Goal: Task Accomplishment & Management: Complete application form

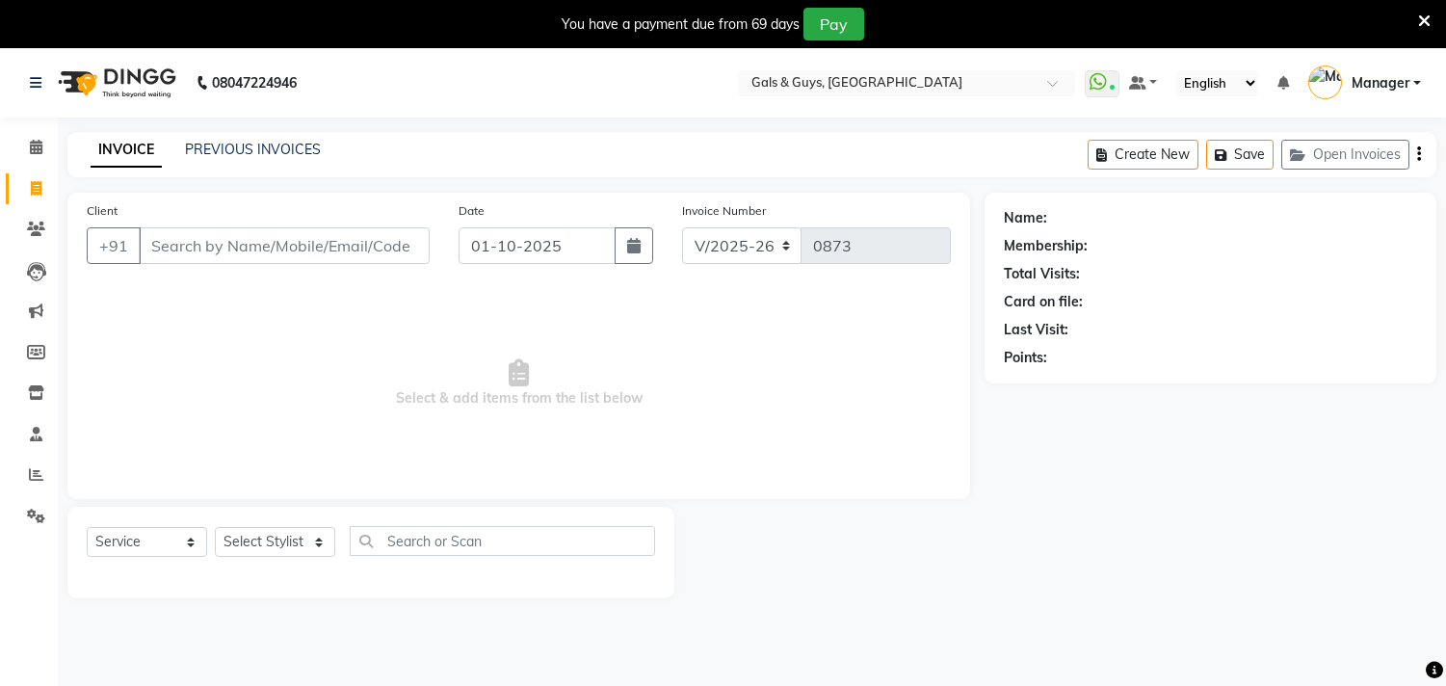
select select "7505"
select select "service"
click at [210, 248] on input "Client" at bounding box center [284, 245] width 291 height 37
click at [279, 537] on select "Select Stylist [PERSON_NAME] ADVANCE ALKA [PERSON_NAME] B-WAX KUNAL Manager MEM…" at bounding box center [275, 542] width 120 height 30
click at [380, 459] on span "Select & add items from the list below" at bounding box center [519, 383] width 864 height 193
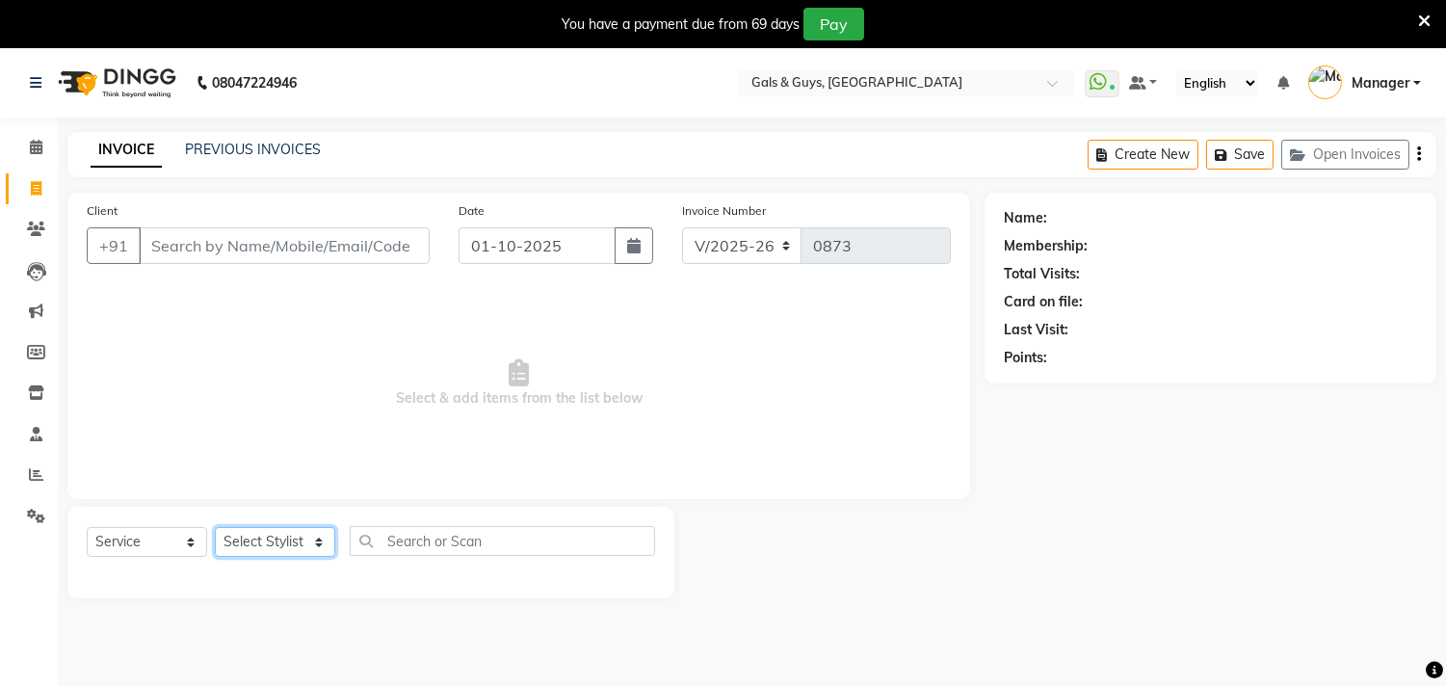
click at [284, 546] on select "Select Stylist [PERSON_NAME] ADVANCE ALKA [PERSON_NAME] B-WAX KUNAL Manager MEM…" at bounding box center [275, 542] width 120 height 30
select select "71124"
click at [215, 528] on select "Select Stylist [PERSON_NAME] ADVANCE ALKA [PERSON_NAME] B-WAX KUNAL Manager MEM…" at bounding box center [275, 542] width 120 height 30
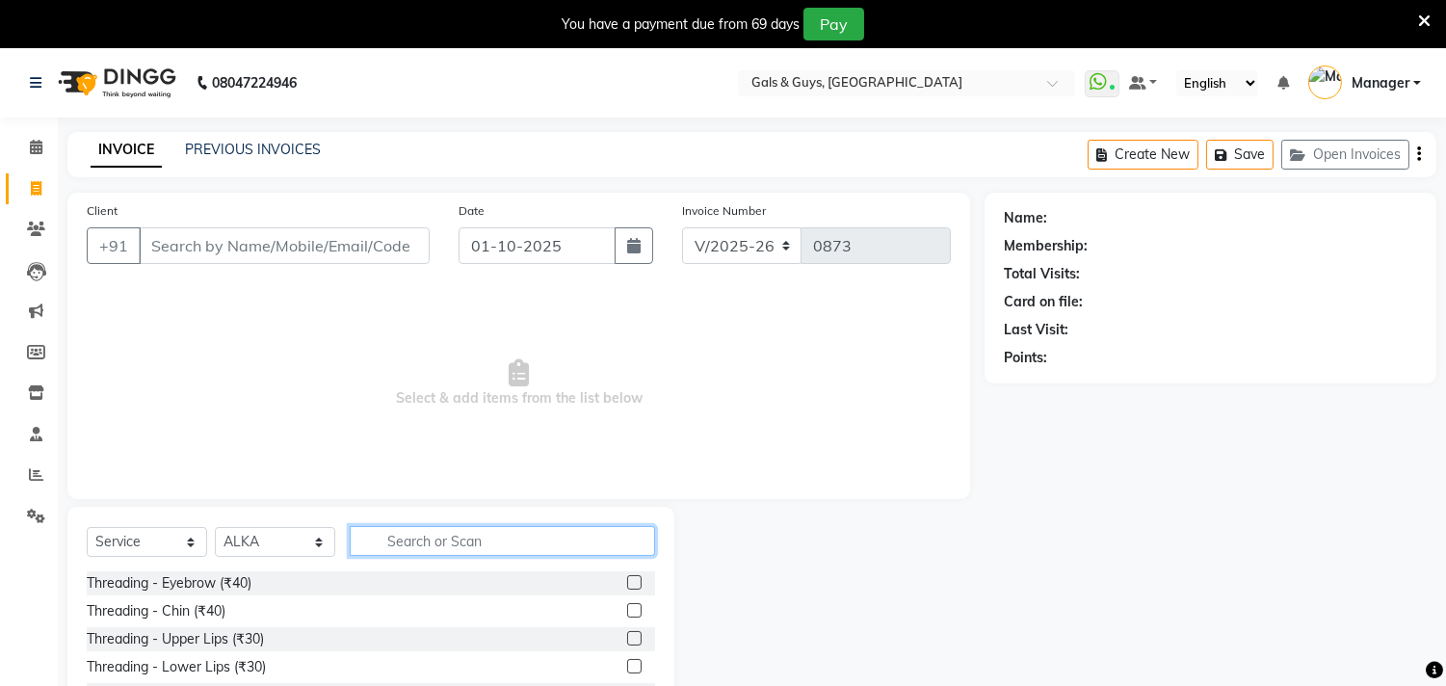
click at [377, 539] on input "text" at bounding box center [502, 541] width 305 height 30
type input "full leg"
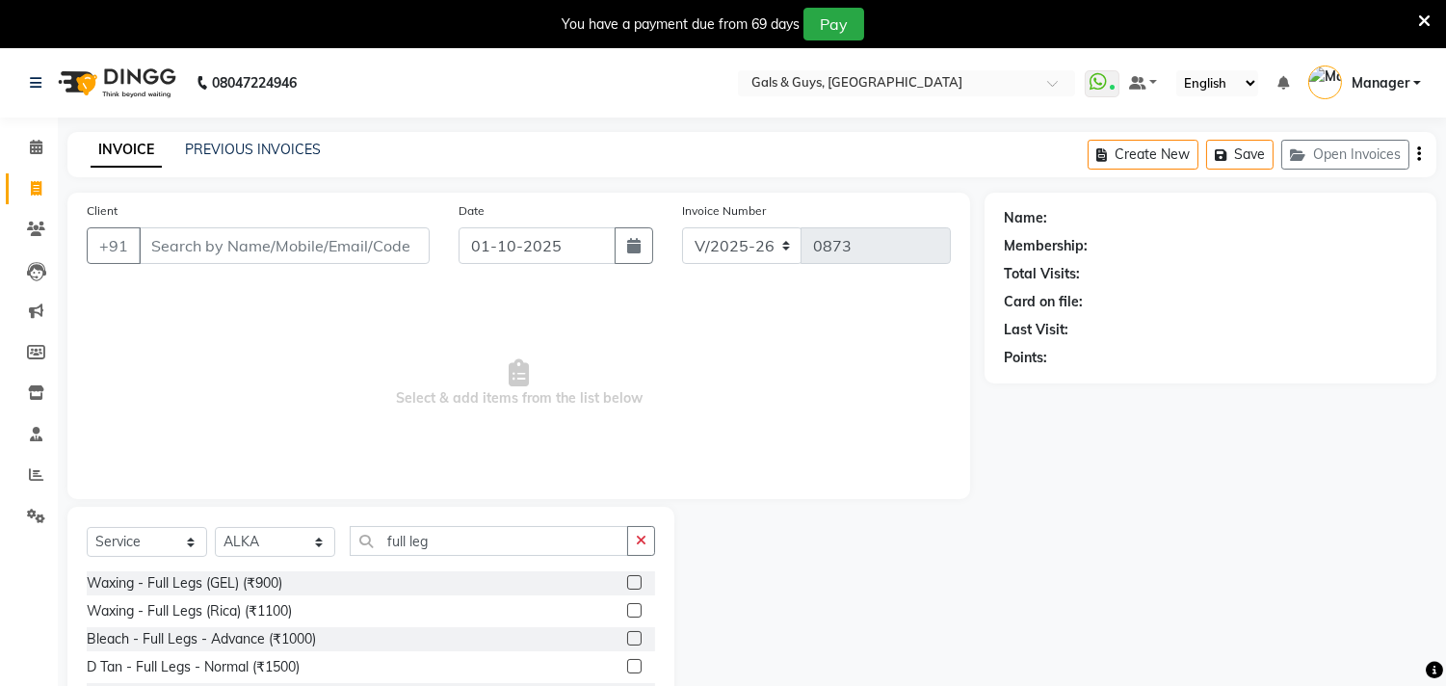
click at [636, 613] on label at bounding box center [634, 610] width 14 height 14
click at [636, 613] on input "checkbox" at bounding box center [633, 611] width 13 height 13
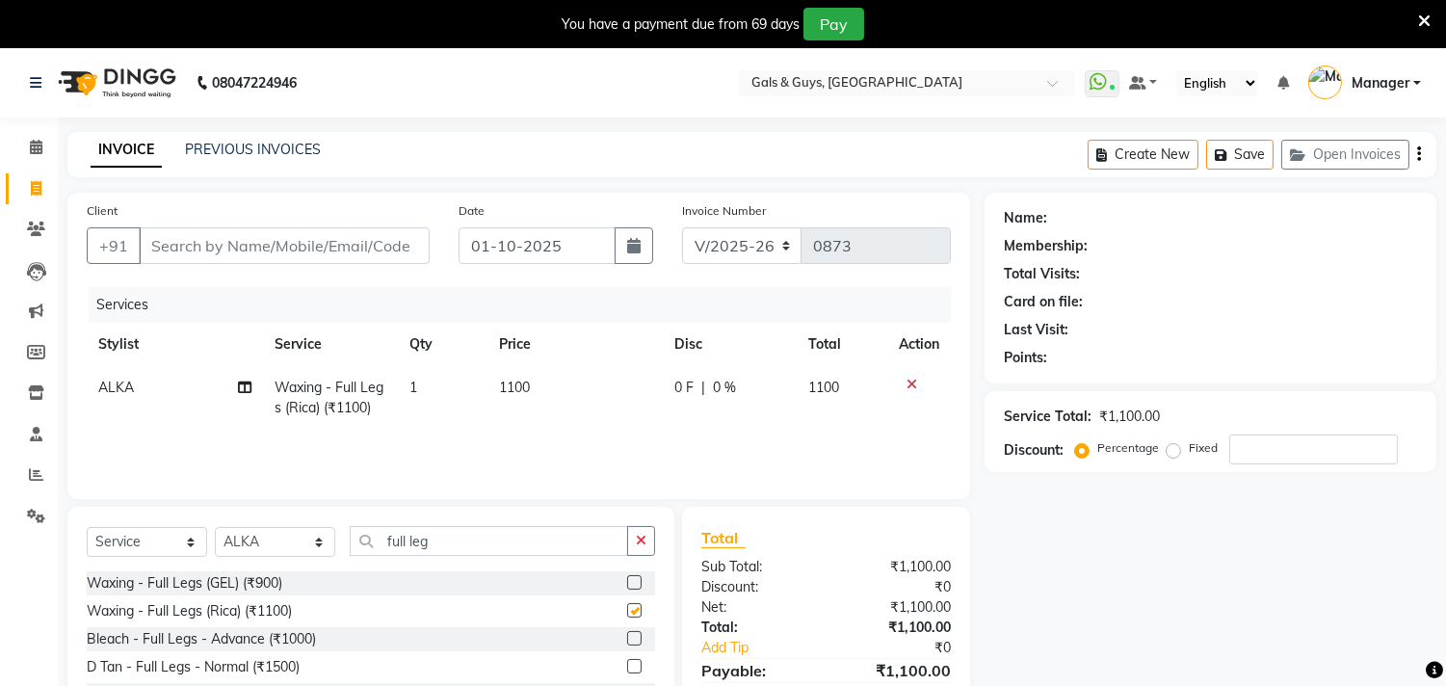
checkbox input "false"
drag, startPoint x: 443, startPoint y: 541, endPoint x: 68, endPoint y: 475, distance: 380.5
click at [68, 475] on div "Client +91 Date [DATE] Invoice Number V/2025 V/[PHONE_NUMBER] Services Stylist …" at bounding box center [518, 471] width 931 height 557
type input "full ar"
click at [632, 603] on label at bounding box center [634, 610] width 14 height 14
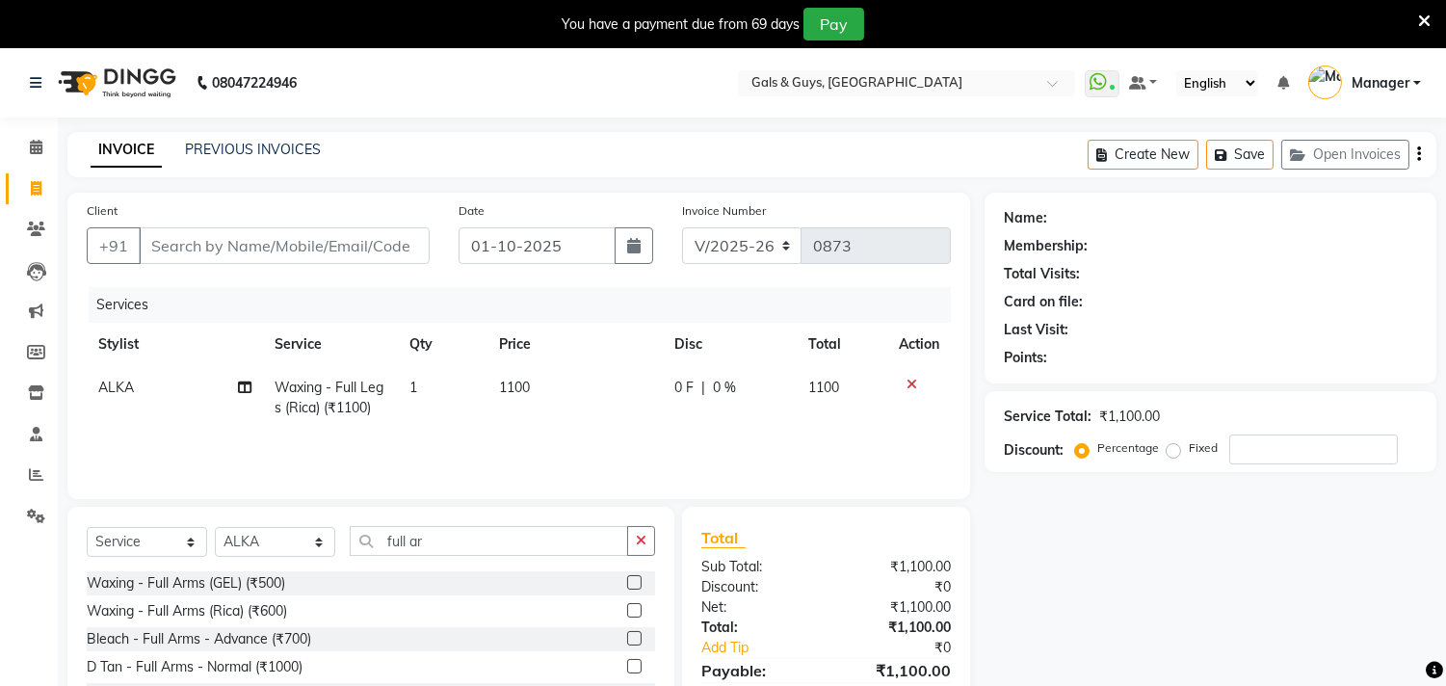
click at [632, 605] on input "checkbox" at bounding box center [633, 611] width 13 height 13
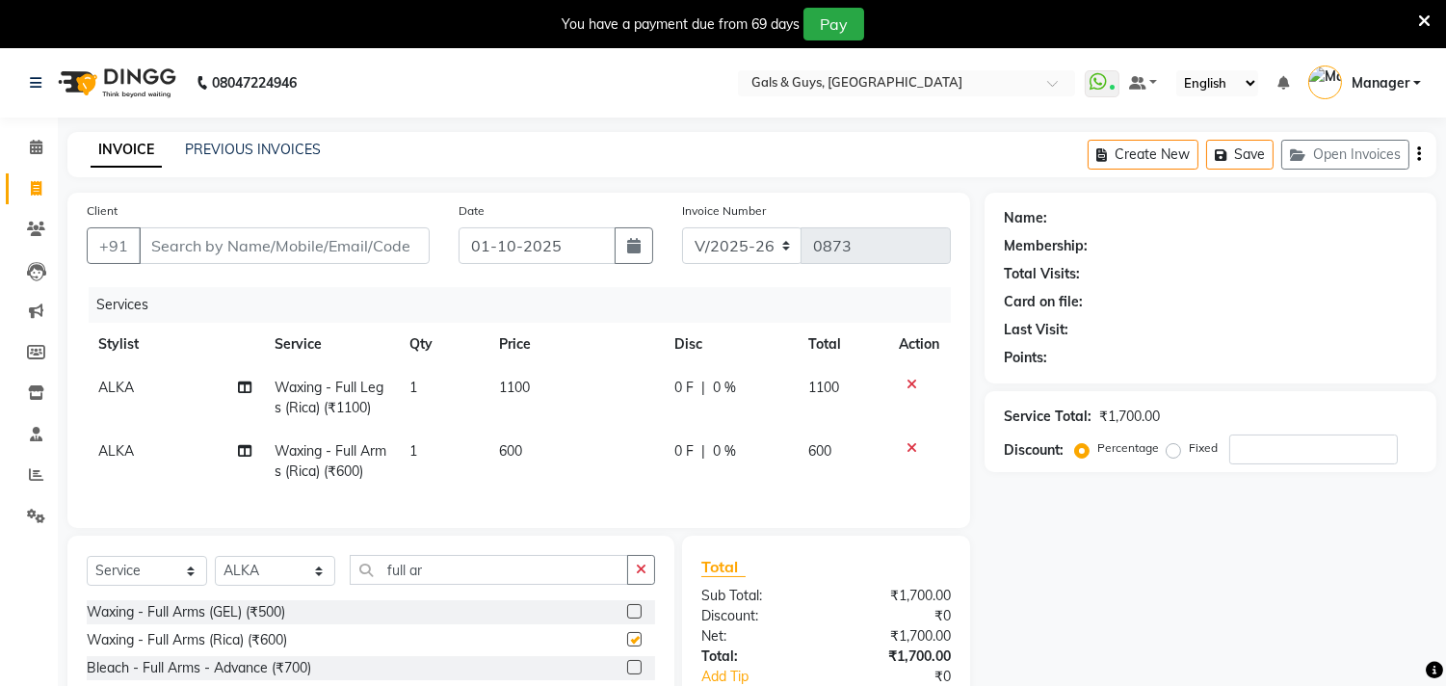
checkbox input "false"
drag, startPoint x: 498, startPoint y: 590, endPoint x: 171, endPoint y: 603, distance: 326.8
click at [171, 600] on div "Select Service Product Membership Package Voucher Prepaid Gift Card Select Styl…" at bounding box center [371, 577] width 568 height 45
type input "unde"
click at [627, 646] on label at bounding box center [634, 639] width 14 height 14
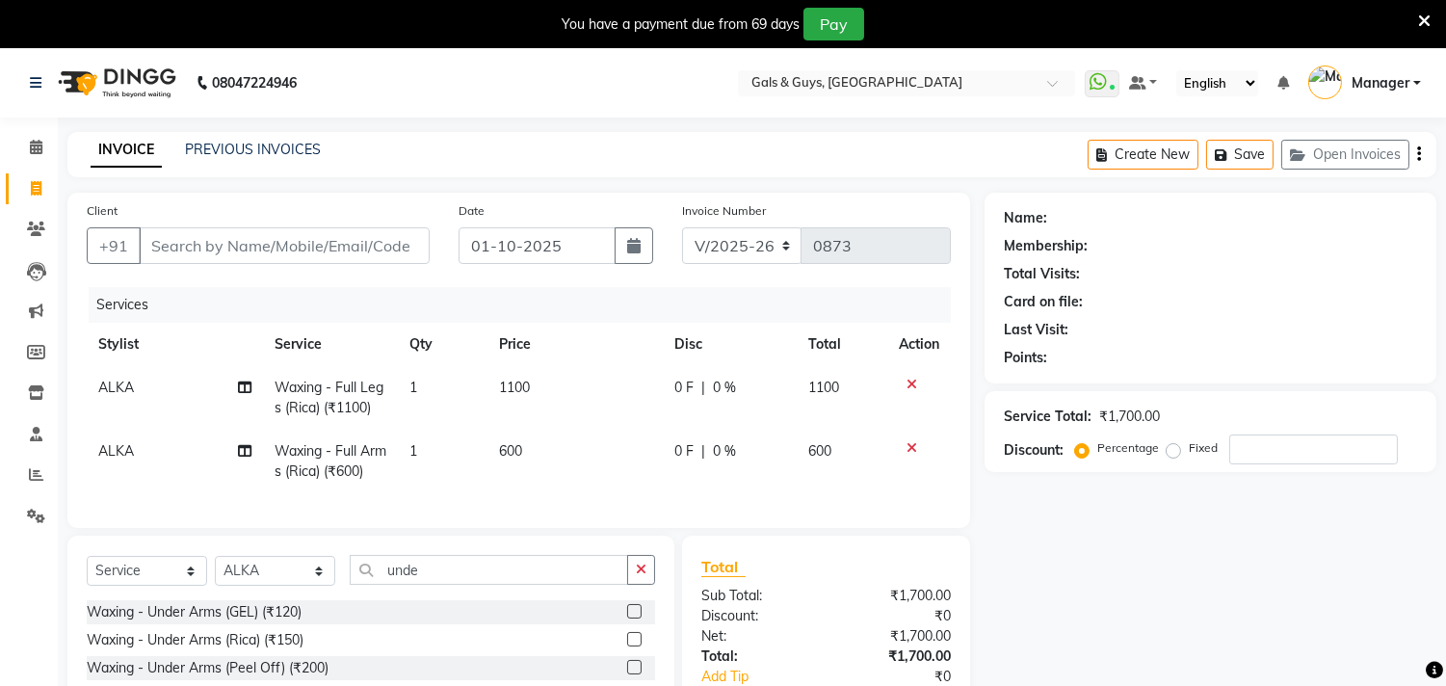
click at [627, 646] on input "checkbox" at bounding box center [633, 640] width 13 height 13
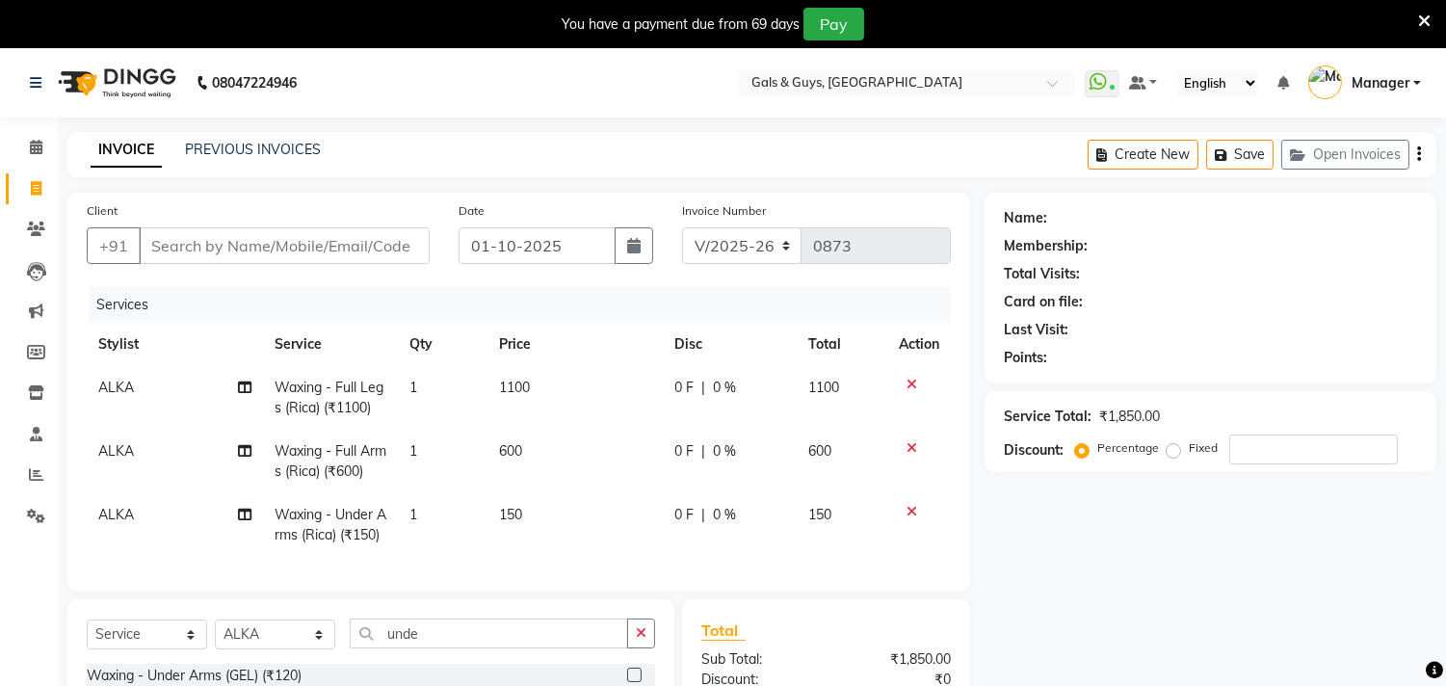
checkbox input "false"
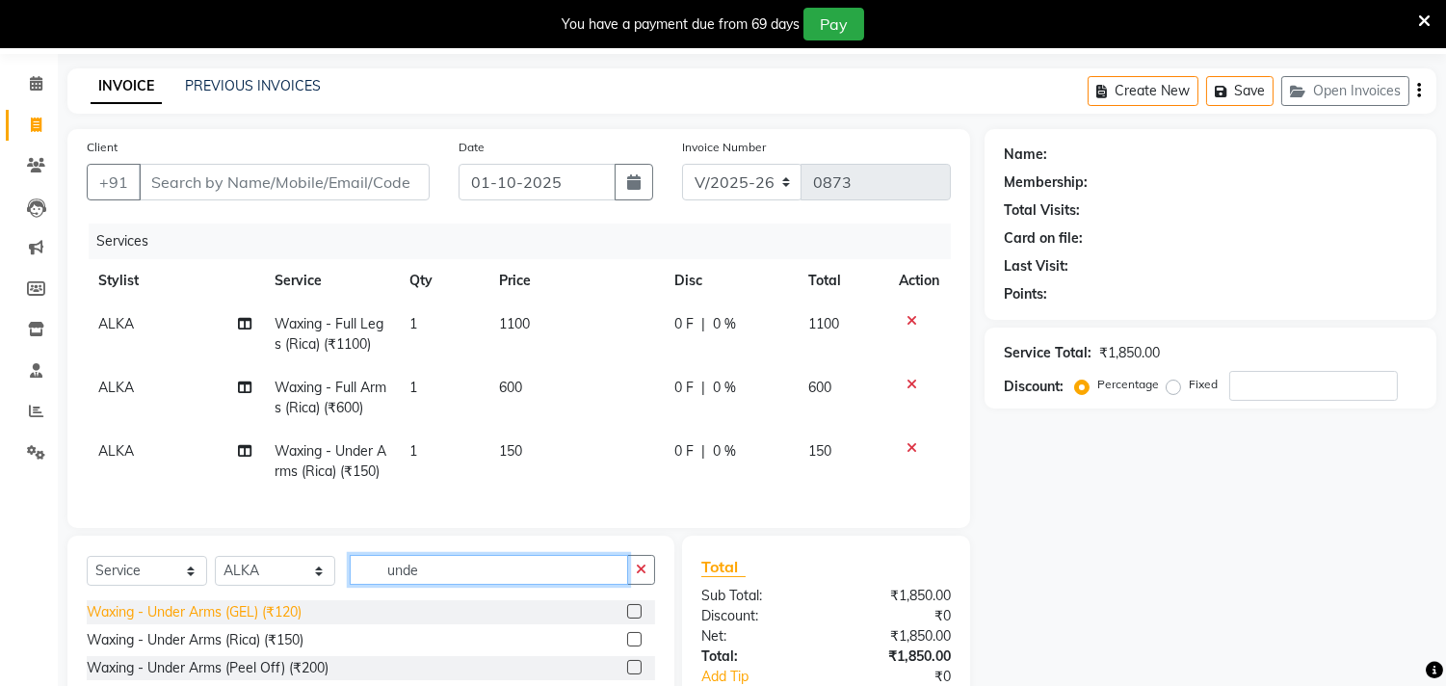
drag, startPoint x: 445, startPoint y: 668, endPoint x: 290, endPoint y: 671, distance: 155.1
click at [290, 671] on div "Select Service Product Membership Package Voucher Prepaid Gift Card Select Styl…" at bounding box center [370, 678] width 607 height 284
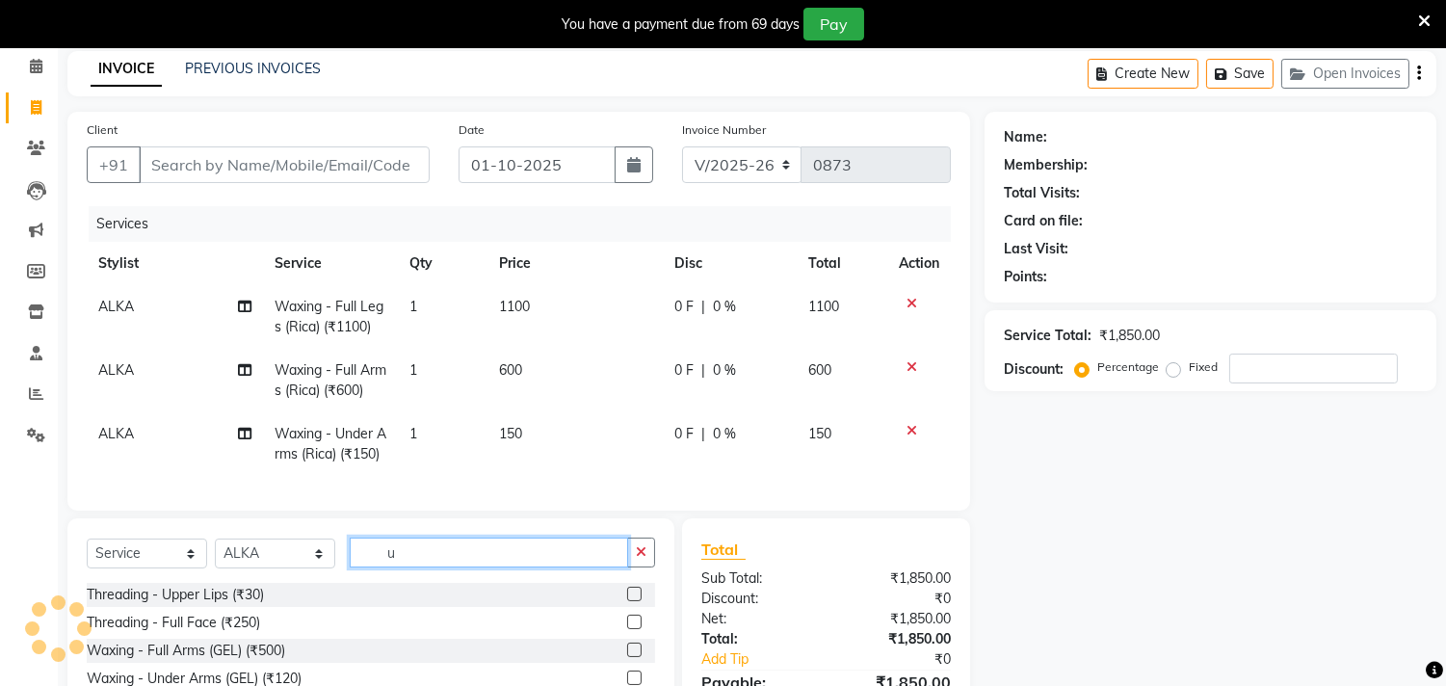
type input "u"
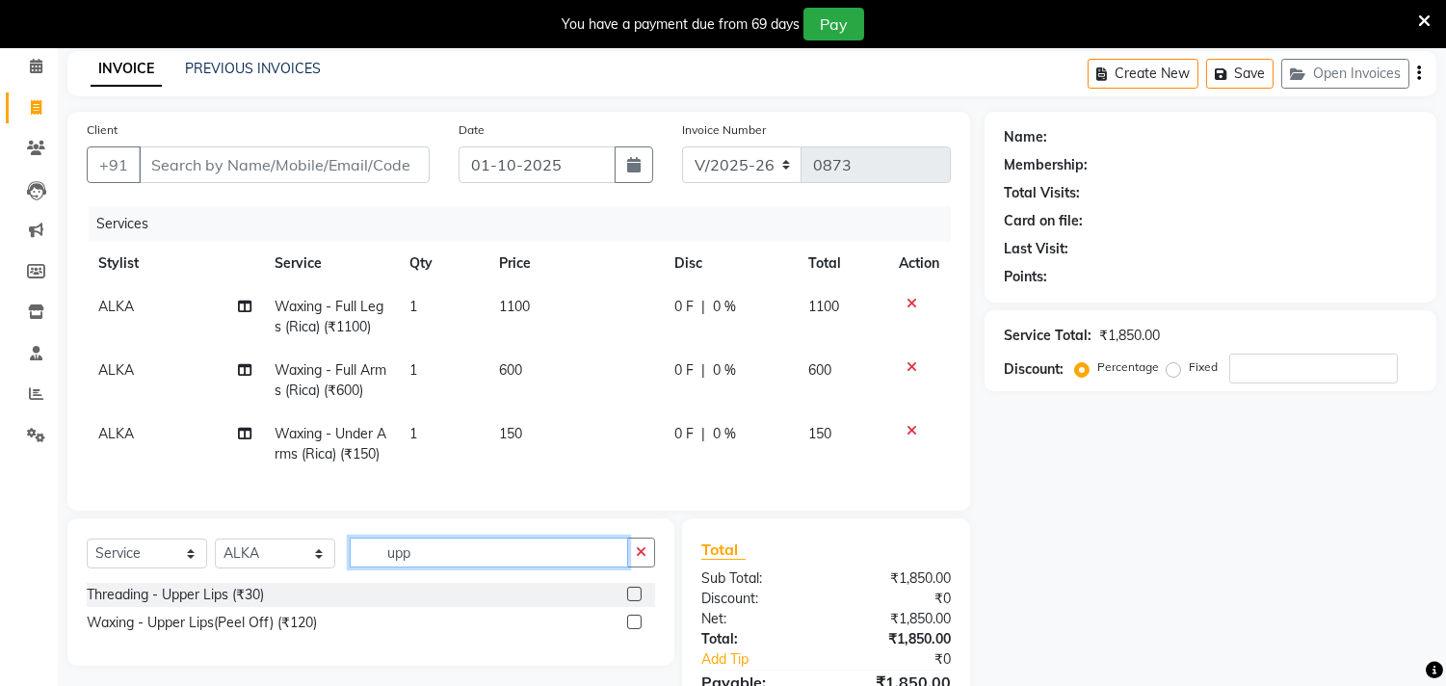
type input "upp"
click at [639, 629] on label at bounding box center [634, 622] width 14 height 14
click at [639, 629] on input "checkbox" at bounding box center [633, 622] width 13 height 13
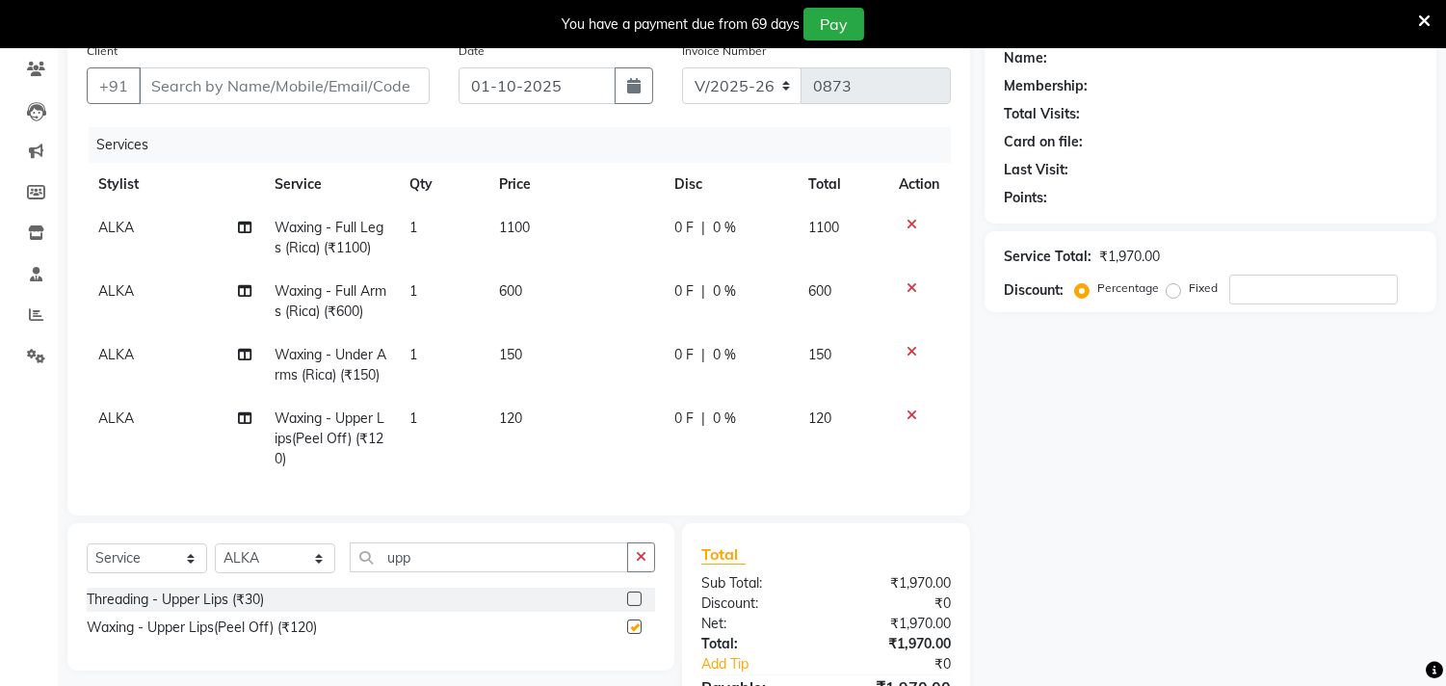
checkbox input "false"
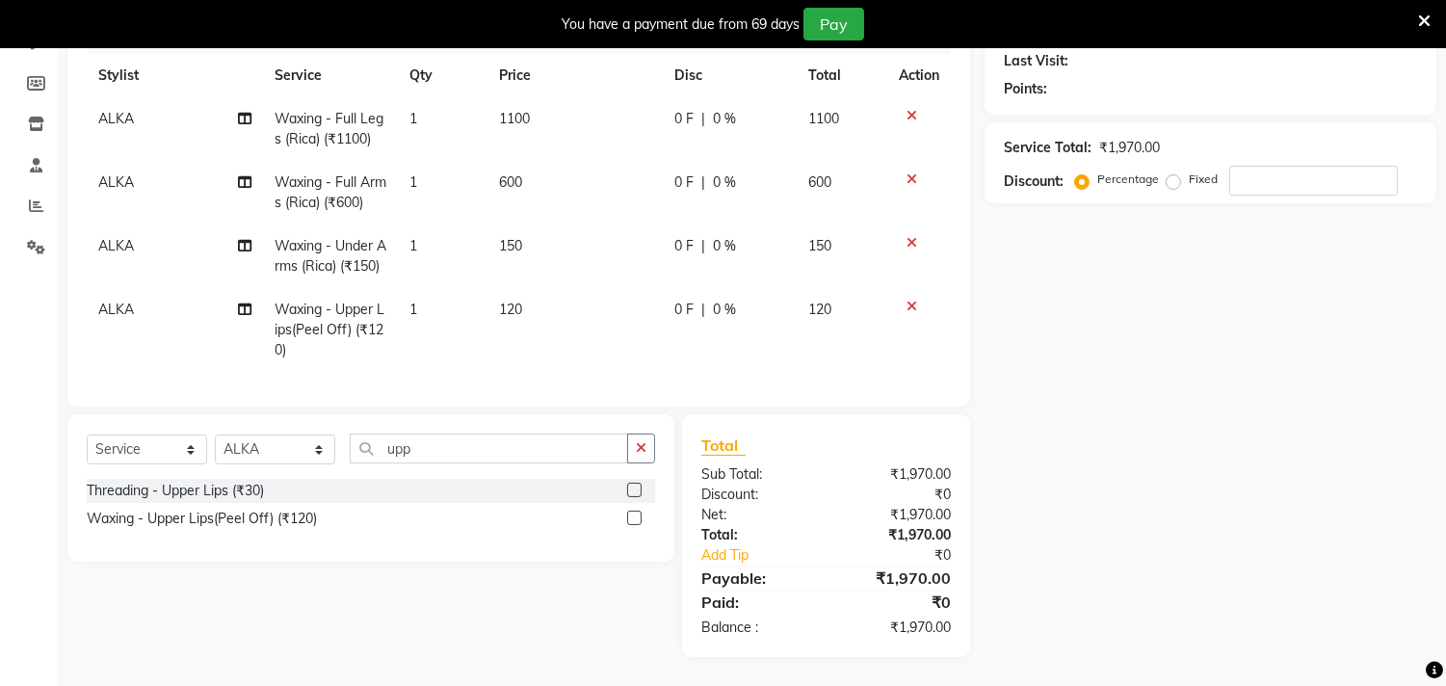
scroll to position [295, 0]
drag, startPoint x: 417, startPoint y: 464, endPoint x: 167, endPoint y: 419, distance: 254.5
click at [167, 419] on div "Client +91 Date [DATE] Invoice Number V/2025 V/[PHONE_NUMBER] Services Stylist …" at bounding box center [518, 290] width 931 height 733
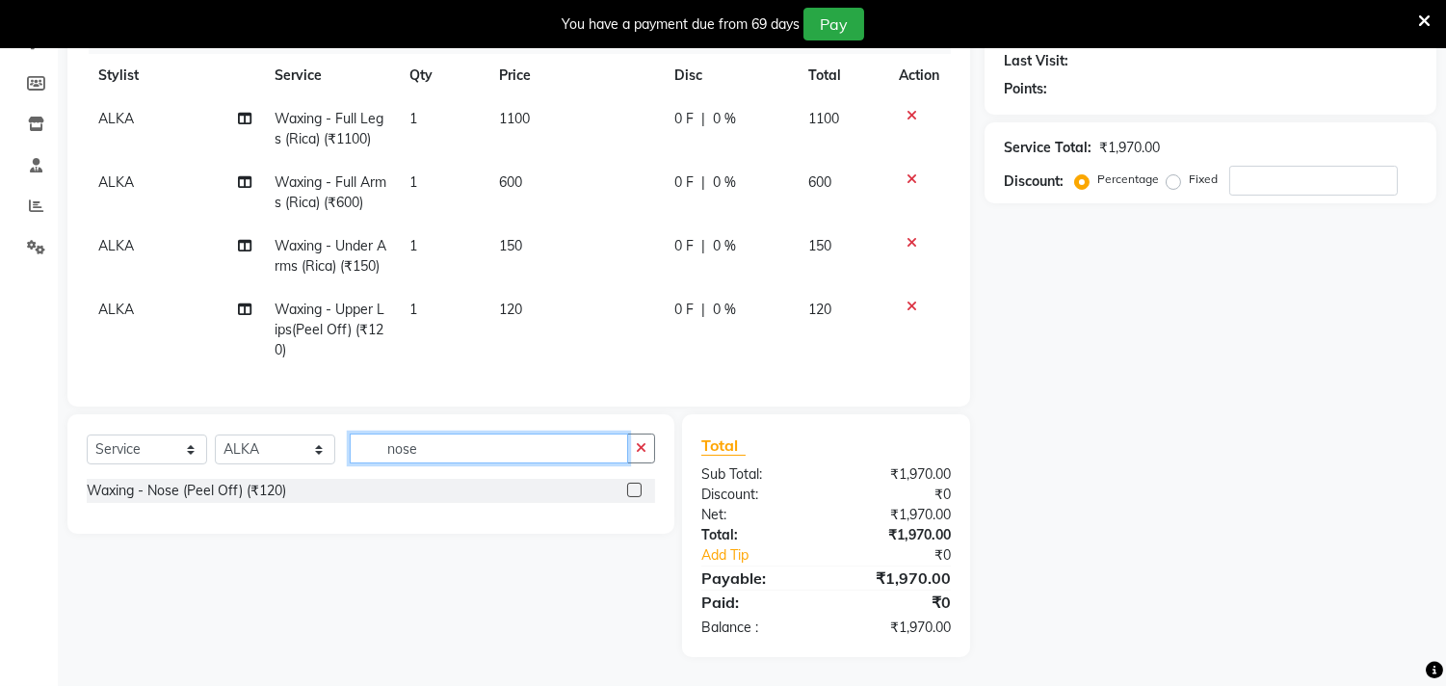
type input "nose"
click at [639, 495] on label at bounding box center [634, 490] width 14 height 14
click at [639, 495] on input "checkbox" at bounding box center [633, 490] width 13 height 13
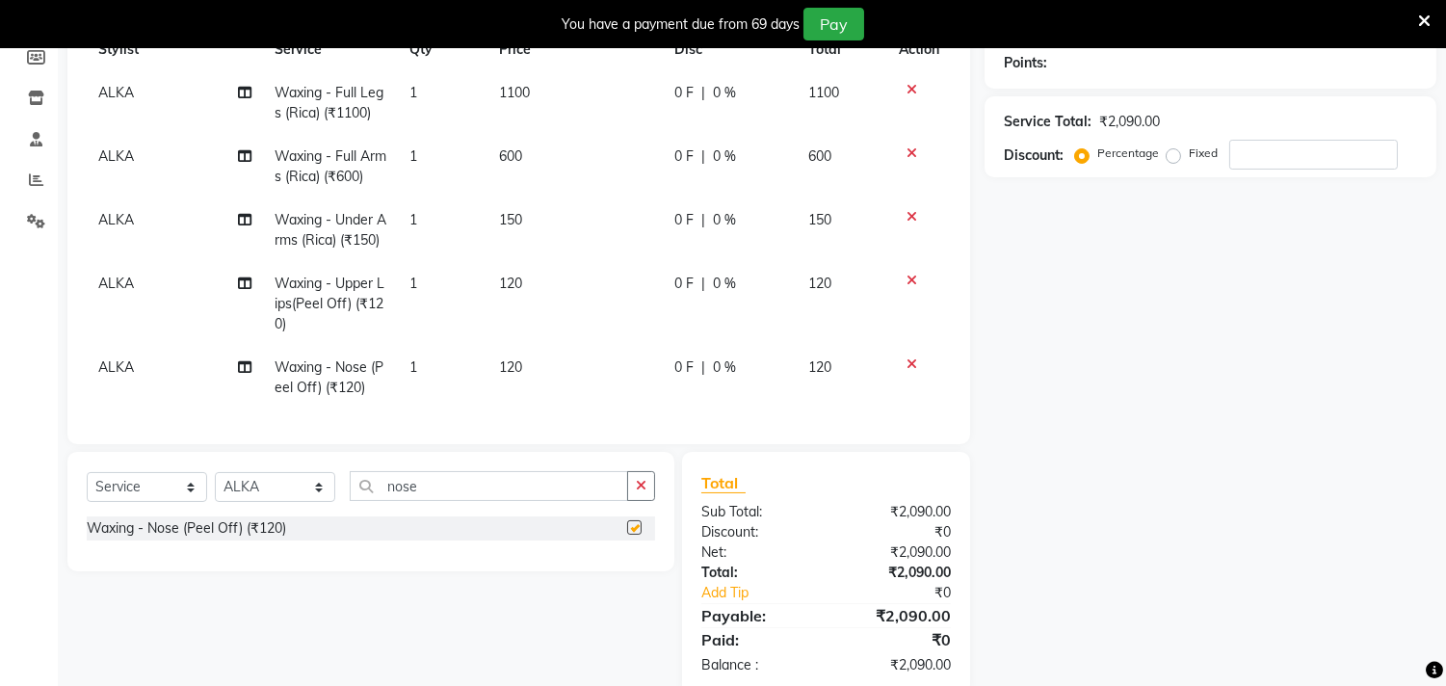
checkbox input "false"
click at [262, 502] on select "Select Stylist [PERSON_NAME] ADVANCE ALKA [PERSON_NAME] B-WAX KUNAL Manager MEM…" at bounding box center [275, 487] width 120 height 30
select select "78204"
click at [215, 502] on select "Select Stylist [PERSON_NAME] ADVANCE ALKA [PERSON_NAME] B-WAX KUNAL Manager MEM…" at bounding box center [275, 487] width 120 height 30
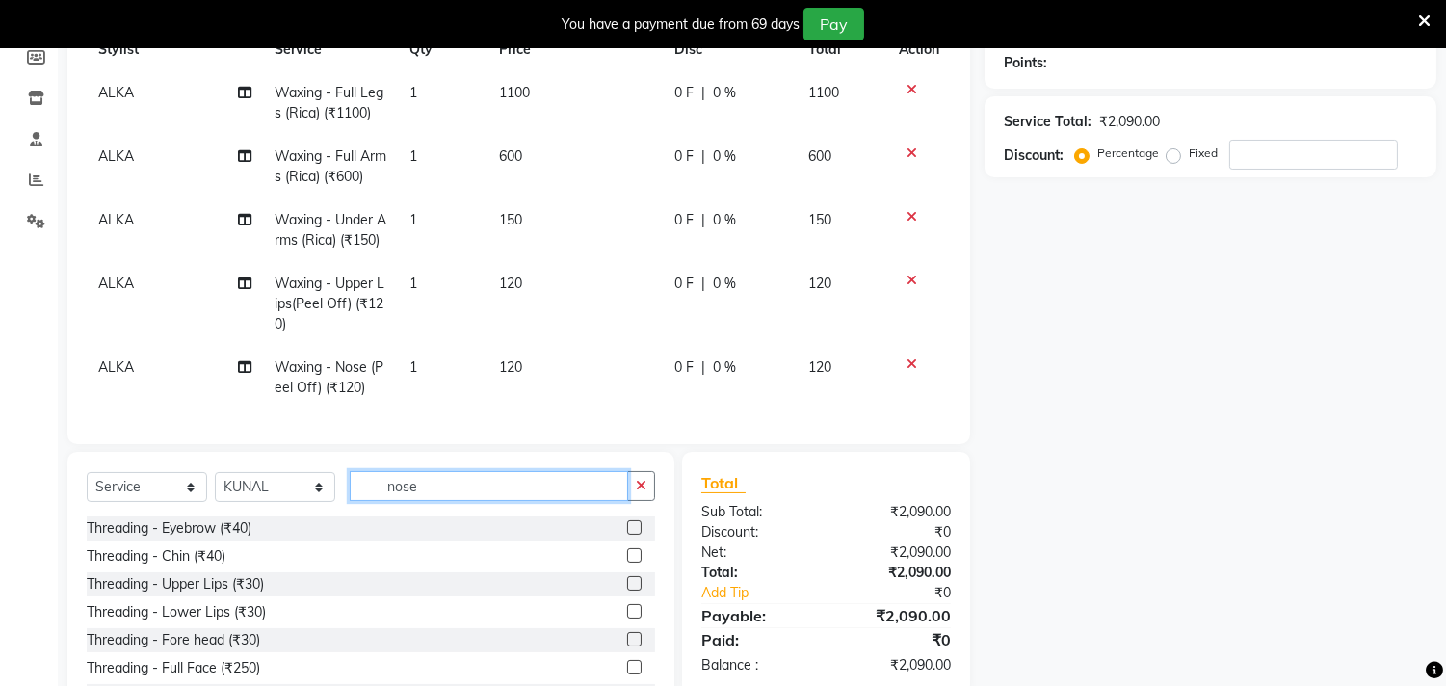
drag, startPoint x: 484, startPoint y: 531, endPoint x: 0, endPoint y: 483, distance: 486.9
click at [0, 483] on app-home "08047224946 Select Location × Gals & Guys, [GEOGRAPHIC_DATA] WhatsApp Status ✕ …" at bounding box center [723, 258] width 1446 height 1011
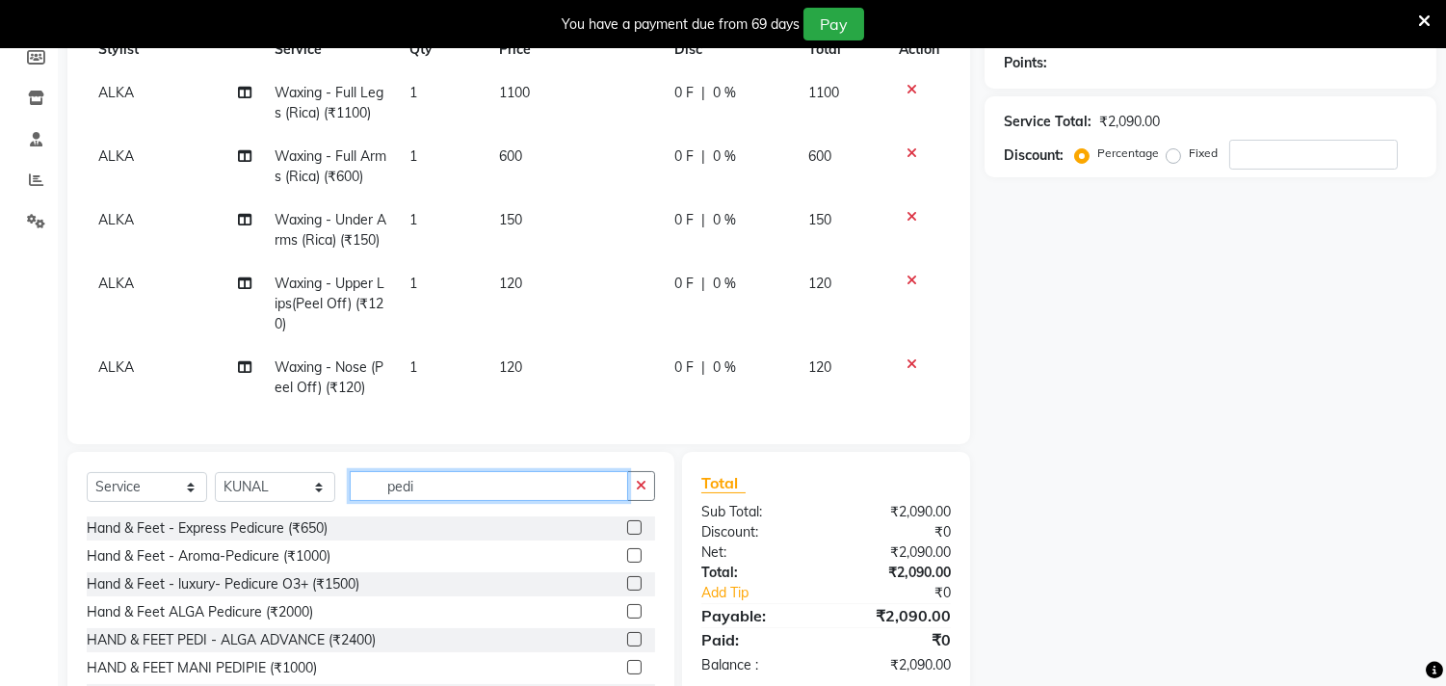
type input "pedi"
click at [627, 535] on label at bounding box center [634, 527] width 14 height 14
click at [627, 535] on input "checkbox" at bounding box center [633, 528] width 13 height 13
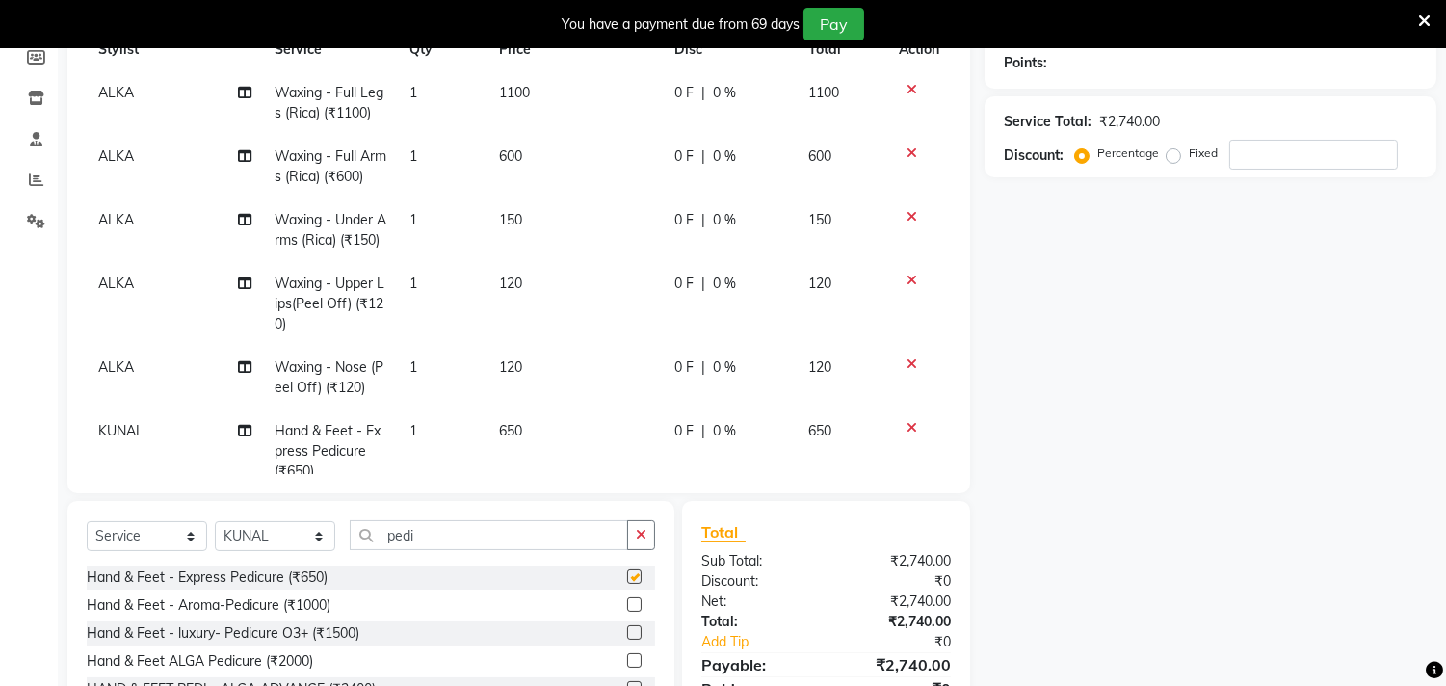
checkbox input "false"
drag, startPoint x: 509, startPoint y: 539, endPoint x: 0, endPoint y: 449, distance: 516.6
click at [0, 449] on app-home "08047224946 Select Location × Gals & Guys, [GEOGRAPHIC_DATA] WhatsApp Status ✕ …" at bounding box center [723, 283] width 1446 height 1060
type input "mani"
click at [633, 580] on label at bounding box center [634, 576] width 14 height 14
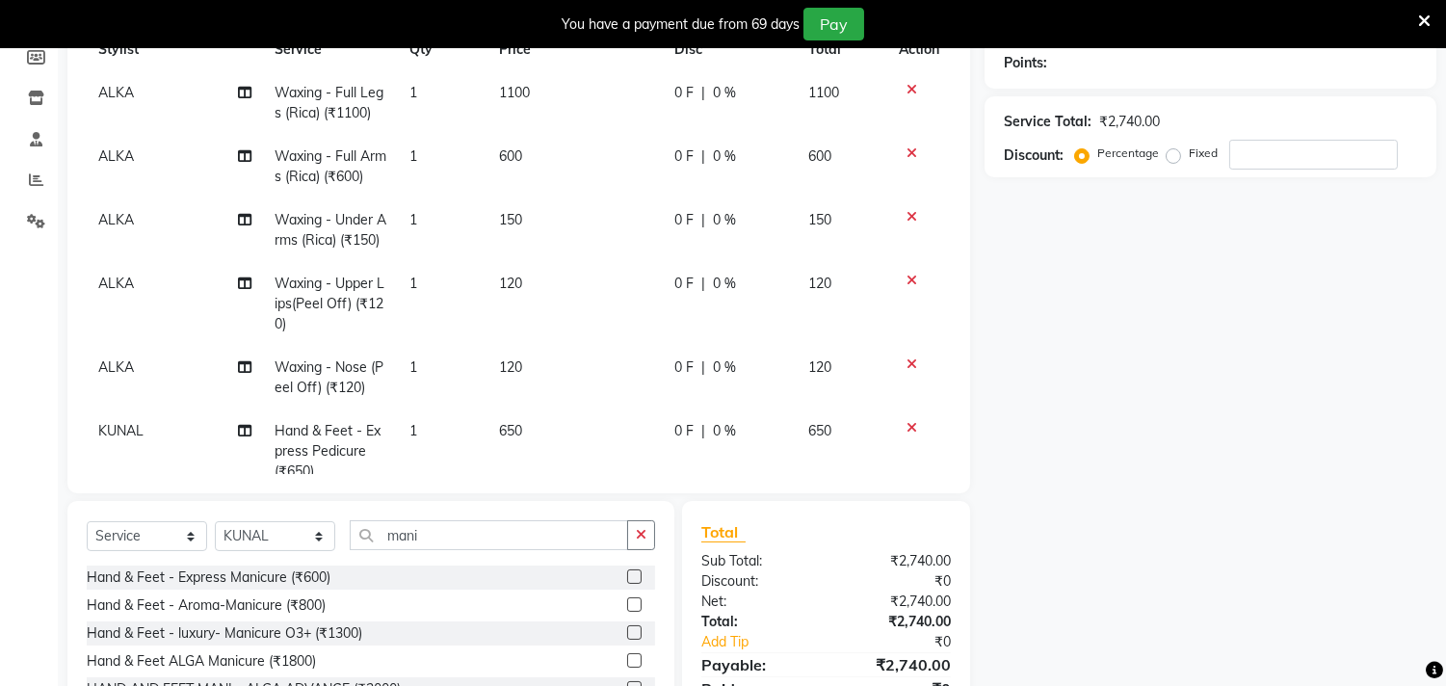
click at [633, 580] on input "checkbox" at bounding box center [633, 577] width 13 height 13
checkbox input "false"
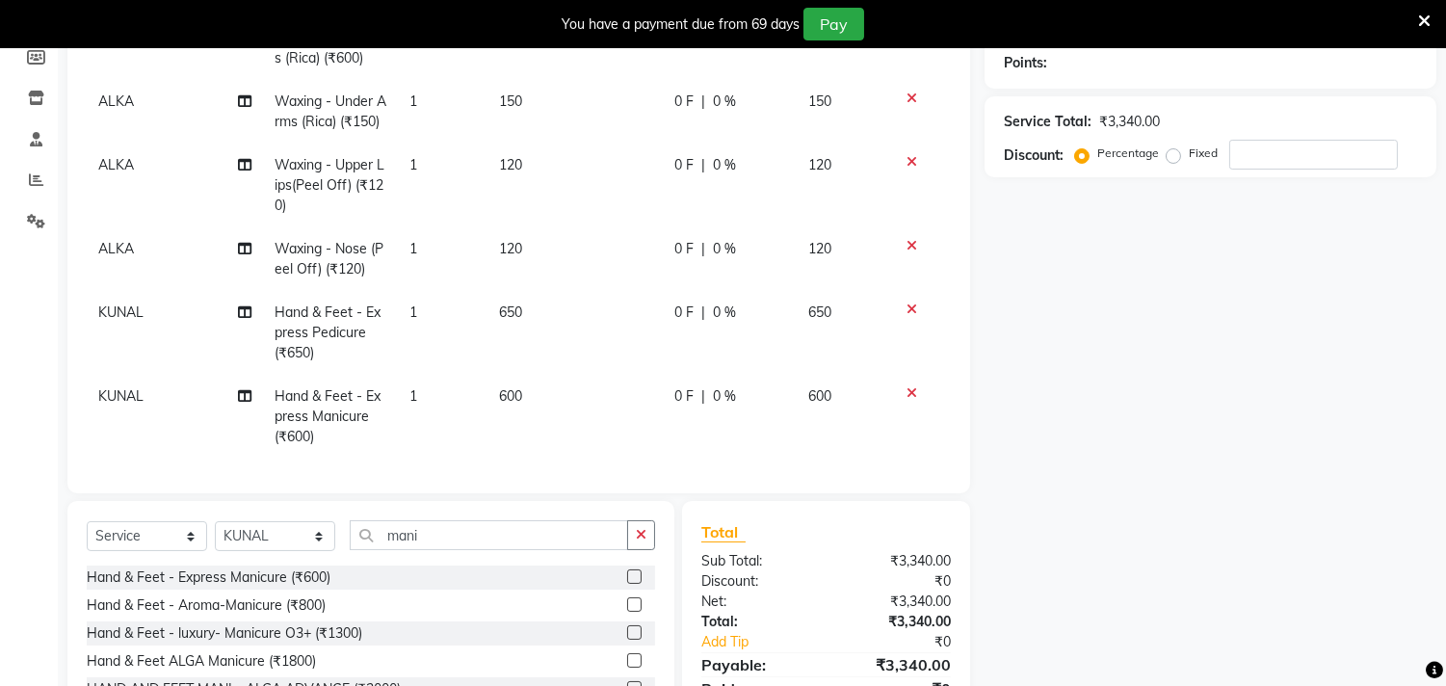
scroll to position [154, 0]
drag, startPoint x: 480, startPoint y: 536, endPoint x: 0, endPoint y: 536, distance: 479.7
click at [0, 536] on app-home "08047224946 Select Location × Gals & Guys, [GEOGRAPHIC_DATA] WhatsApp Status ✕ …" at bounding box center [723, 270] width 1446 height 1035
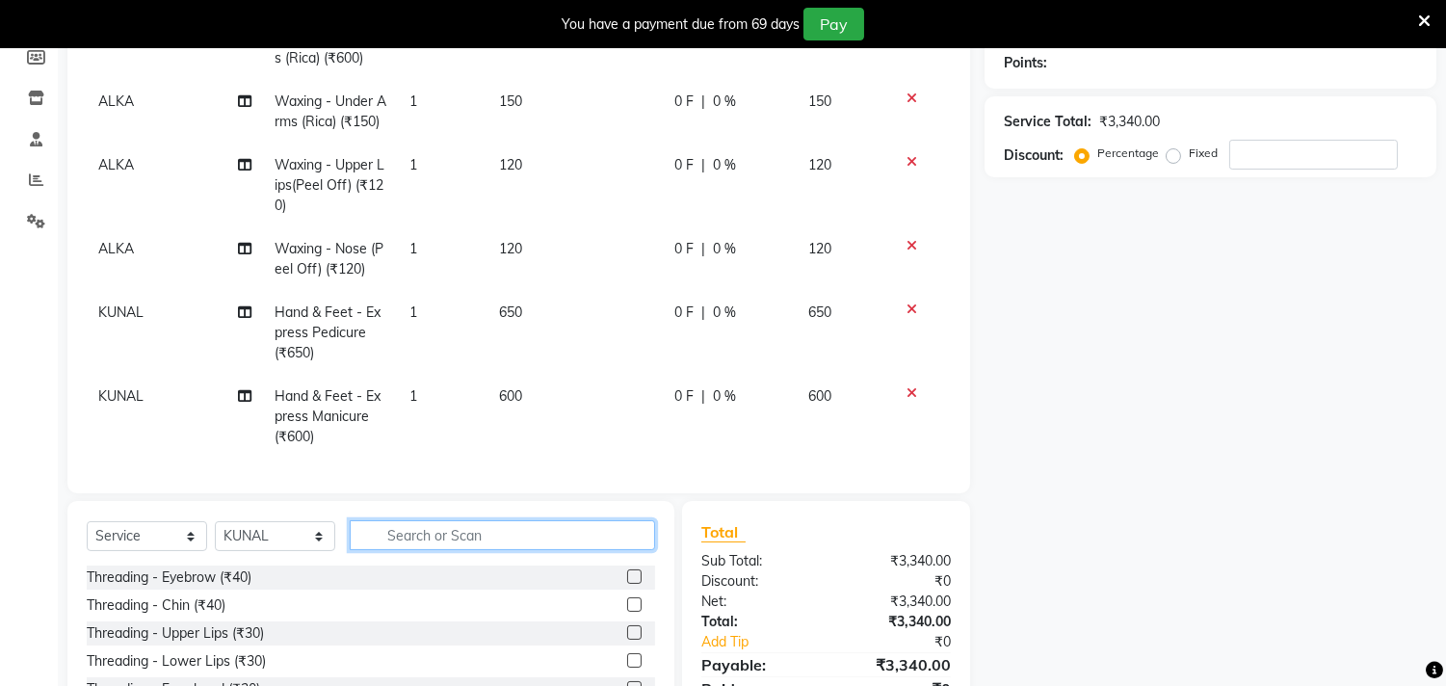
click at [474, 541] on input "text" at bounding box center [502, 535] width 305 height 30
click at [474, 540] on input "text" at bounding box center [502, 535] width 305 height 30
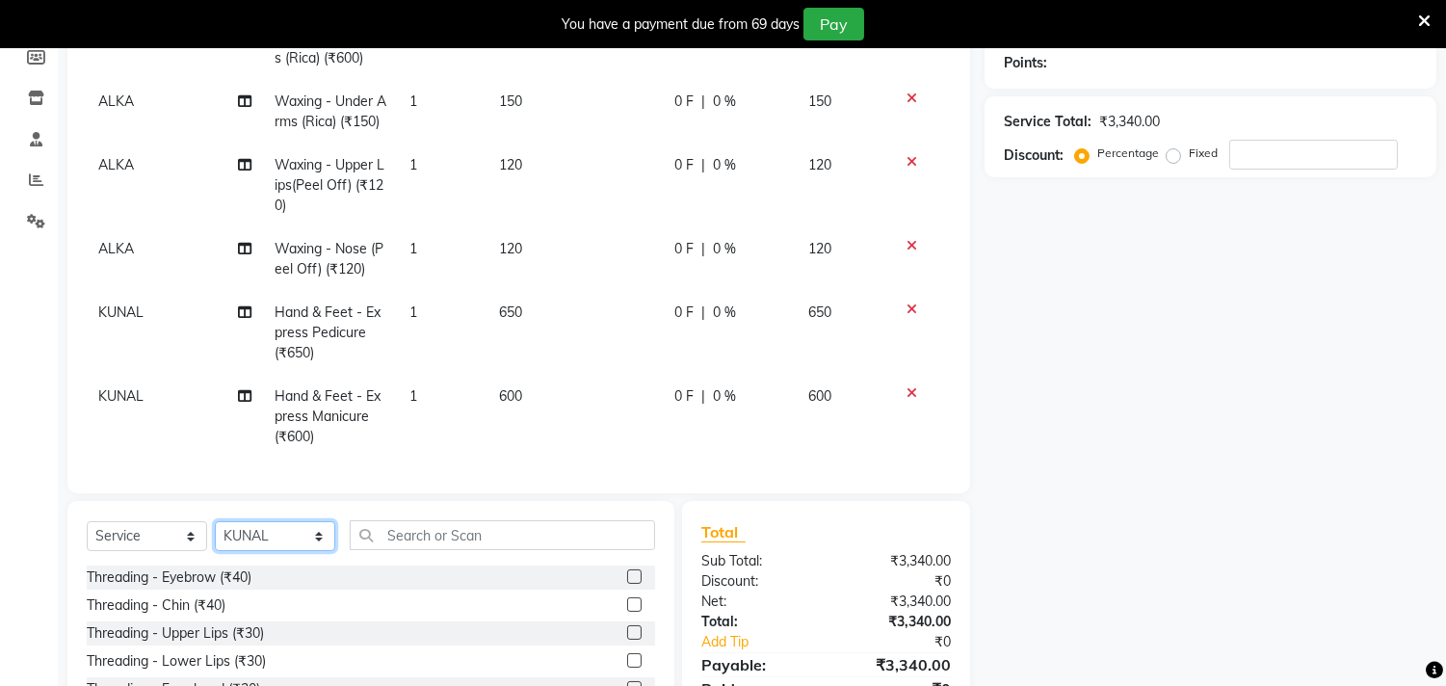
click at [271, 539] on select "Select Stylist [PERSON_NAME] ADVANCE ALKA [PERSON_NAME] B-WAX KUNAL Manager MEM…" at bounding box center [275, 536] width 120 height 30
select select "66157"
drag, startPoint x: 444, startPoint y: 427, endPoint x: 380, endPoint y: 474, distance: 80.0
click at [444, 427] on td "1" at bounding box center [443, 417] width 90 height 84
select select "78204"
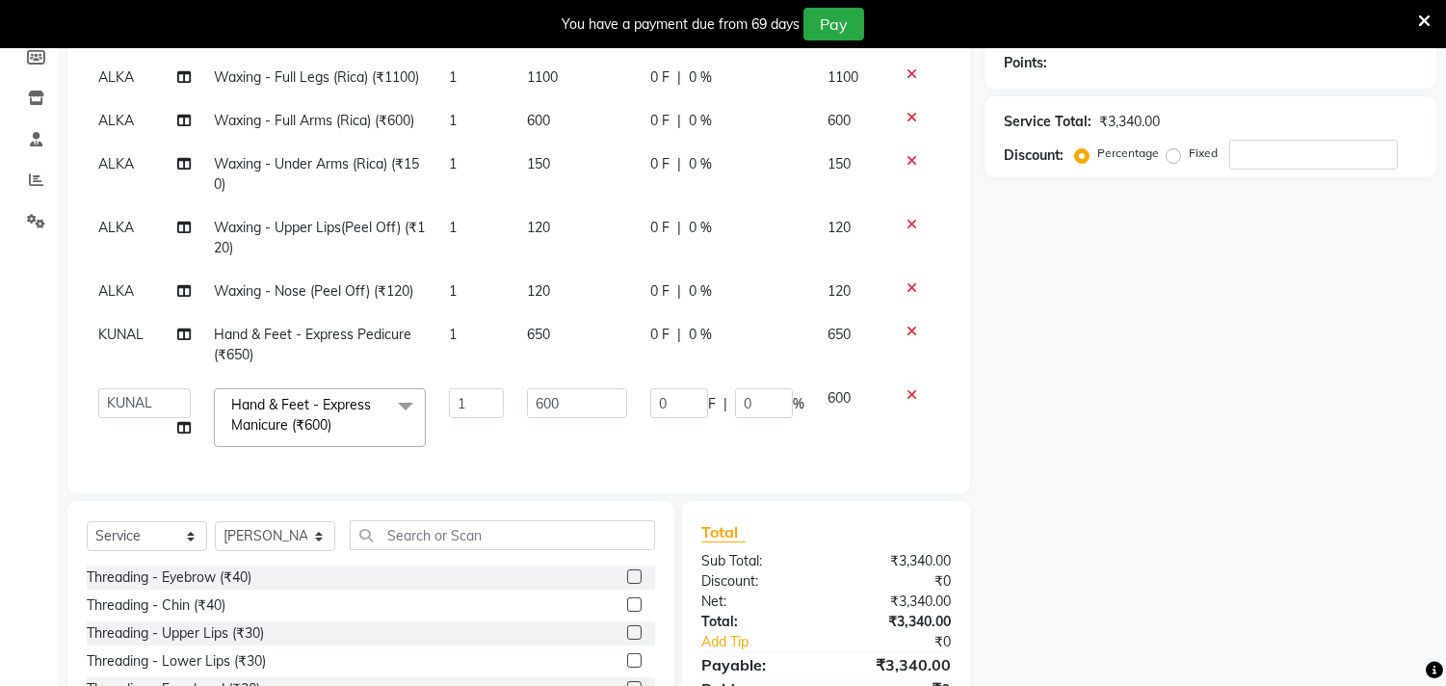
scroll to position [31, 0]
click at [286, 531] on select "Select Stylist [PERSON_NAME] ADVANCE ALKA [PERSON_NAME] B-WAX KUNAL Manager MEM…" at bounding box center [275, 536] width 120 height 30
select select "78204"
click at [215, 521] on select "Select Stylist [PERSON_NAME] ADVANCE ALKA [PERSON_NAME] B-WAX KUNAL Manager MEM…" at bounding box center [275, 536] width 120 height 30
click at [492, 531] on input "text" at bounding box center [502, 535] width 305 height 30
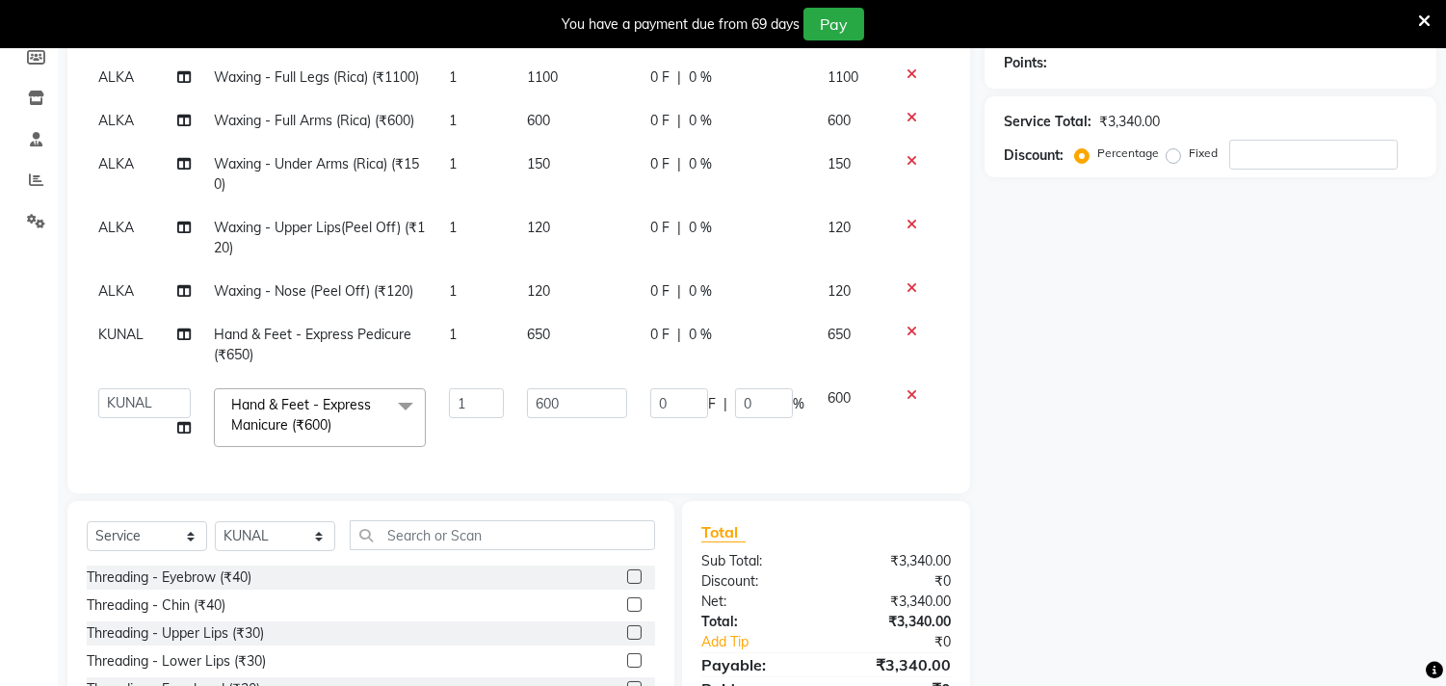
click at [449, 326] on span "1" at bounding box center [453, 334] width 8 height 17
select select "78204"
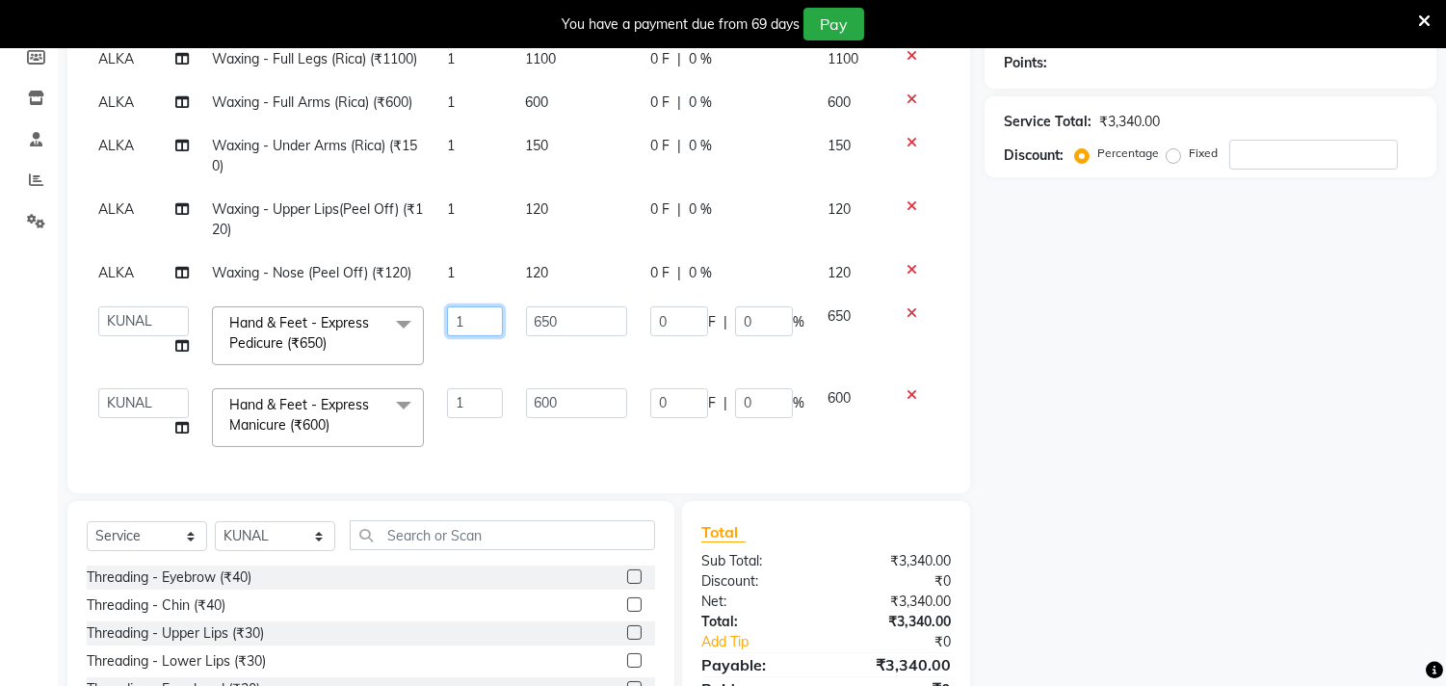
click at [468, 306] on input "1" at bounding box center [474, 321] width 55 height 30
type input "2"
click at [469, 391] on input "1" at bounding box center [474, 406] width 55 height 30
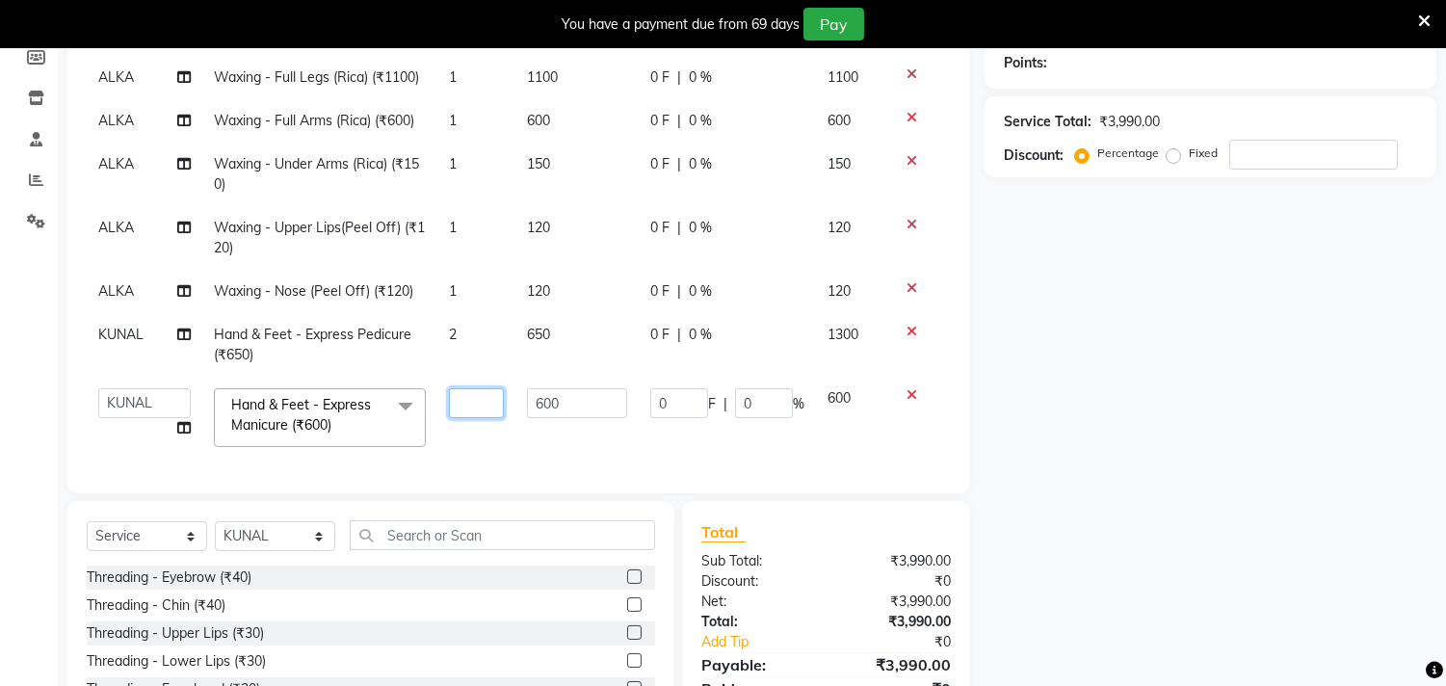
type input "2"
click at [1112, 499] on div "Name: Membership: Total Visits: Card on file: Last Visit: Points: Service Total…" at bounding box center [1217, 341] width 466 height 887
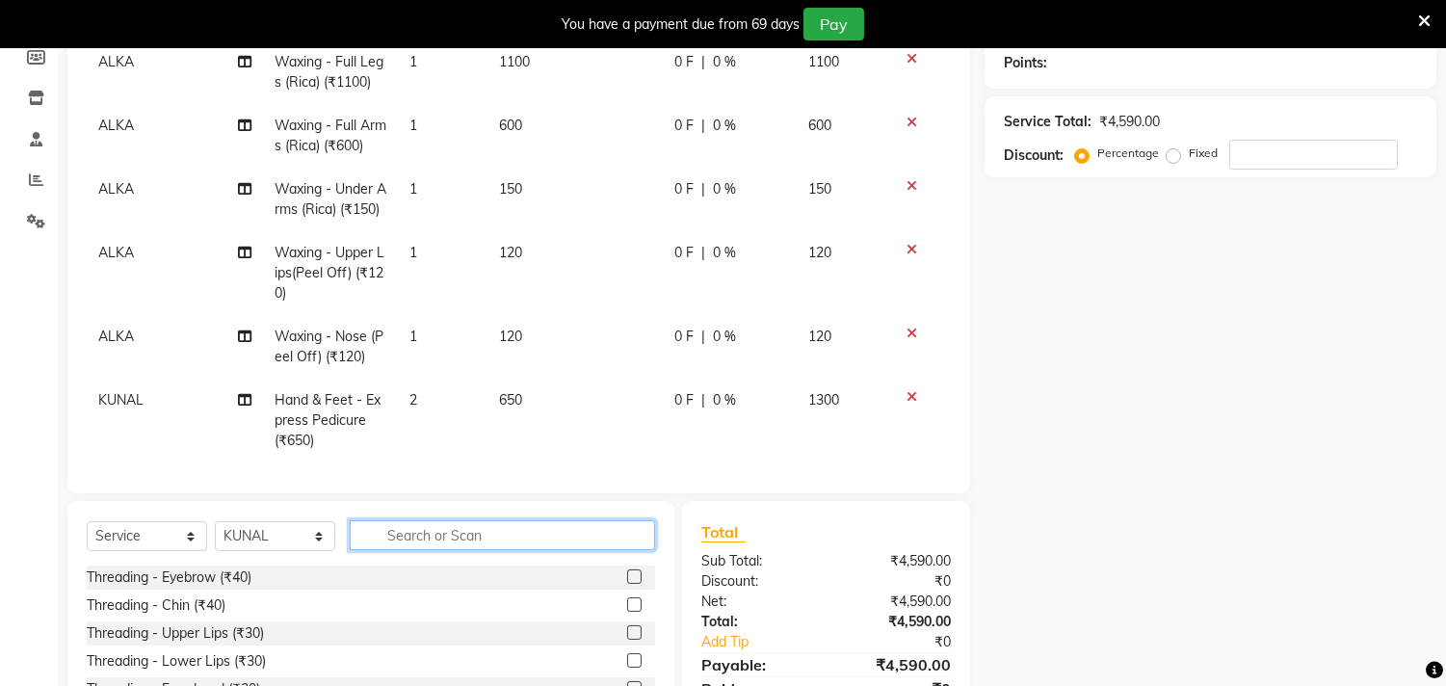
click at [455, 545] on input "text" at bounding box center [502, 535] width 305 height 30
click at [455, 544] on input "text" at bounding box center [502, 535] width 305 height 30
type input "h"
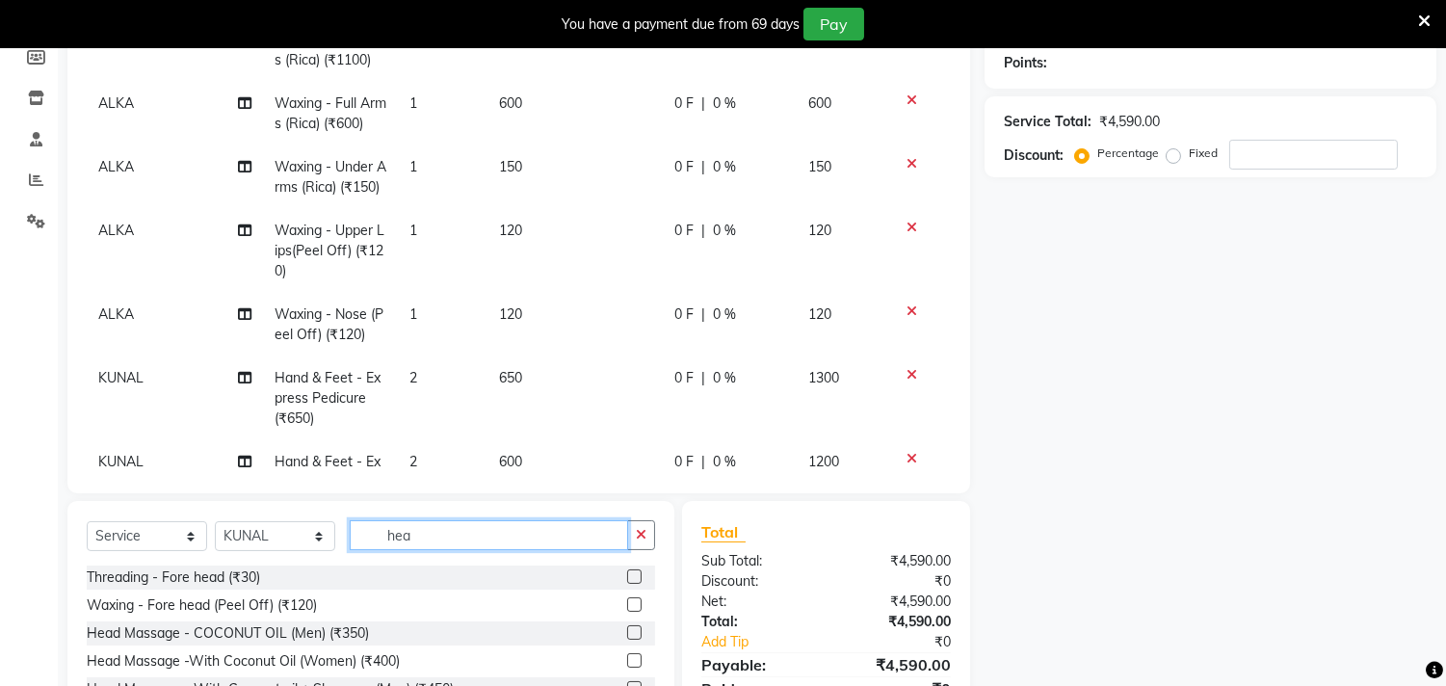
type input "hea"
click at [294, 533] on select "Select Stylist [PERSON_NAME] ADVANCE ALKA [PERSON_NAME] B-WAX KUNAL Manager MEM…" at bounding box center [275, 536] width 120 height 30
select select "89770"
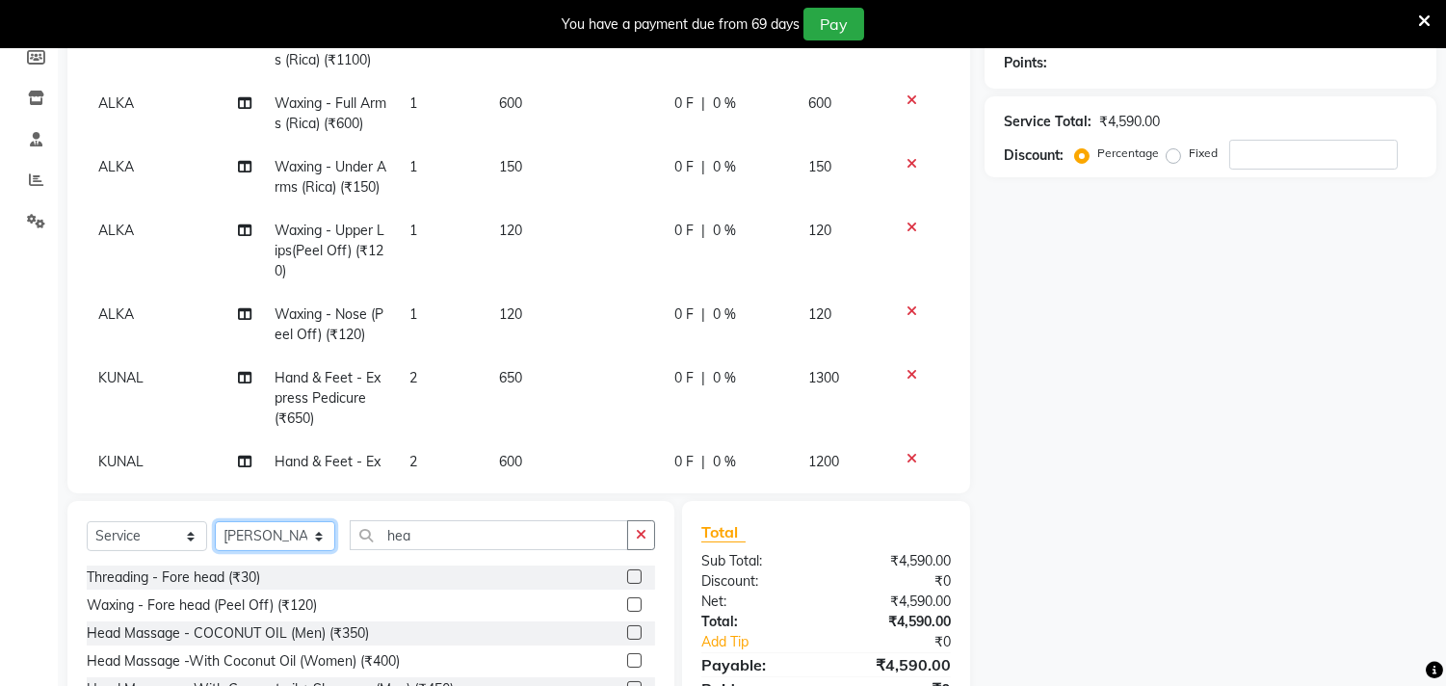
click at [215, 521] on select "Select Stylist [PERSON_NAME] ADVANCE ALKA [PERSON_NAME] B-WAX KUNAL Manager MEM…" at bounding box center [275, 536] width 120 height 30
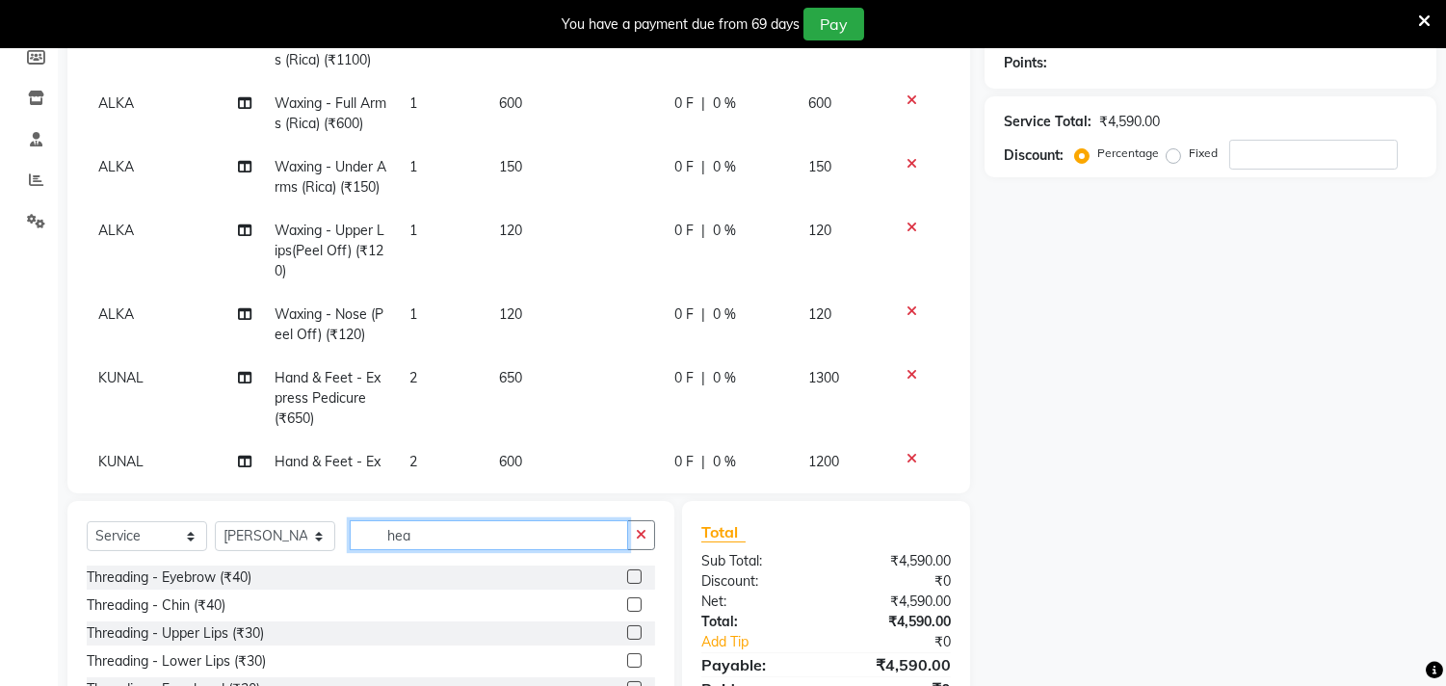
drag, startPoint x: 429, startPoint y: 531, endPoint x: 138, endPoint y: 508, distance: 291.8
click at [138, 508] on div "Select Service Product Membership Package Voucher Prepaid Gift Card Select Styl…" at bounding box center [370, 643] width 607 height 284
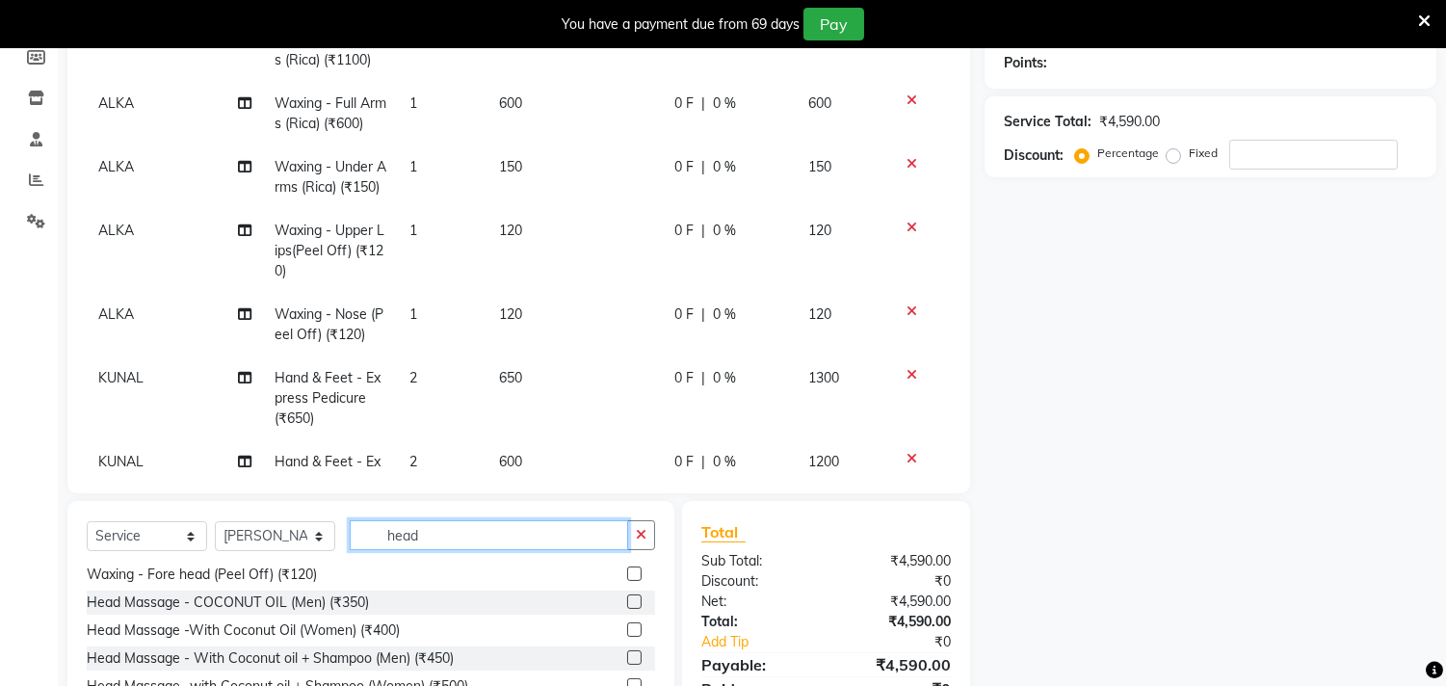
scroll to position [422, 0]
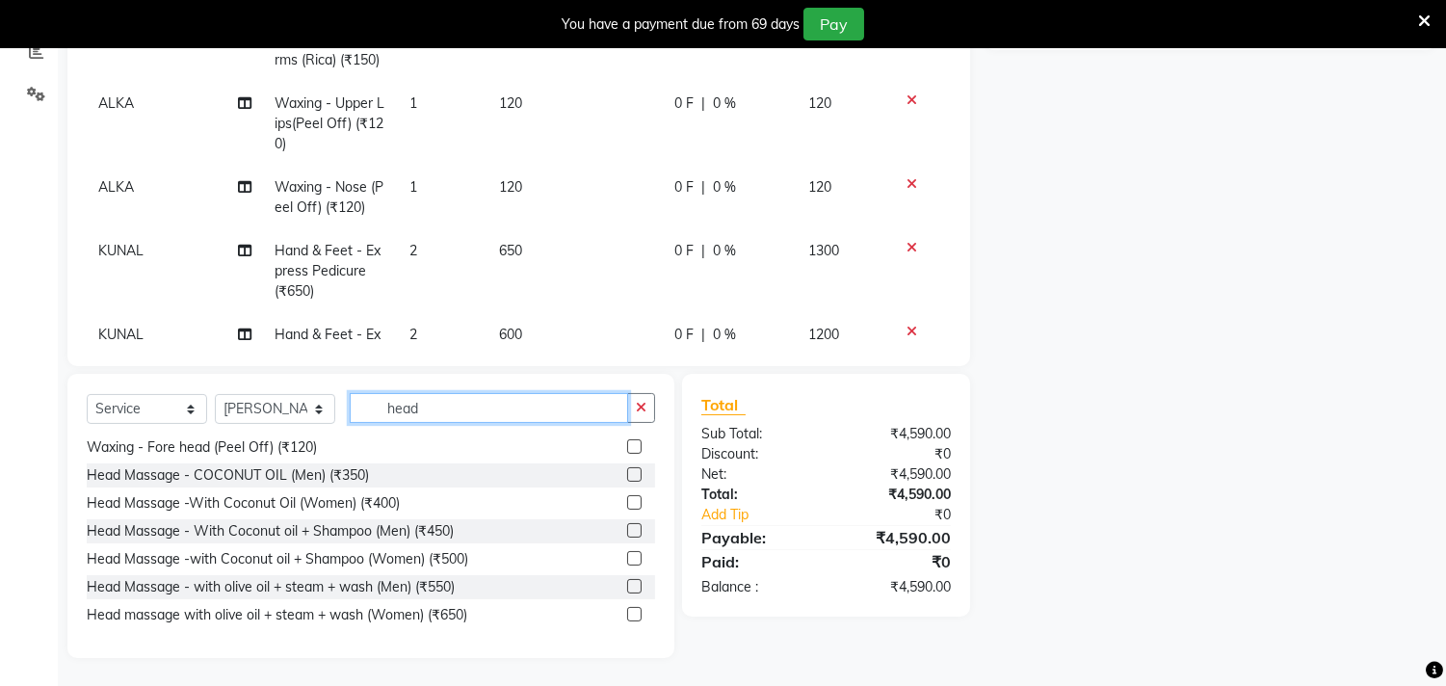
type input "head"
click at [627, 553] on label at bounding box center [634, 558] width 14 height 14
click at [627, 553] on input "checkbox" at bounding box center [633, 559] width 13 height 13
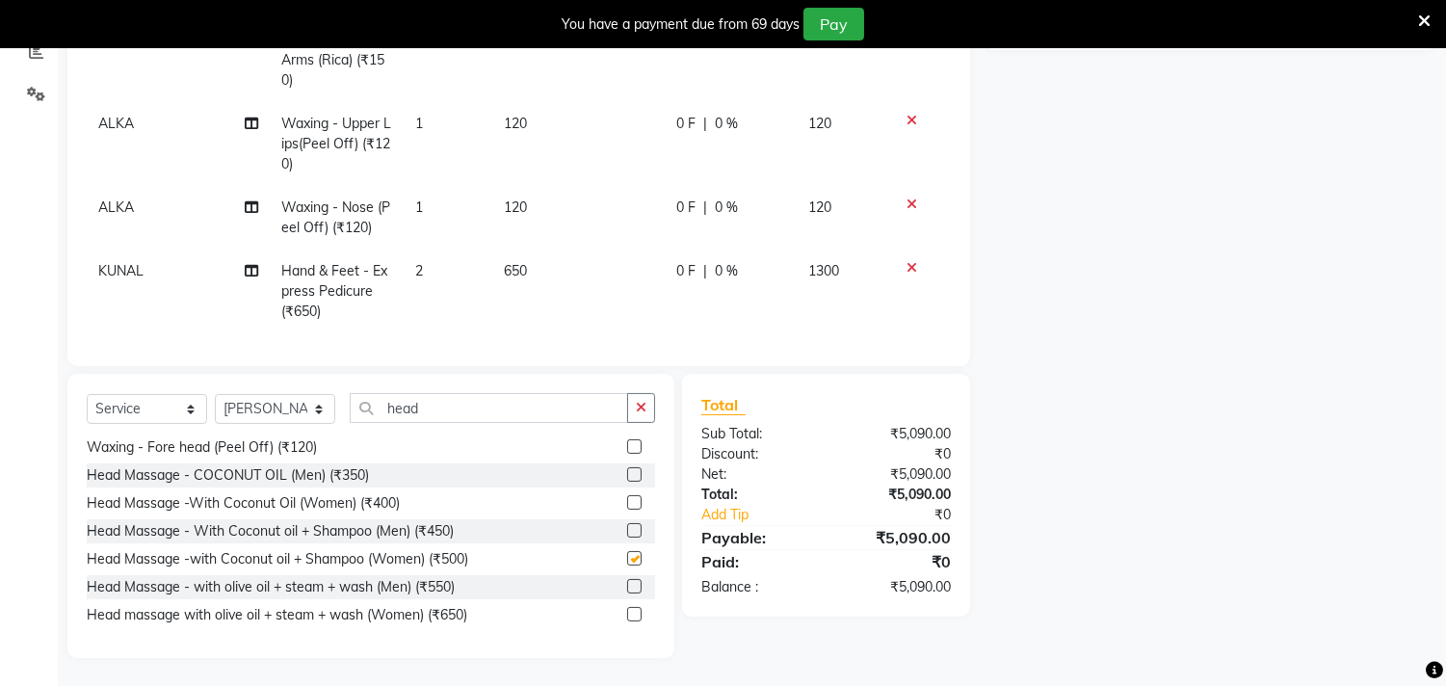
checkbox input "false"
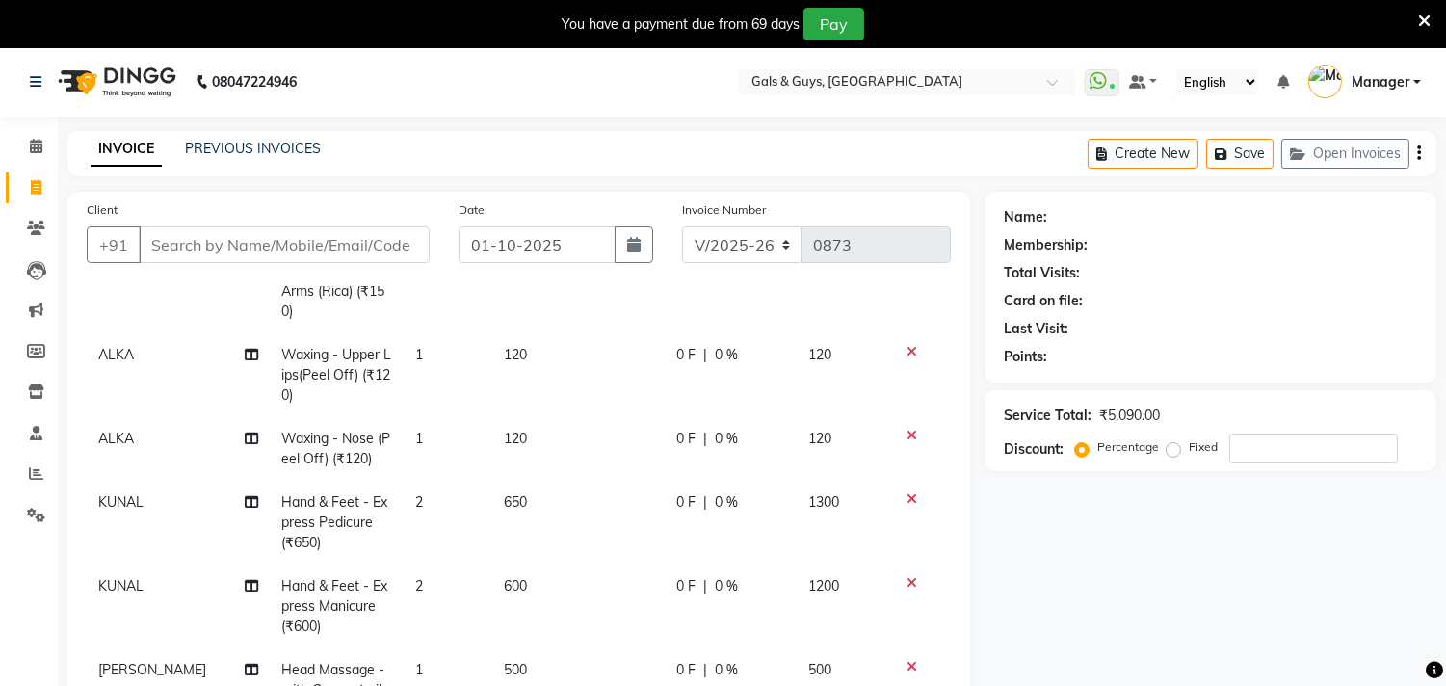
scroll to position [0, 0]
click at [1267, 444] on input "number" at bounding box center [1313, 449] width 169 height 30
type input "30"
click at [305, 242] on input "Client" at bounding box center [284, 245] width 291 height 37
type input "r"
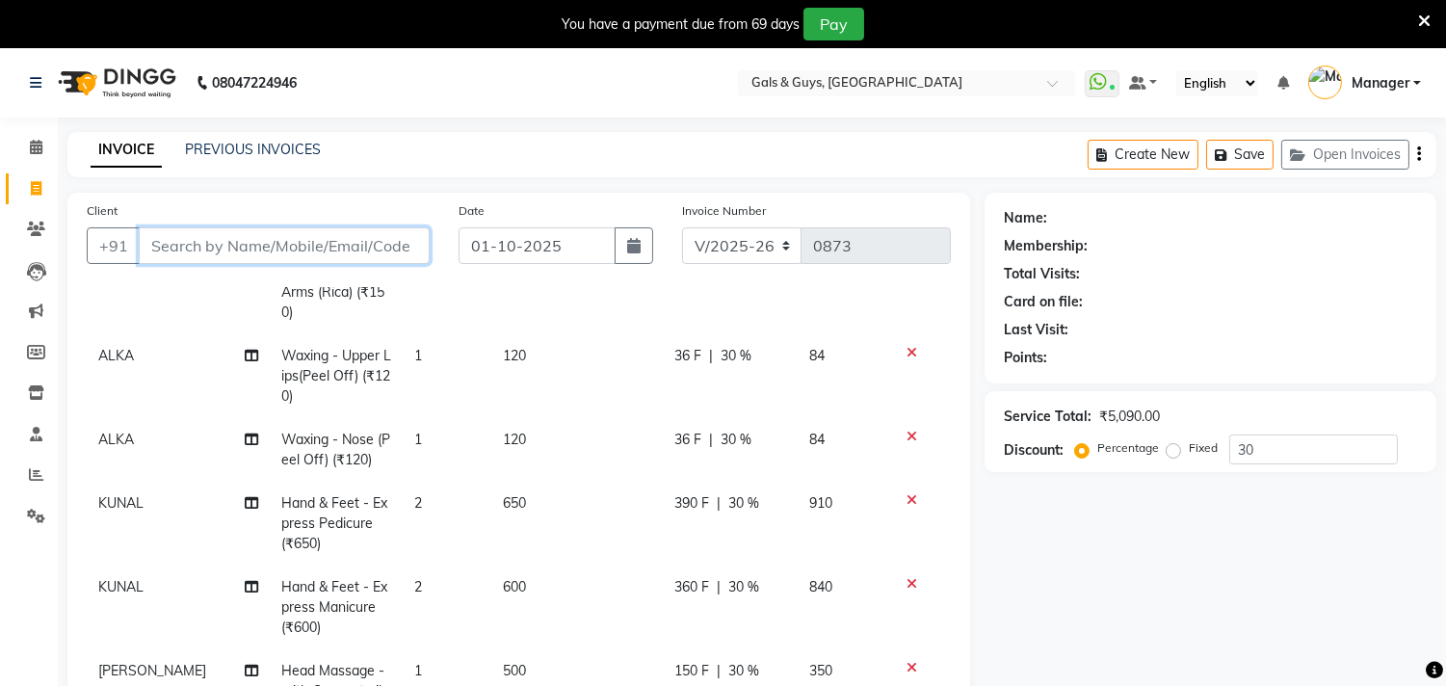
type input "0"
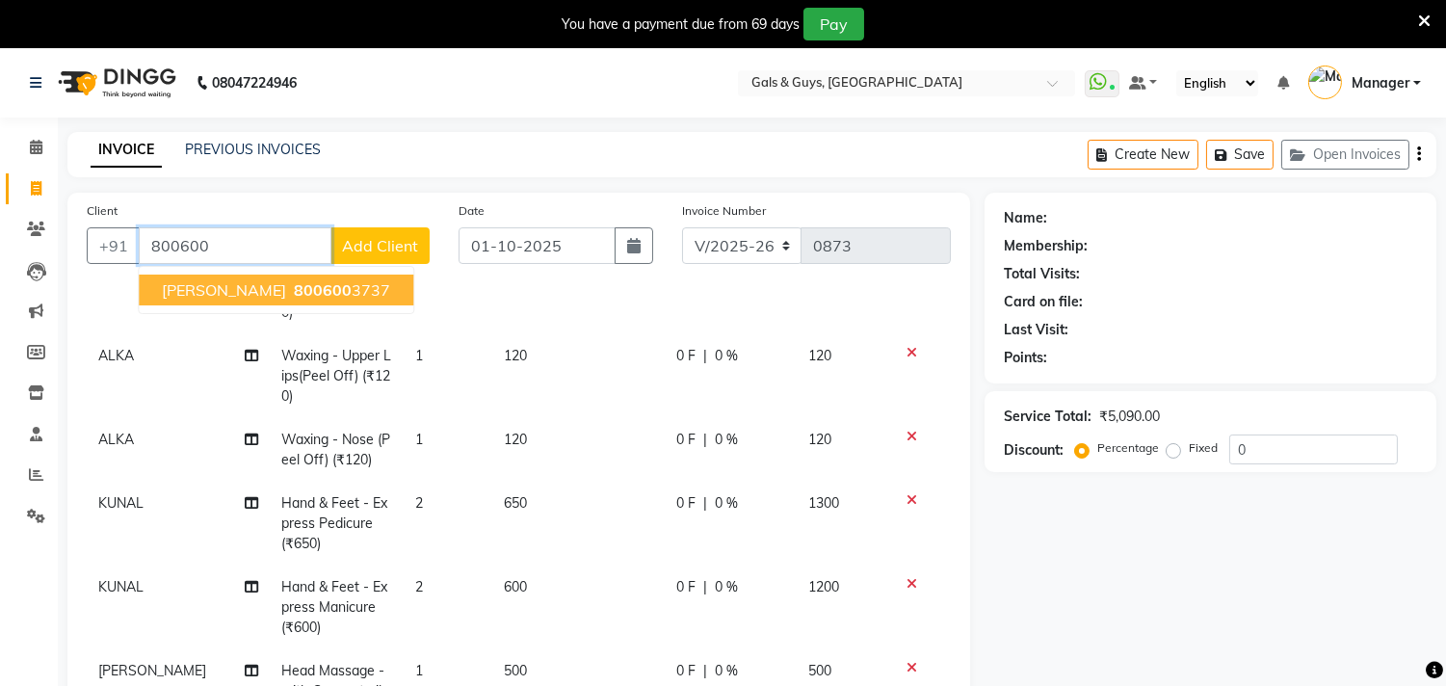
click at [294, 292] on ngb-highlight "800600 3737" at bounding box center [340, 289] width 100 height 19
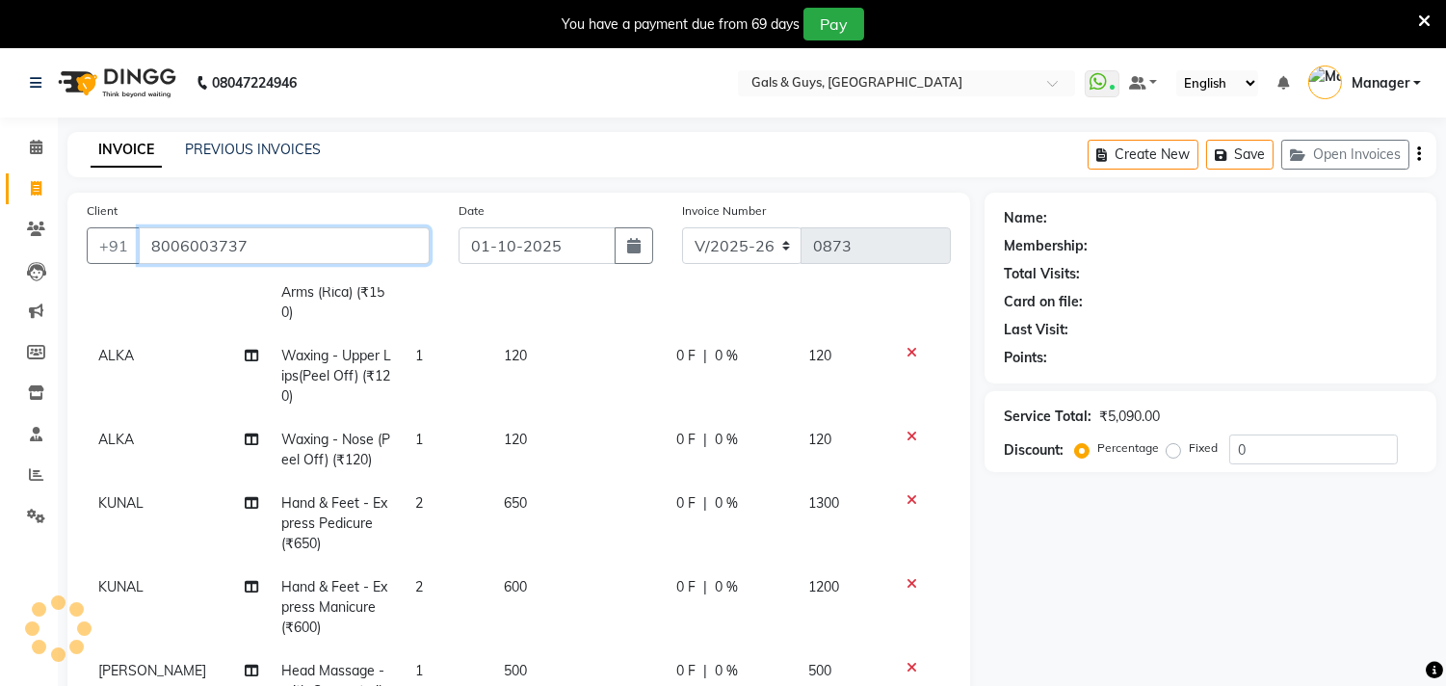
type input "8006003737"
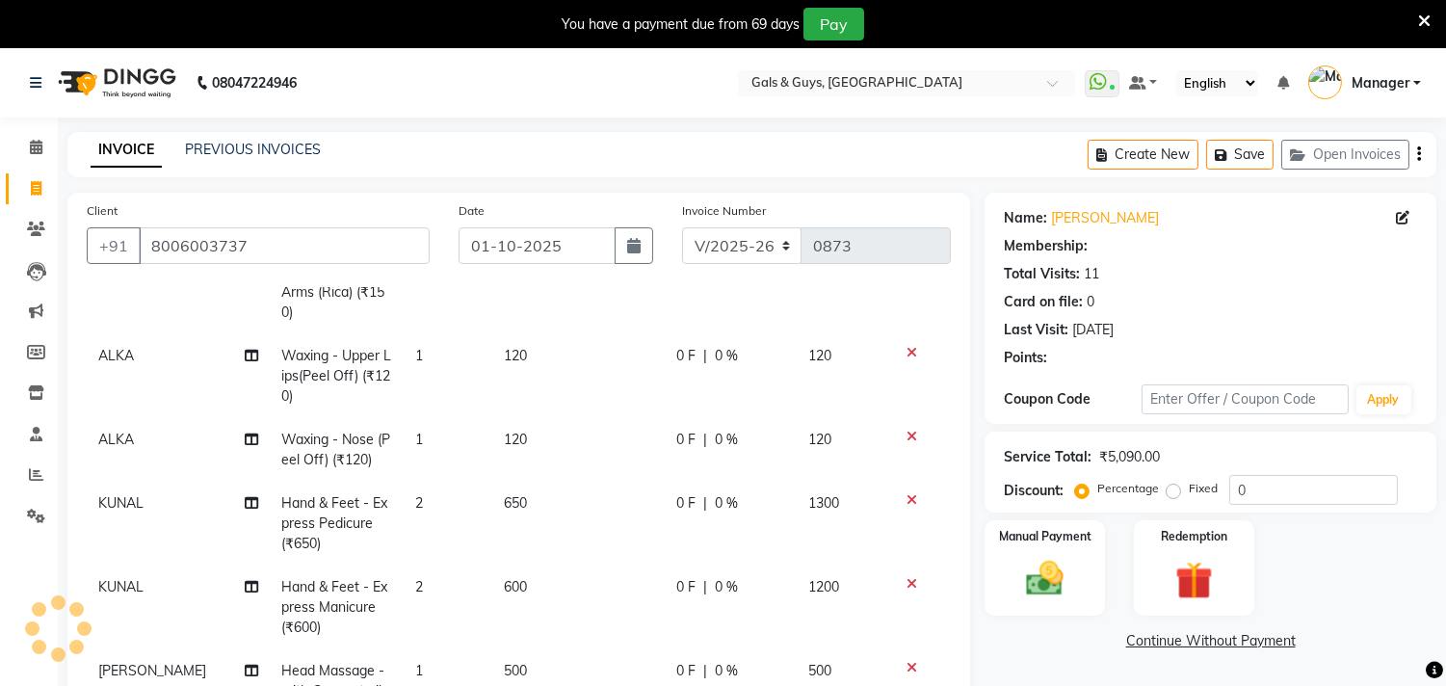
type input "20"
select select "1: Object"
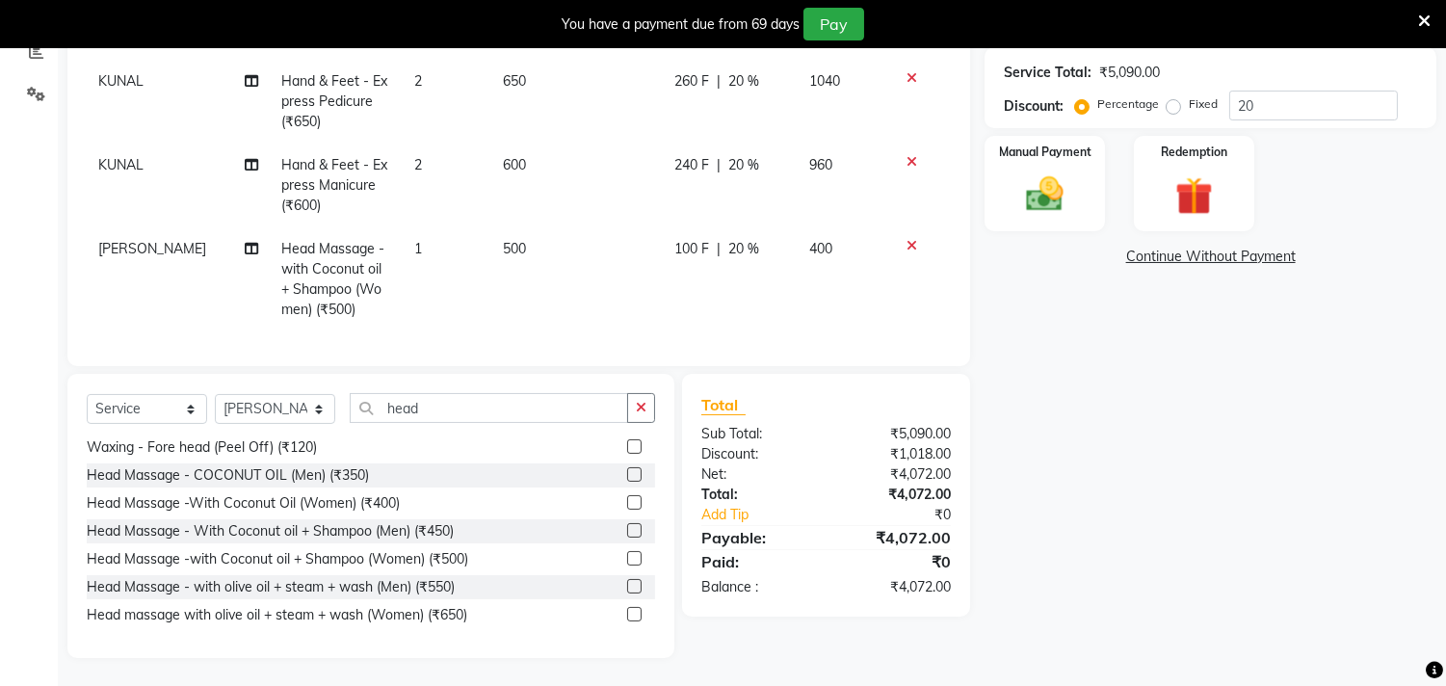
scroll to position [170, 0]
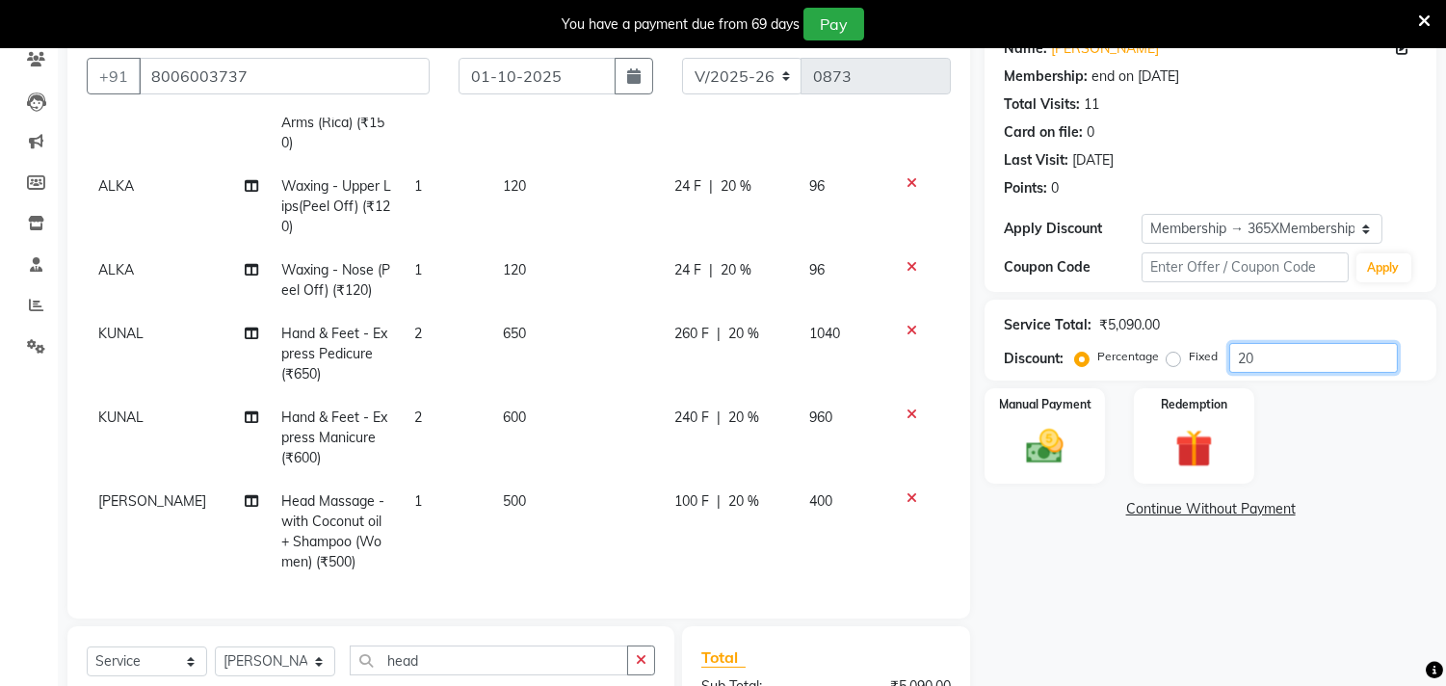
click at [1281, 352] on input "20" at bounding box center [1313, 358] width 169 height 30
type input "2"
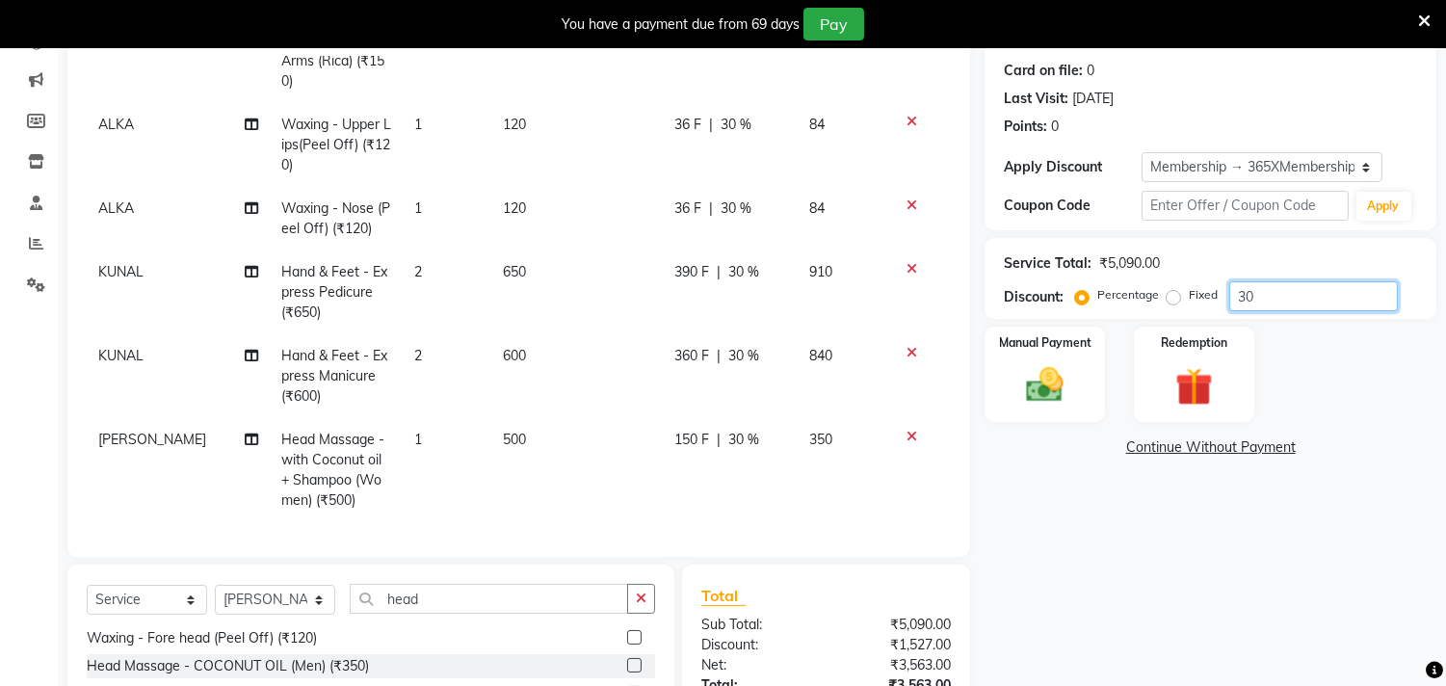
scroll to position [422, 0]
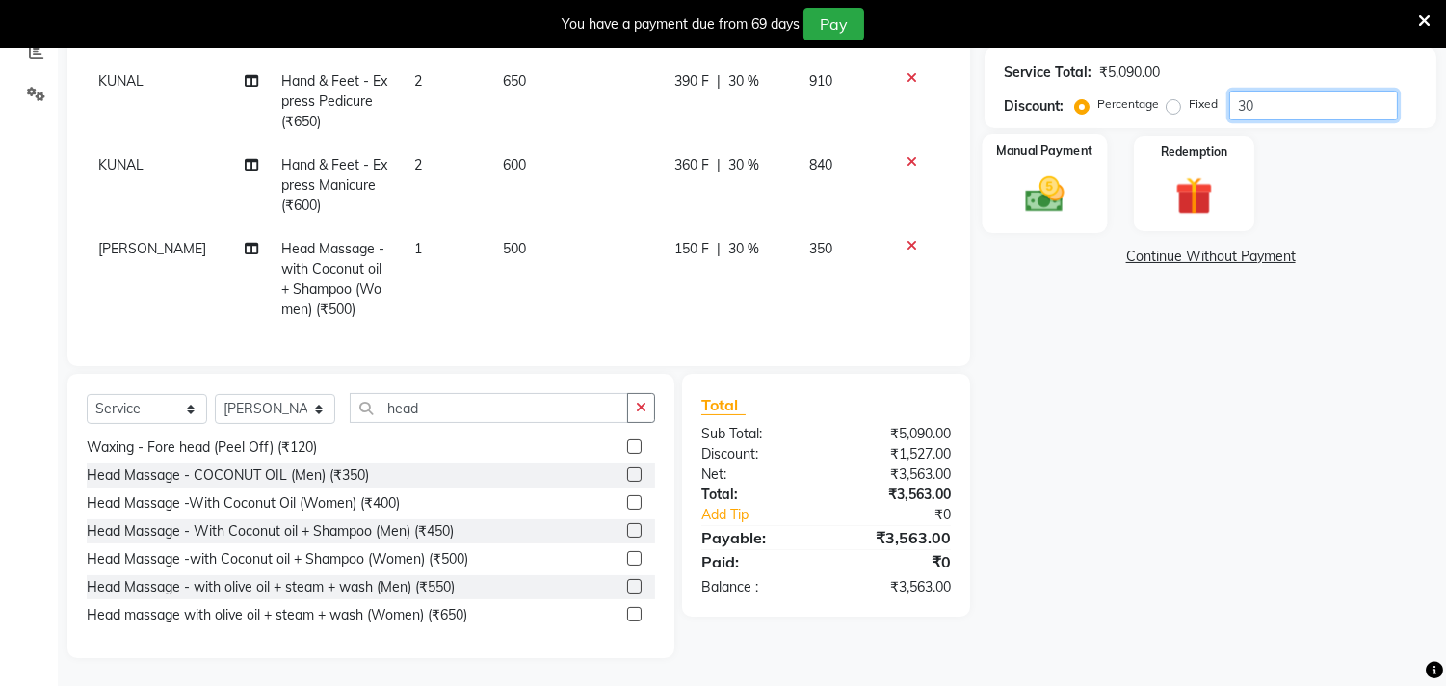
type input "30"
click at [1045, 210] on img at bounding box center [1045, 194] width 64 height 45
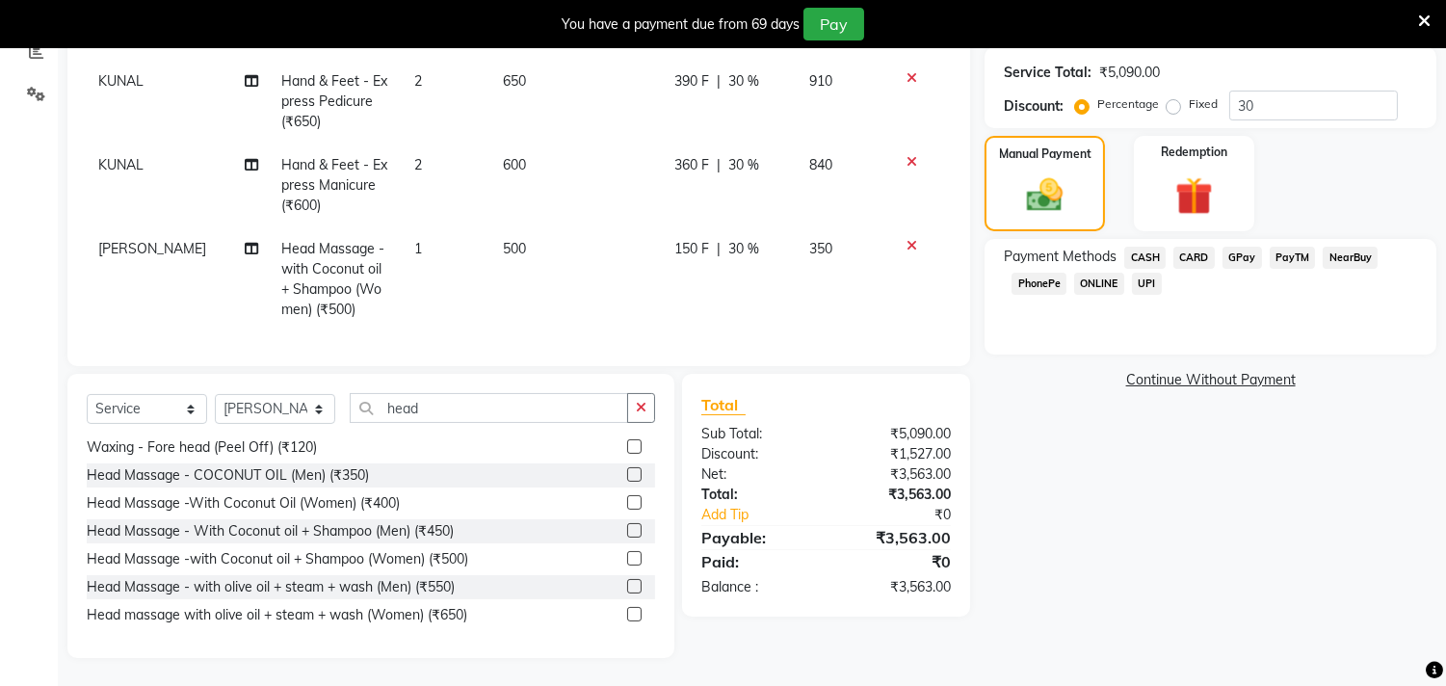
click at [1144, 260] on span "CASH" at bounding box center [1144, 258] width 41 height 22
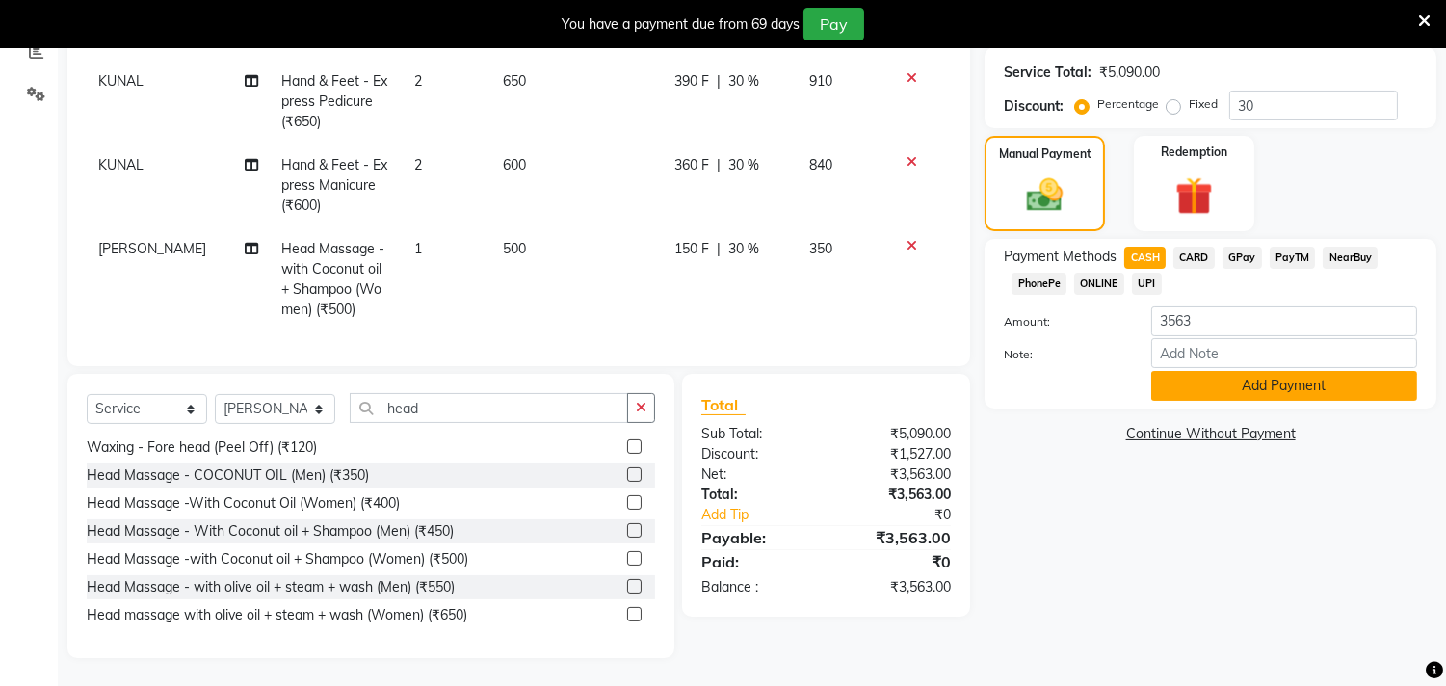
click at [1322, 399] on button "Add Payment" at bounding box center [1284, 386] width 266 height 30
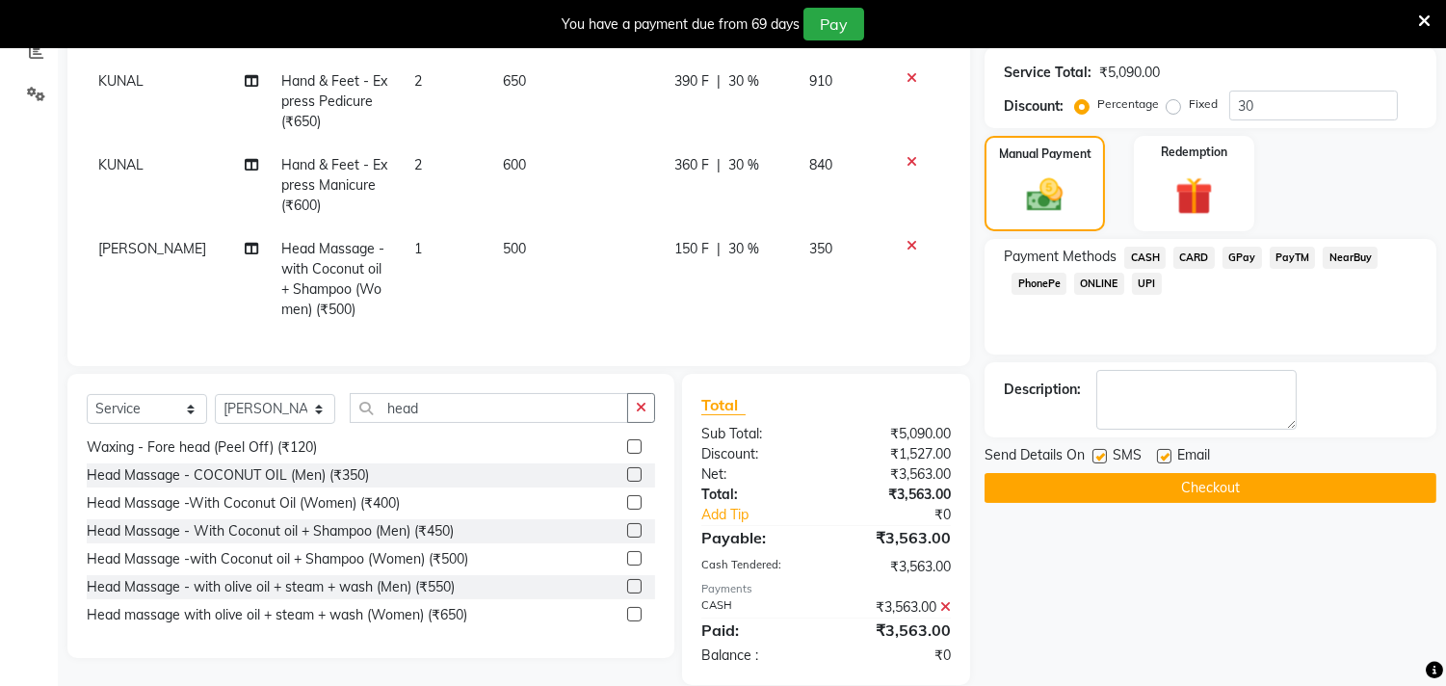
click at [1323, 493] on button "Checkout" at bounding box center [1210, 488] width 452 height 30
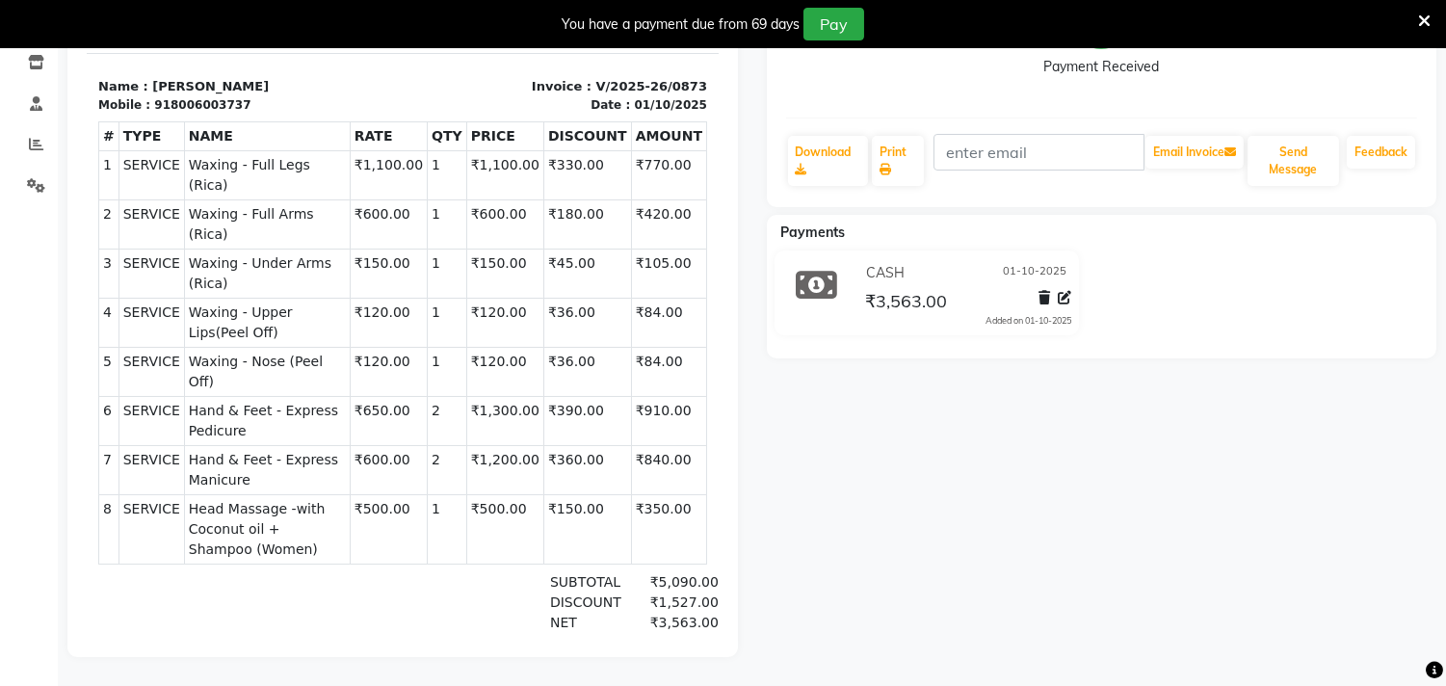
scroll to position [131, 0]
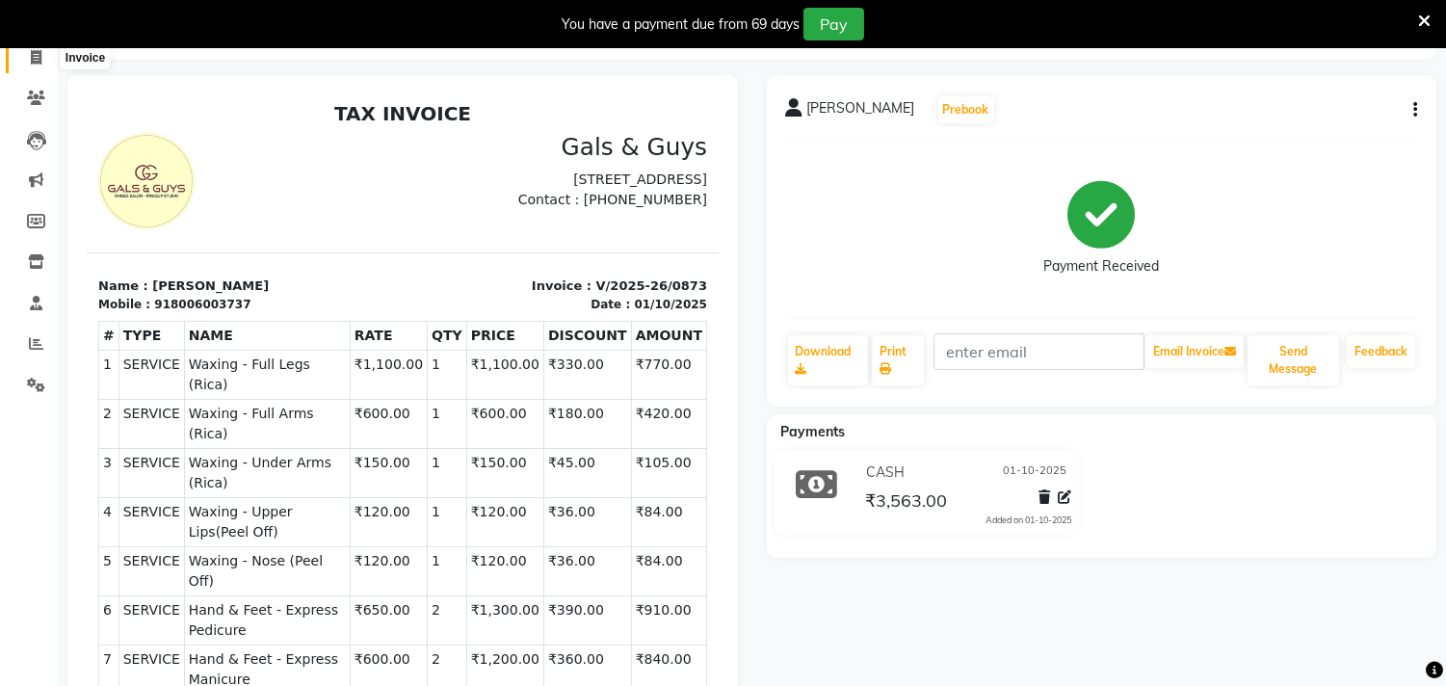
click at [37, 62] on icon at bounding box center [36, 57] width 11 height 14
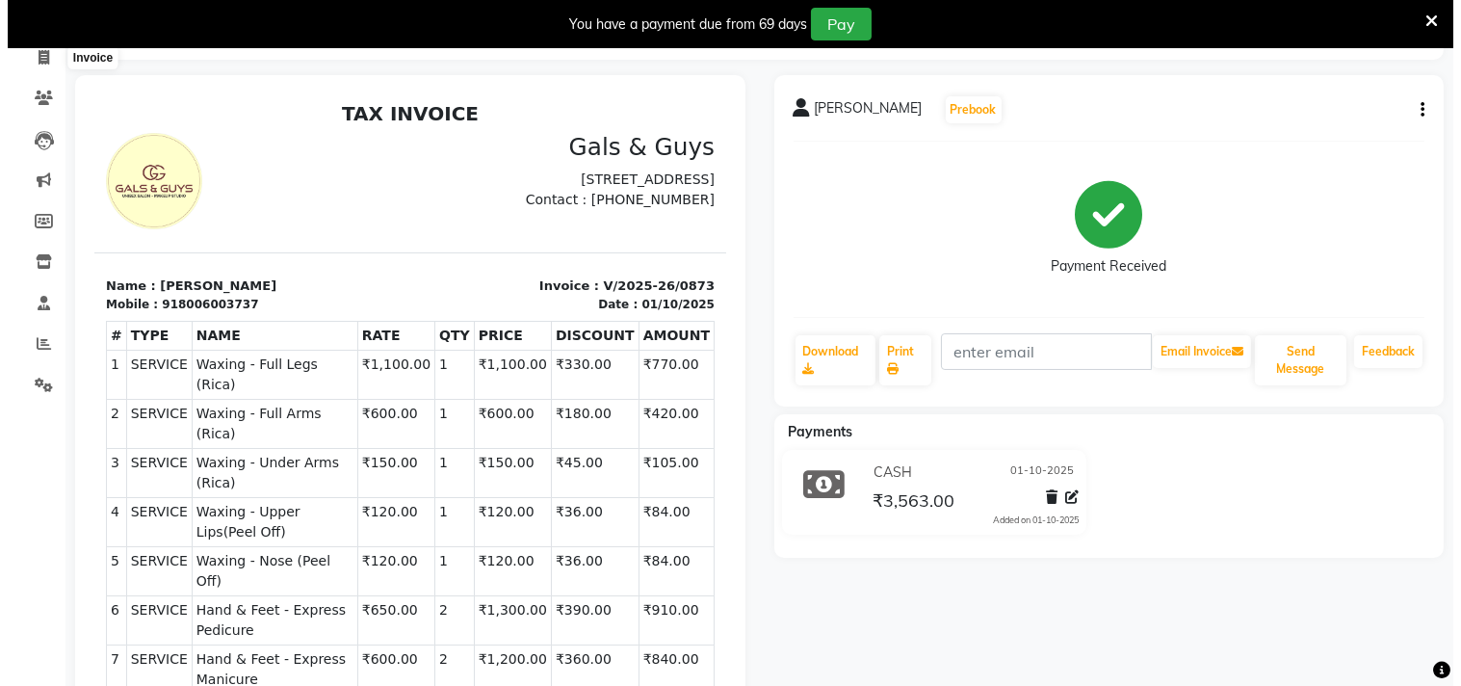
scroll to position [48, 0]
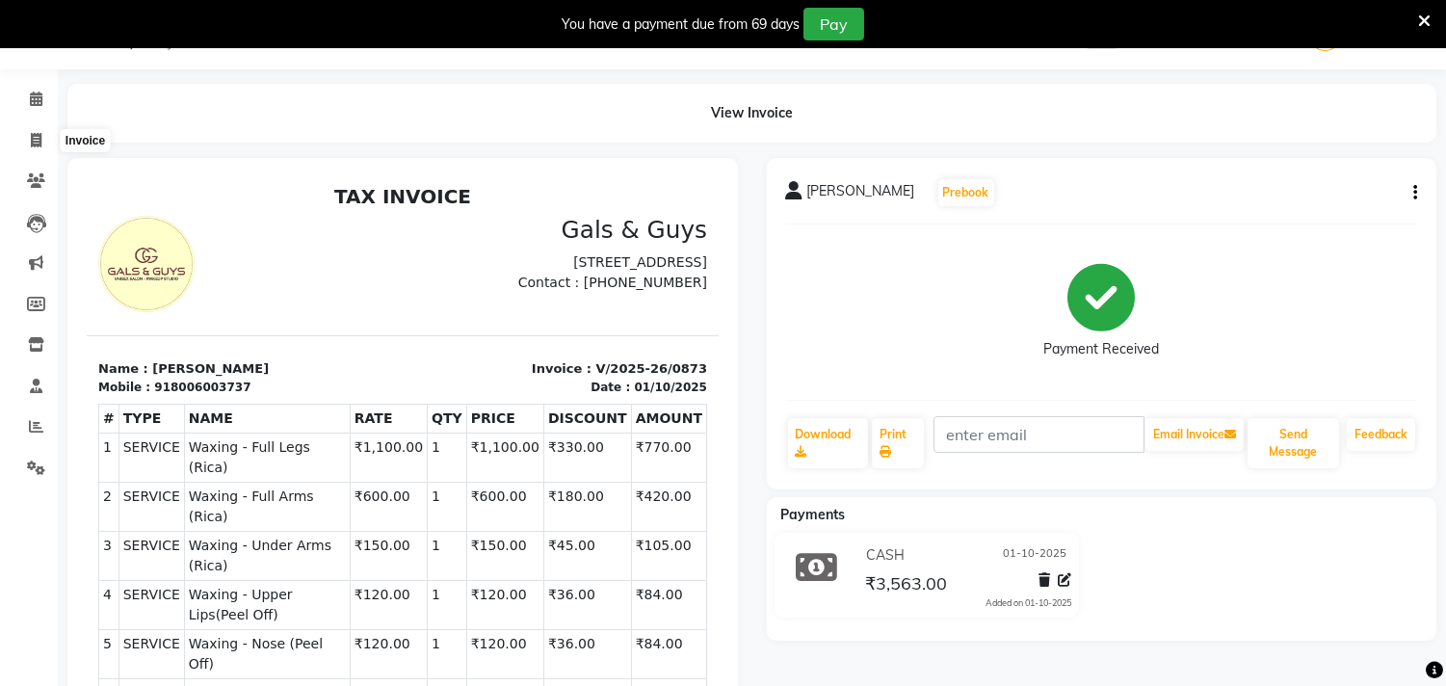
select select "service"
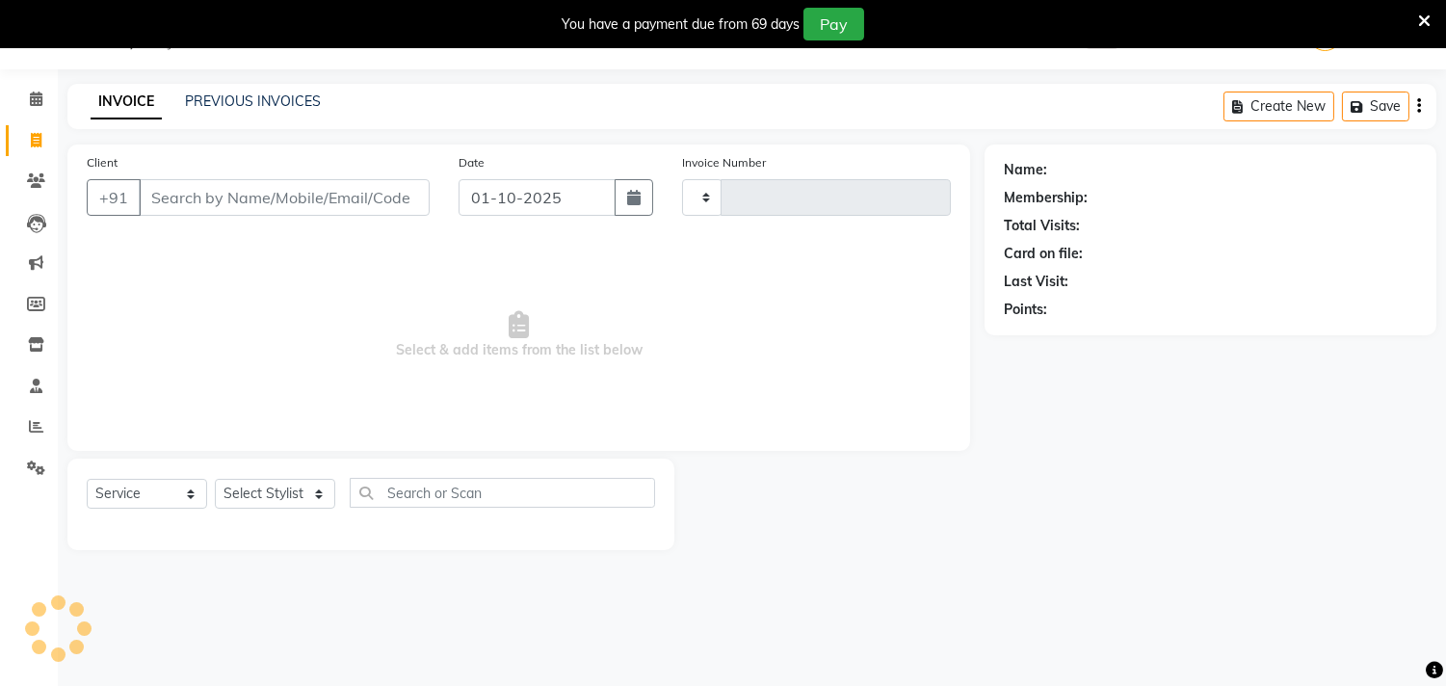
type input "0874"
select select "7505"
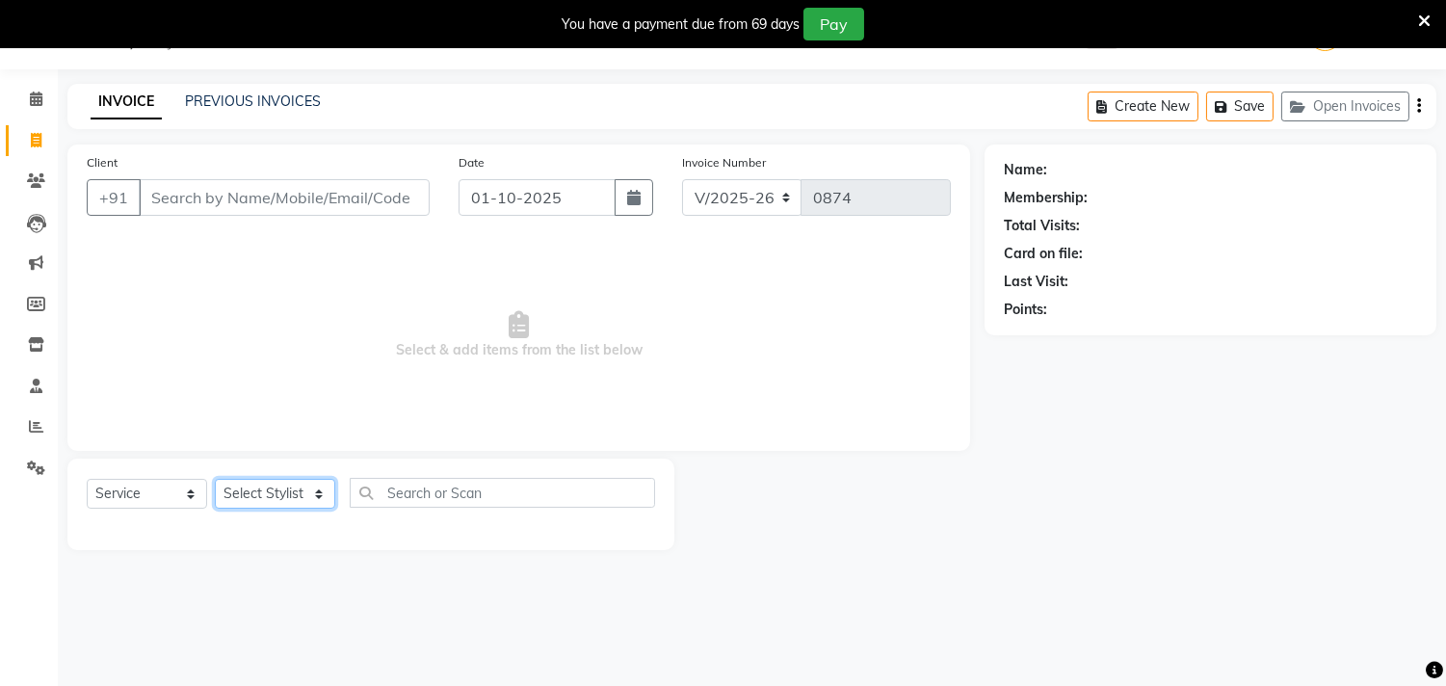
click at [300, 491] on select "Select Stylist" at bounding box center [275, 494] width 120 height 30
select select "66210"
click at [215, 480] on select "Select Stylist [PERSON_NAME] ADVANCE ALKA [PERSON_NAME] B-WAX KUNAL Manager MEM…" at bounding box center [275, 494] width 120 height 30
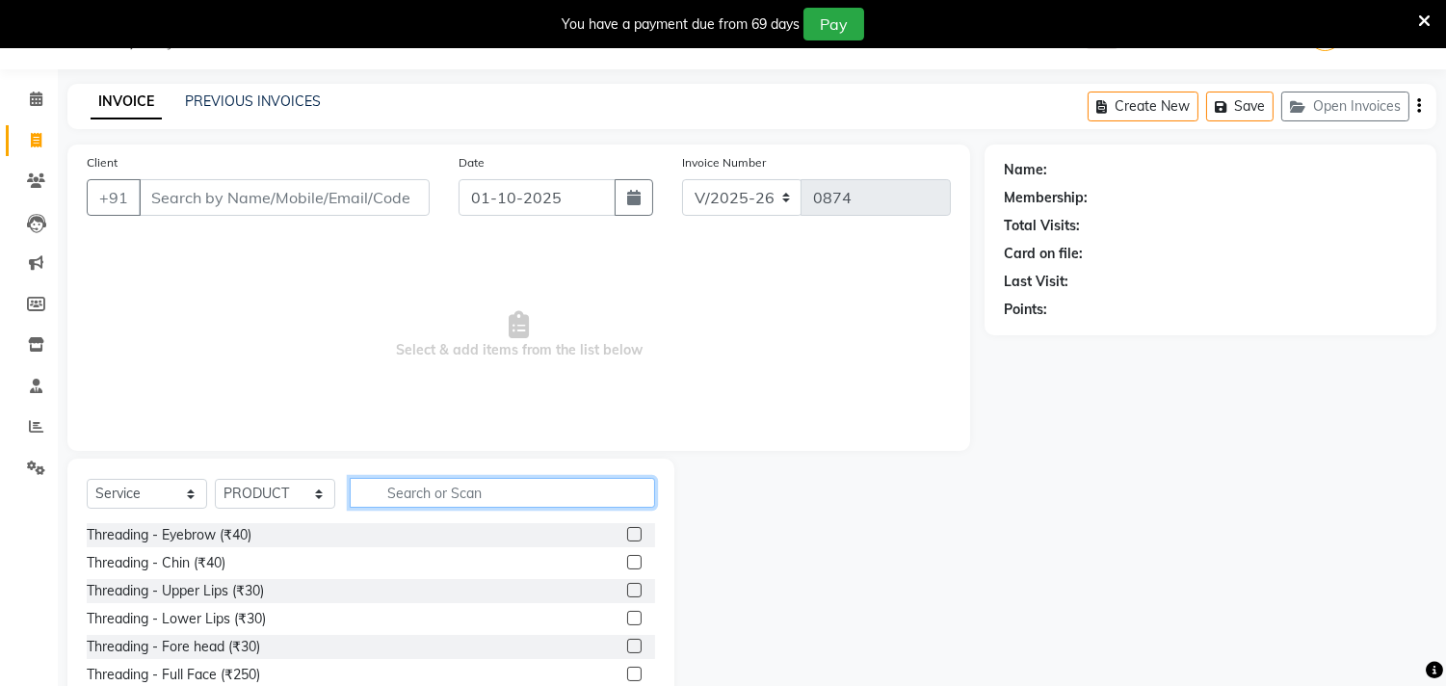
click at [446, 480] on input "text" at bounding box center [502, 493] width 305 height 30
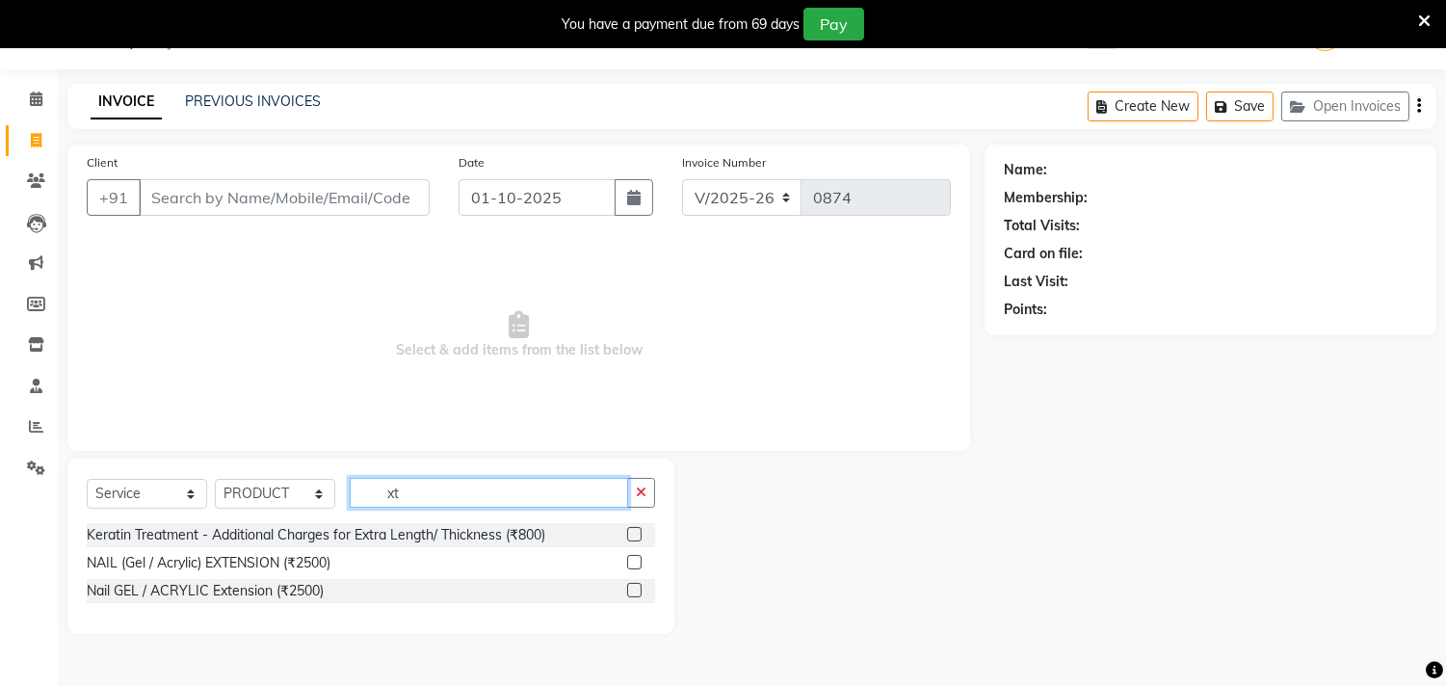
drag, startPoint x: 515, startPoint y: 487, endPoint x: 241, endPoint y: 485, distance: 274.5
click at [241, 485] on div "Select Service Product Membership Package Voucher Prepaid Gift Card Select Styl…" at bounding box center [371, 500] width 568 height 45
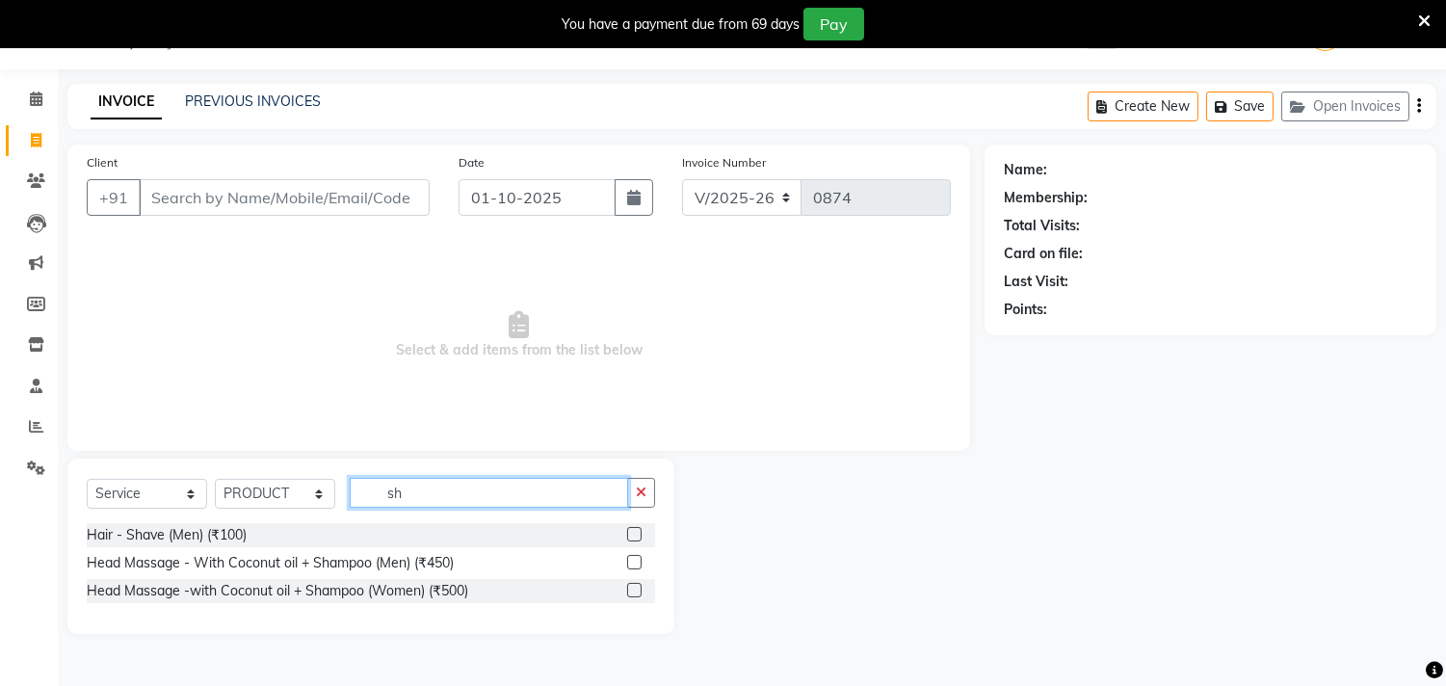
type input "s"
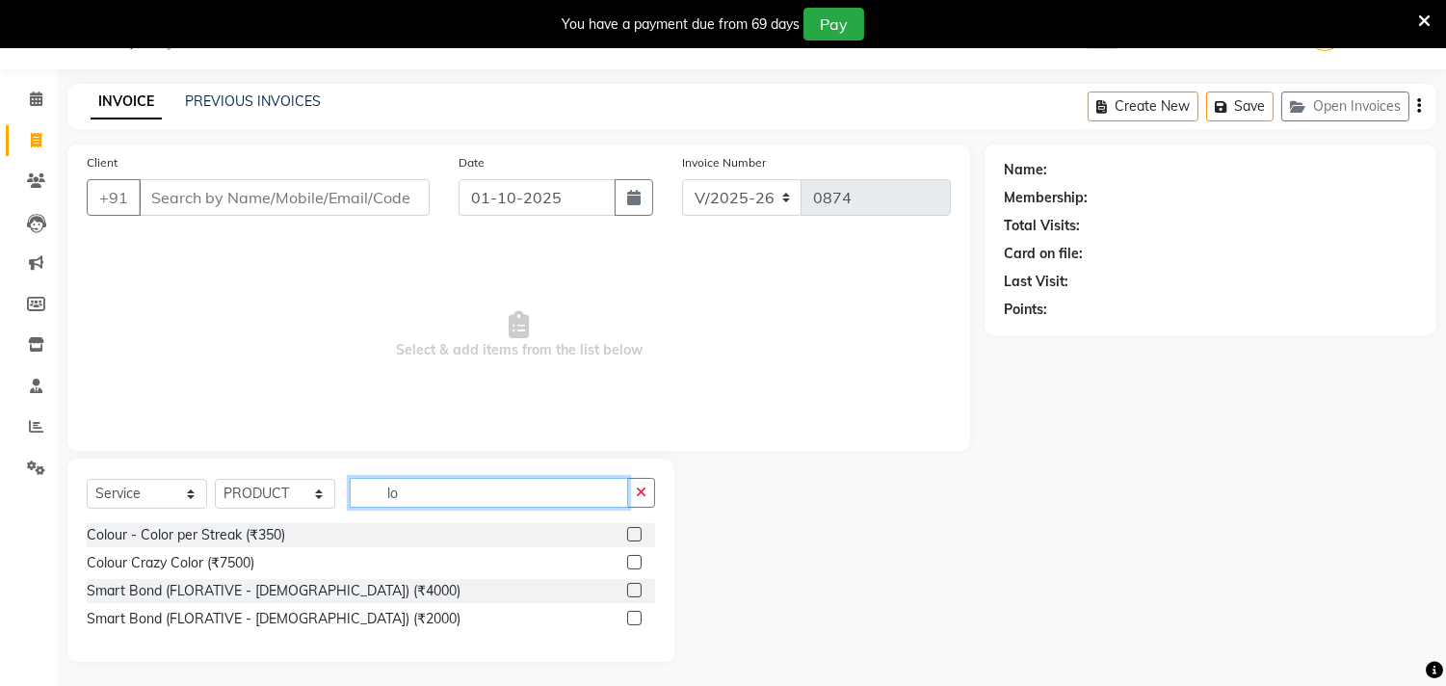
type input "l"
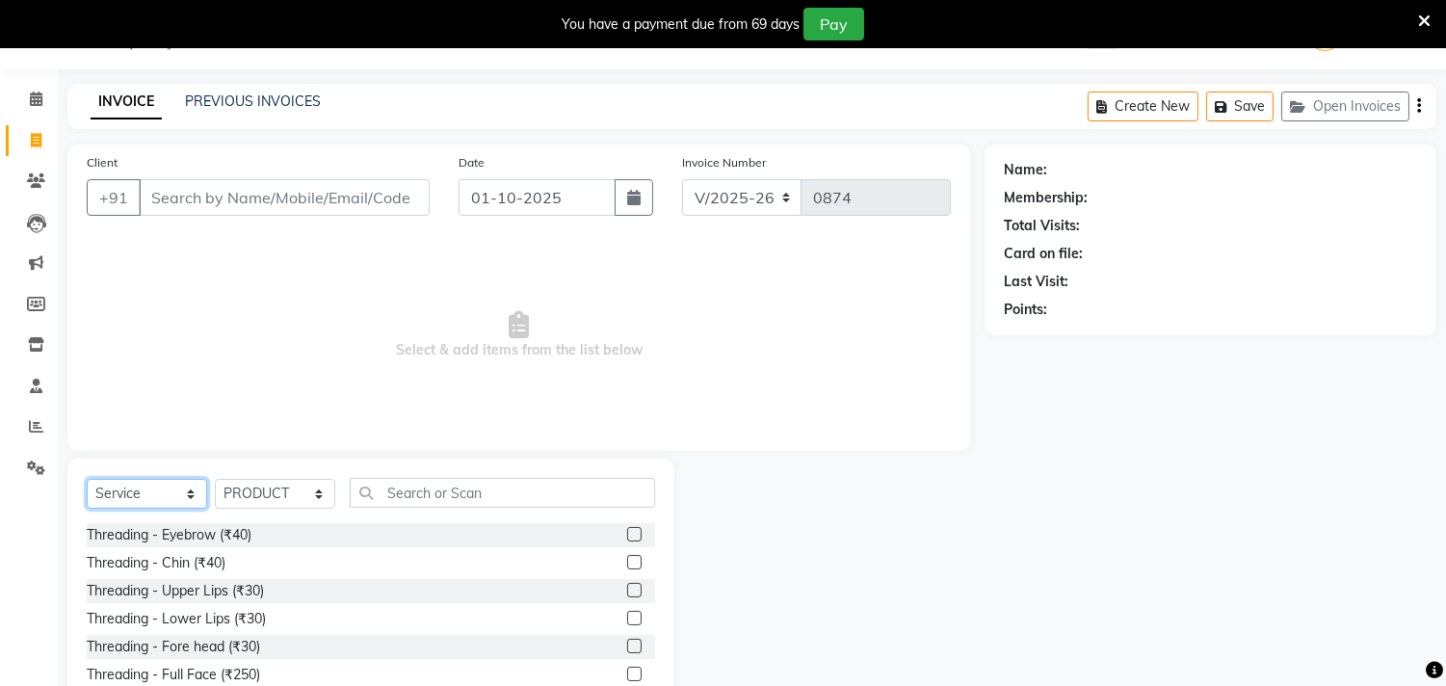
click at [171, 489] on select "Select Service Product Membership Package Voucher Prepaid Gift Card" at bounding box center [147, 494] width 120 height 30
select select "product"
click at [87, 480] on select "Select Service Product Membership Package Voucher Prepaid Gift Card" at bounding box center [147, 494] width 120 height 30
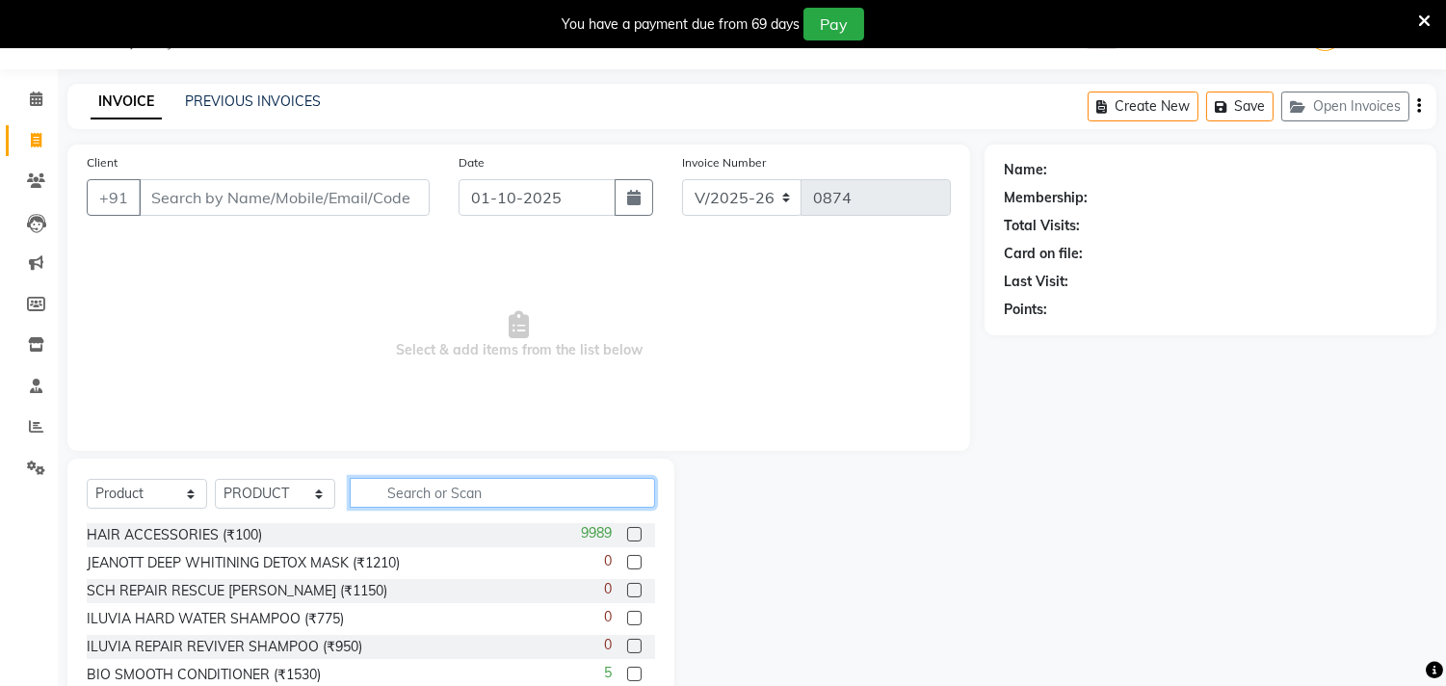
click at [453, 485] on input "text" at bounding box center [502, 493] width 305 height 30
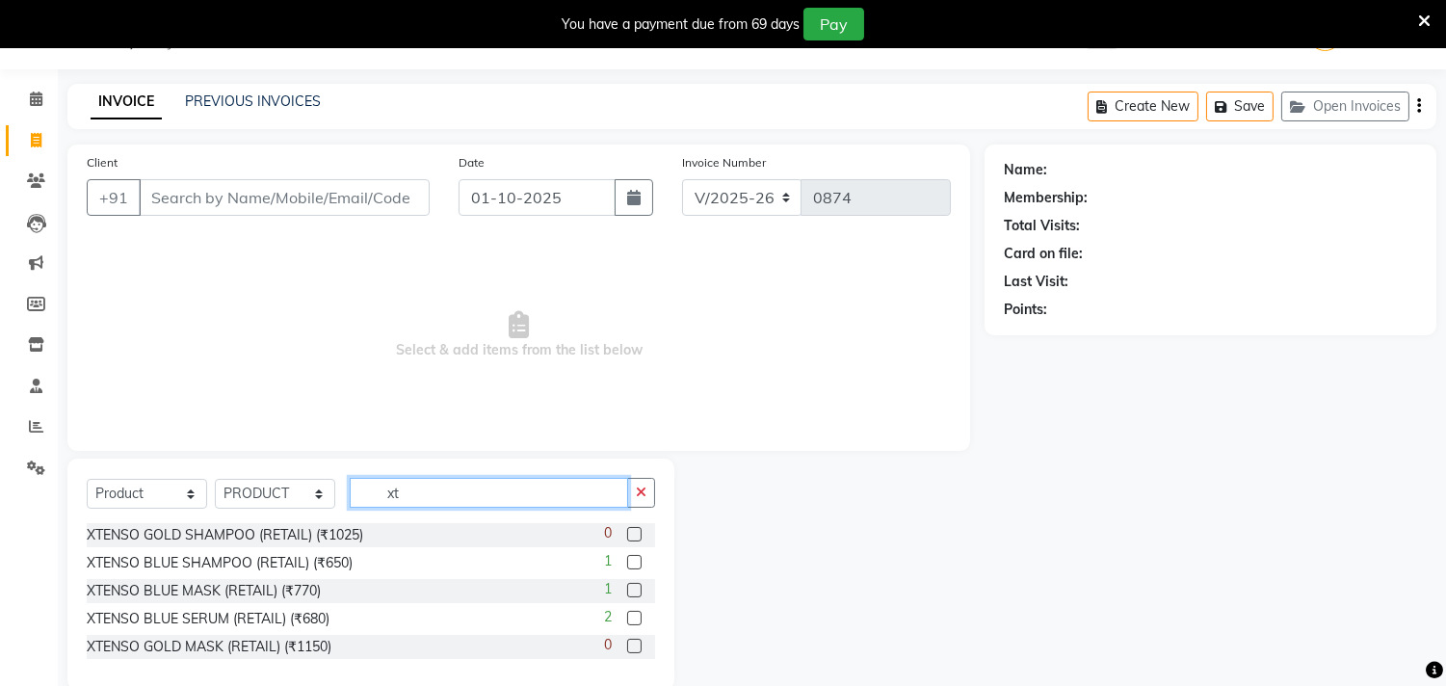
type input "xt"
click at [633, 562] on label at bounding box center [634, 562] width 14 height 14
click at [633, 562] on input "checkbox" at bounding box center [633, 563] width 13 height 13
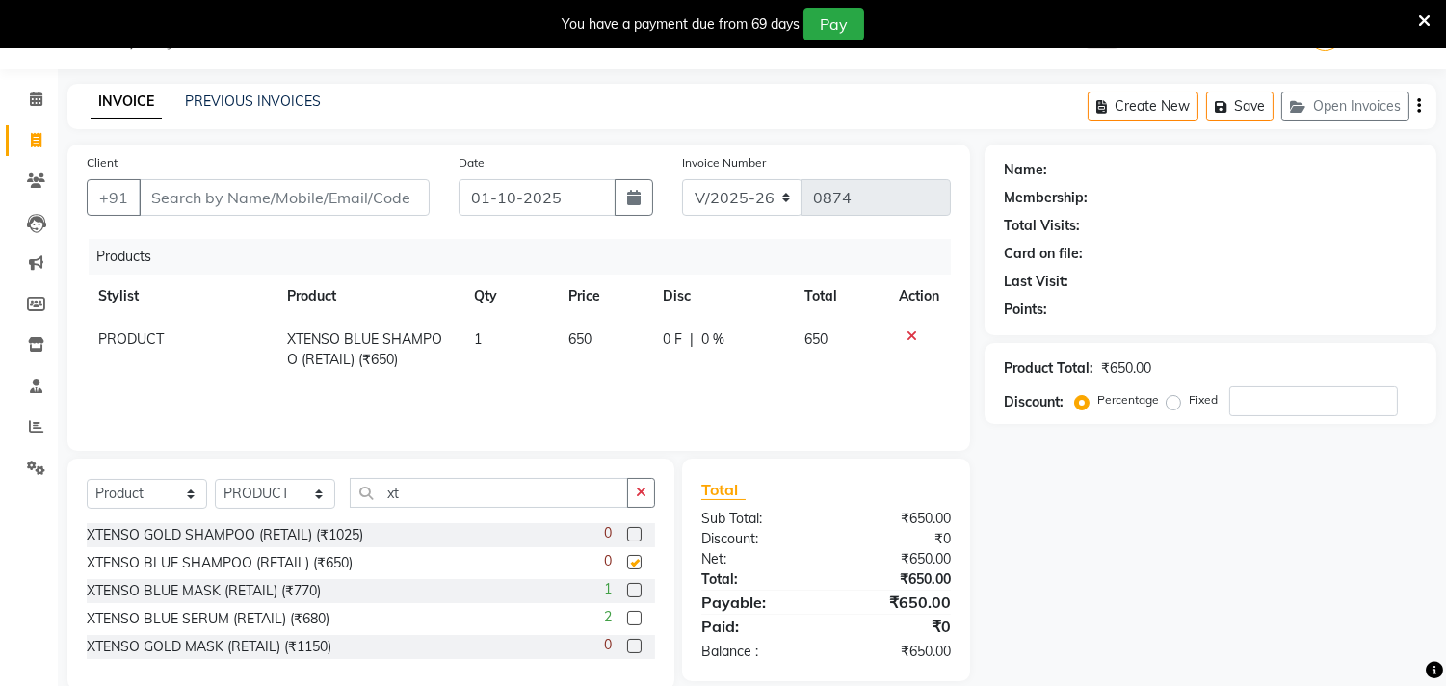
checkbox input "false"
drag, startPoint x: 472, startPoint y: 498, endPoint x: 340, endPoint y: 479, distance: 133.4
click at [340, 479] on div "Select Service Product Membership Package Voucher Prepaid Gift Card Select Styl…" at bounding box center [371, 500] width 568 height 45
click at [633, 590] on label at bounding box center [634, 590] width 14 height 14
click at [633, 590] on input "checkbox" at bounding box center [633, 591] width 13 height 13
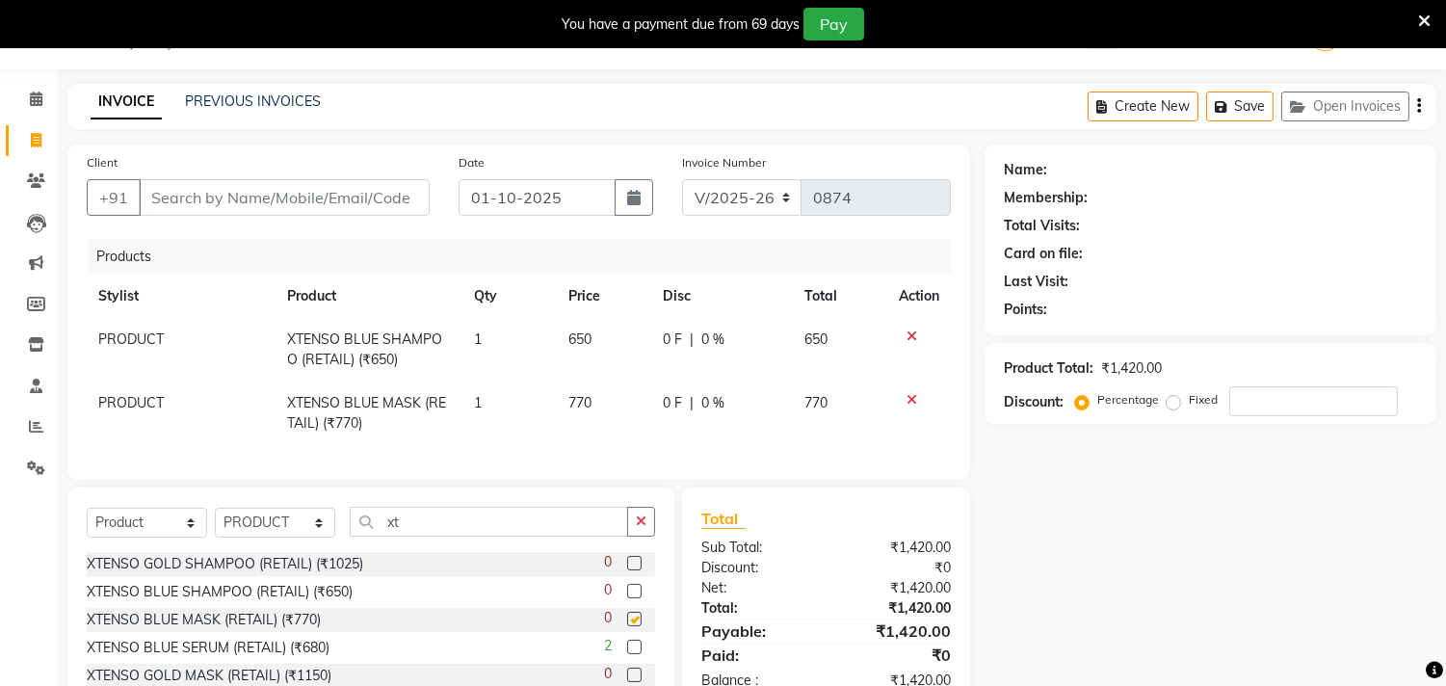
checkbox input "false"
click at [237, 193] on input "Client" at bounding box center [284, 197] width 291 height 37
type input "7"
type input "0"
type input "7081168369"
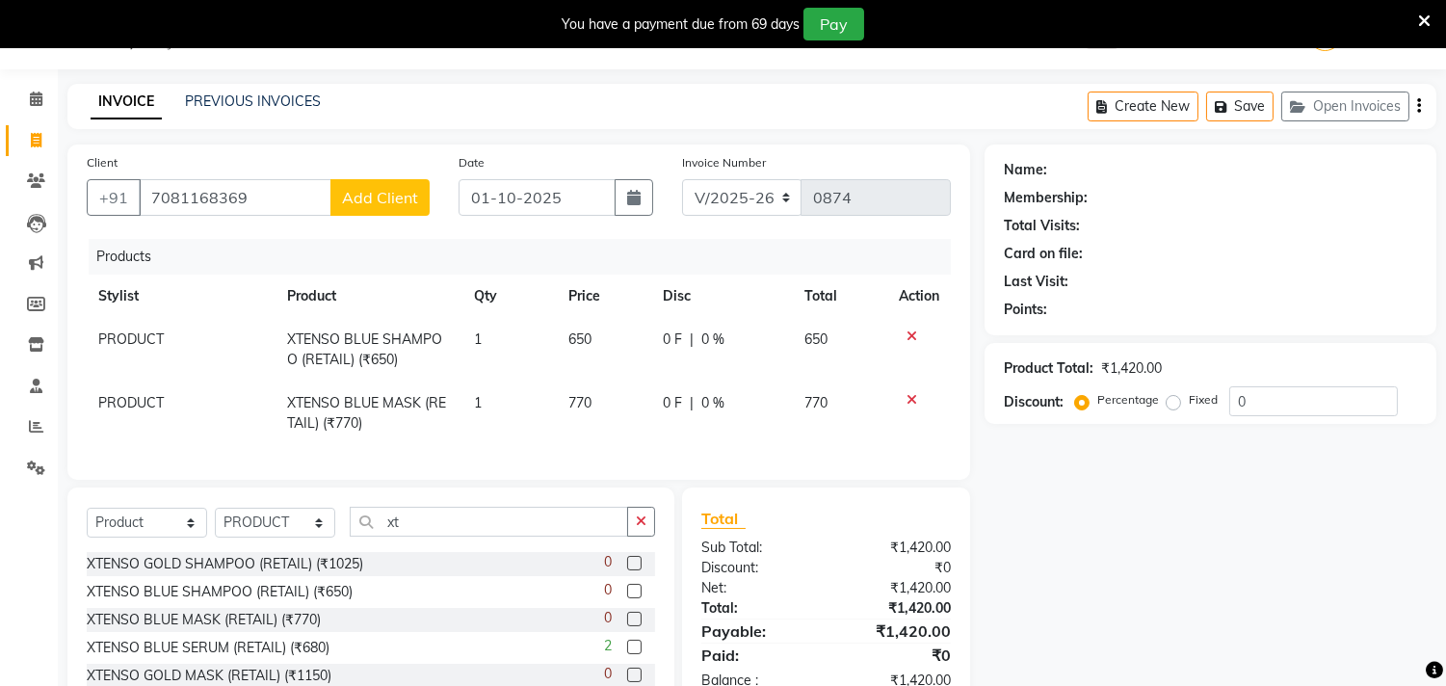
click at [370, 198] on span "Add Client" at bounding box center [380, 197] width 76 height 19
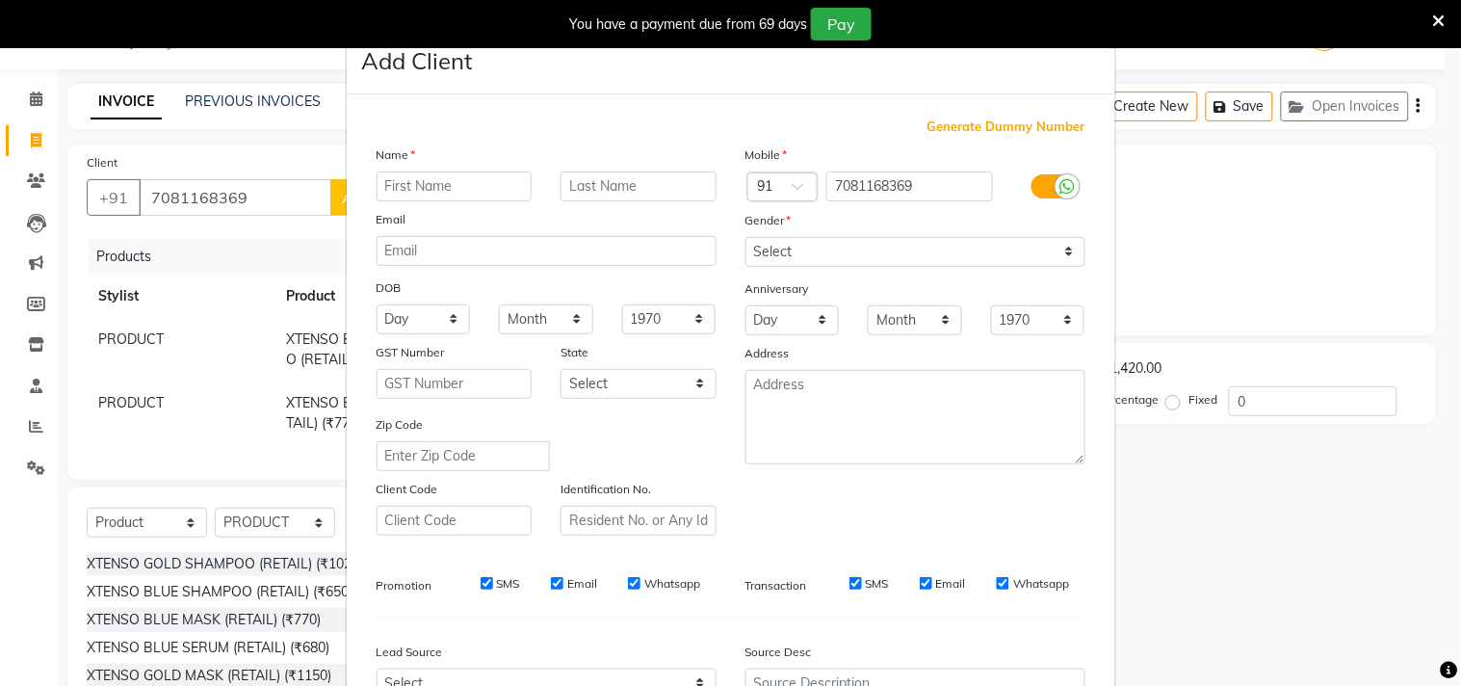
click at [489, 193] on input "text" at bounding box center [455, 186] width 156 height 30
type input "p"
click at [427, 183] on input "PARAMPARA" at bounding box center [455, 186] width 156 height 30
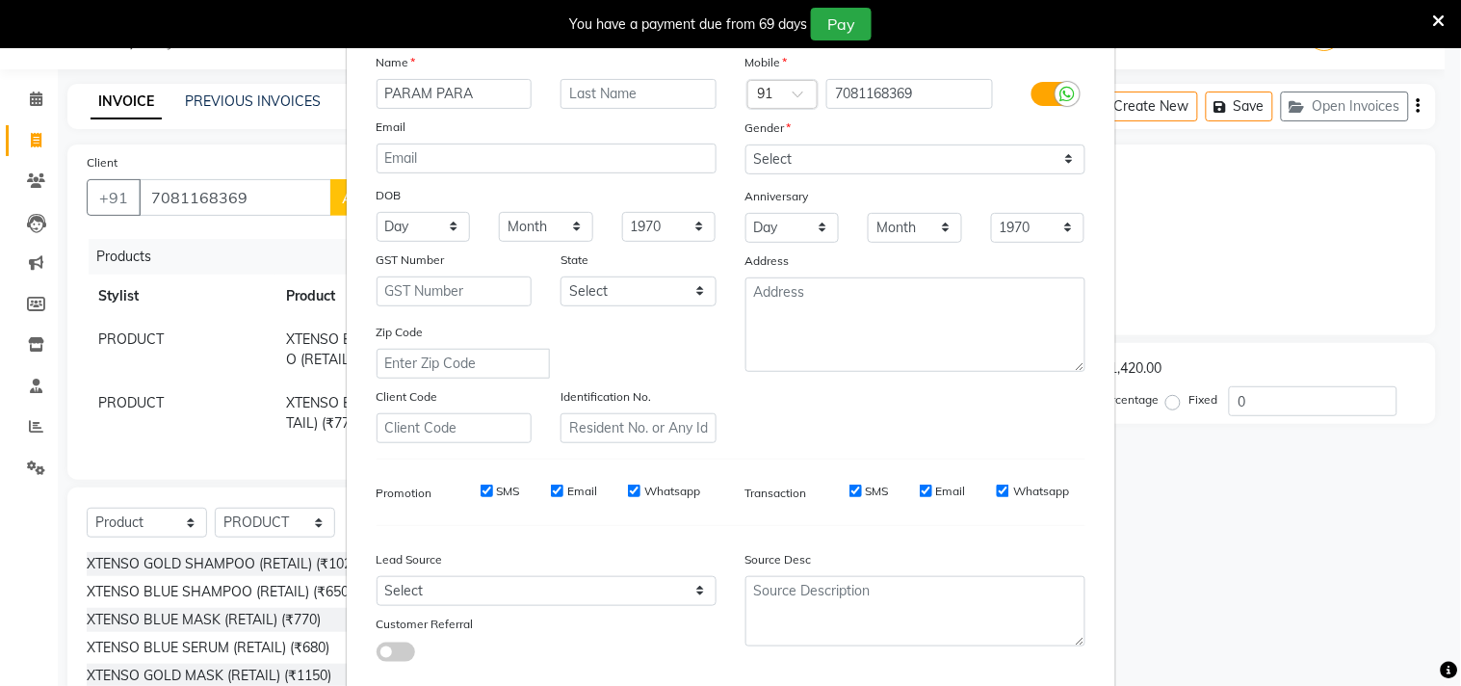
scroll to position [204, 0]
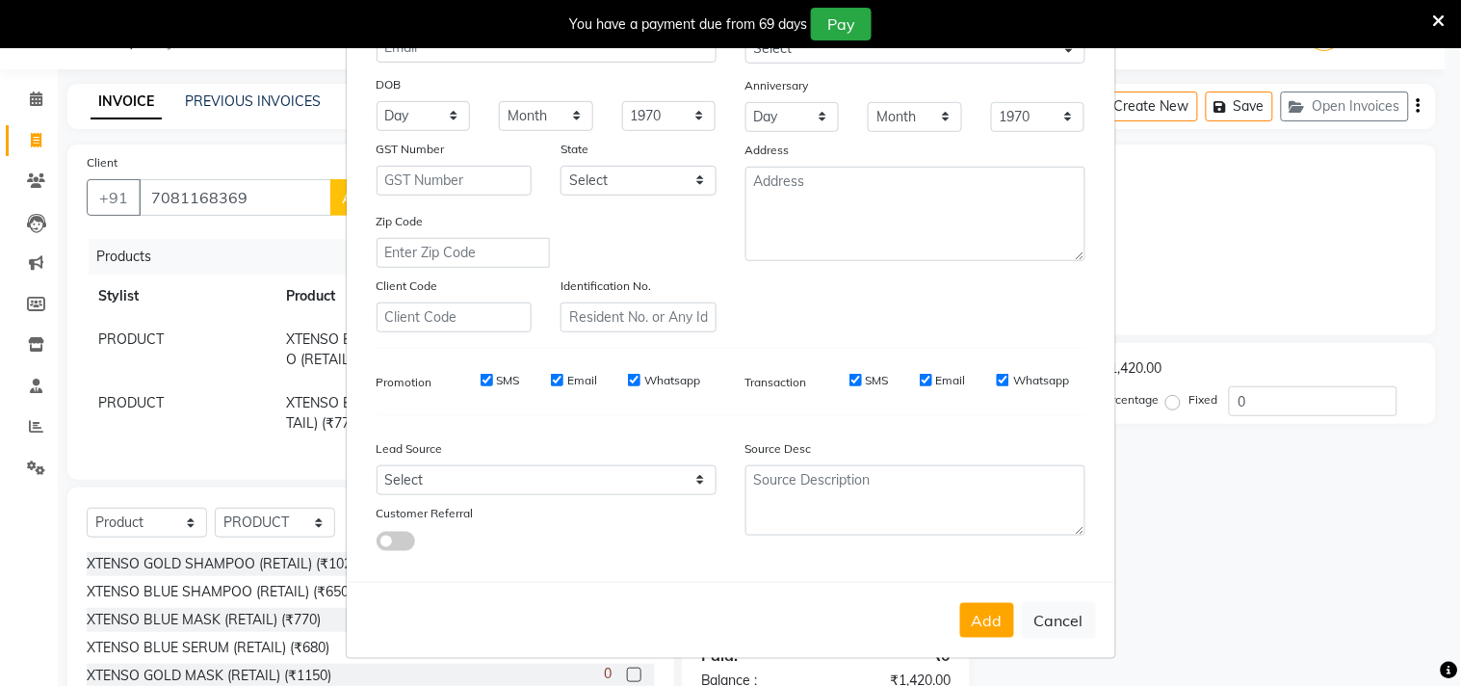
type input "PARAM PARA"
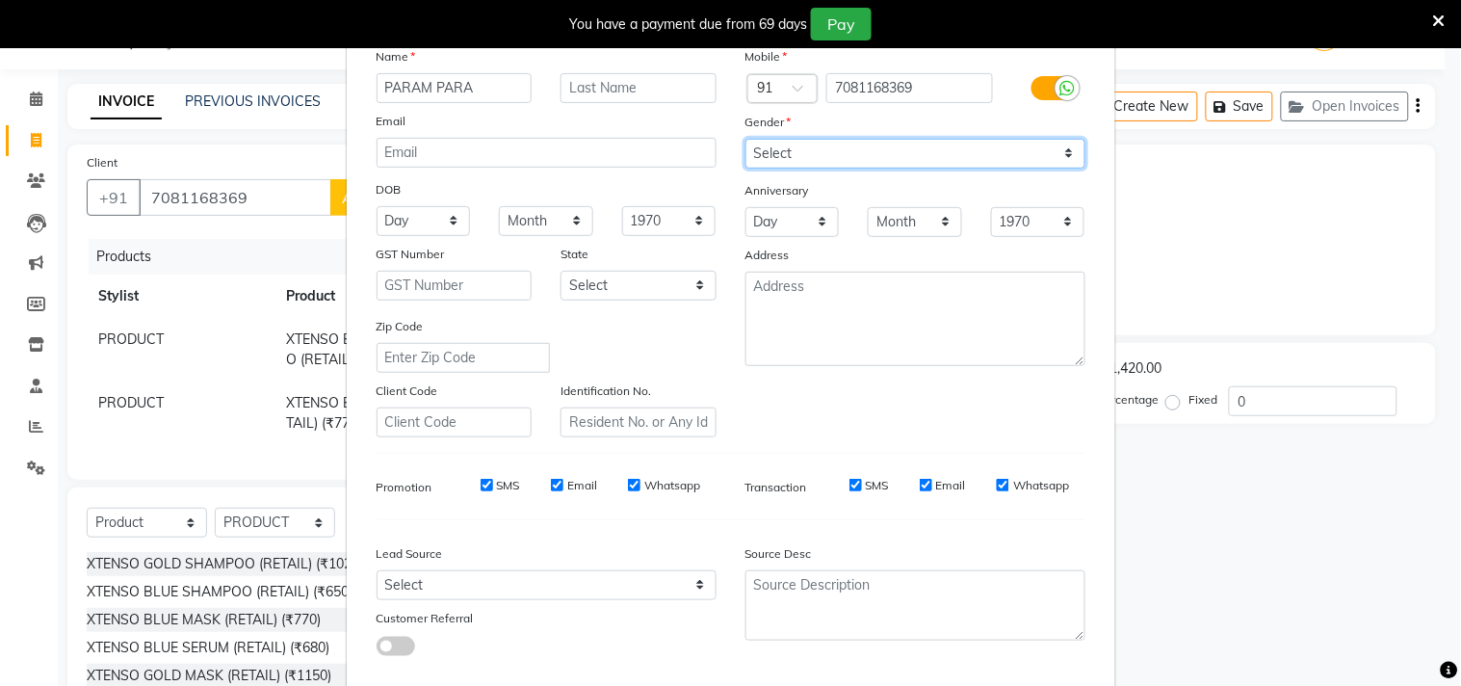
click at [786, 157] on select "Select [DEMOGRAPHIC_DATA] [DEMOGRAPHIC_DATA] Other Prefer Not To Say" at bounding box center [916, 154] width 340 height 30
select select "[DEMOGRAPHIC_DATA]"
click at [746, 139] on select "Select [DEMOGRAPHIC_DATA] [DEMOGRAPHIC_DATA] Other Prefer Not To Say" at bounding box center [916, 154] width 340 height 30
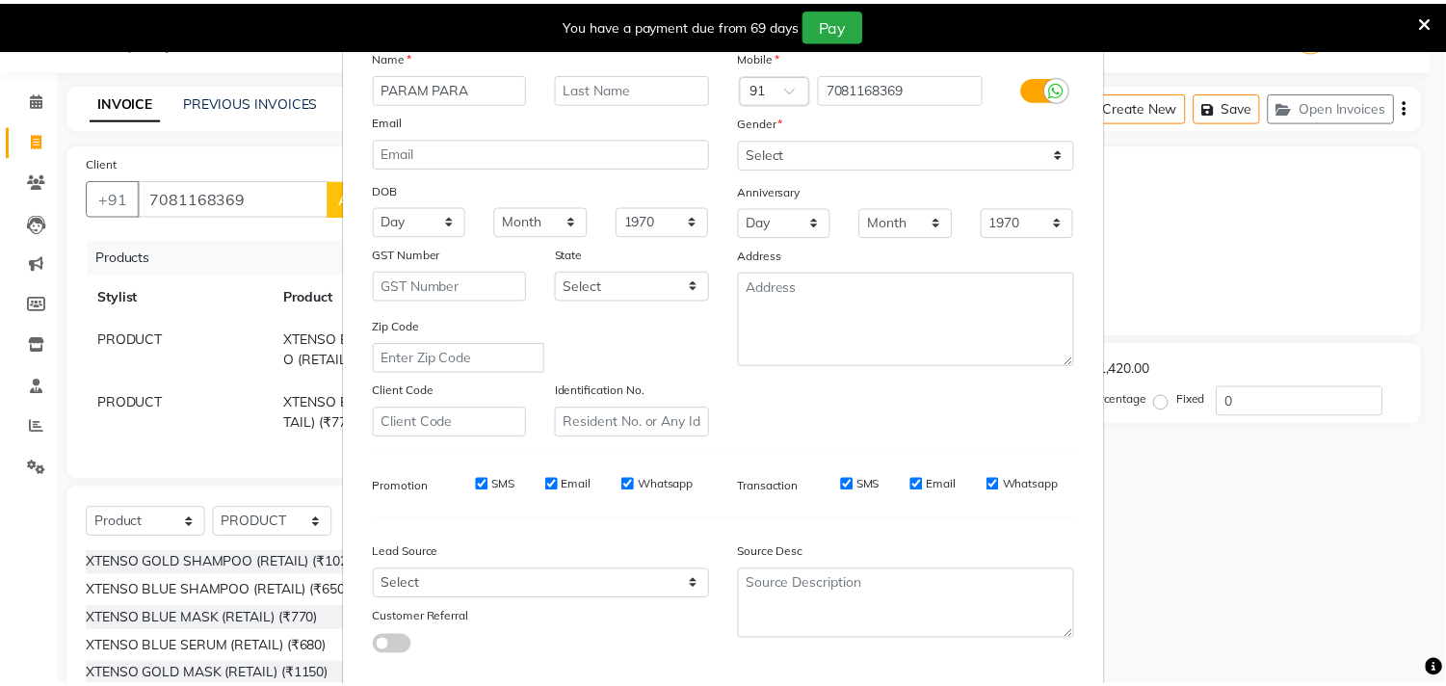
scroll to position [204, 0]
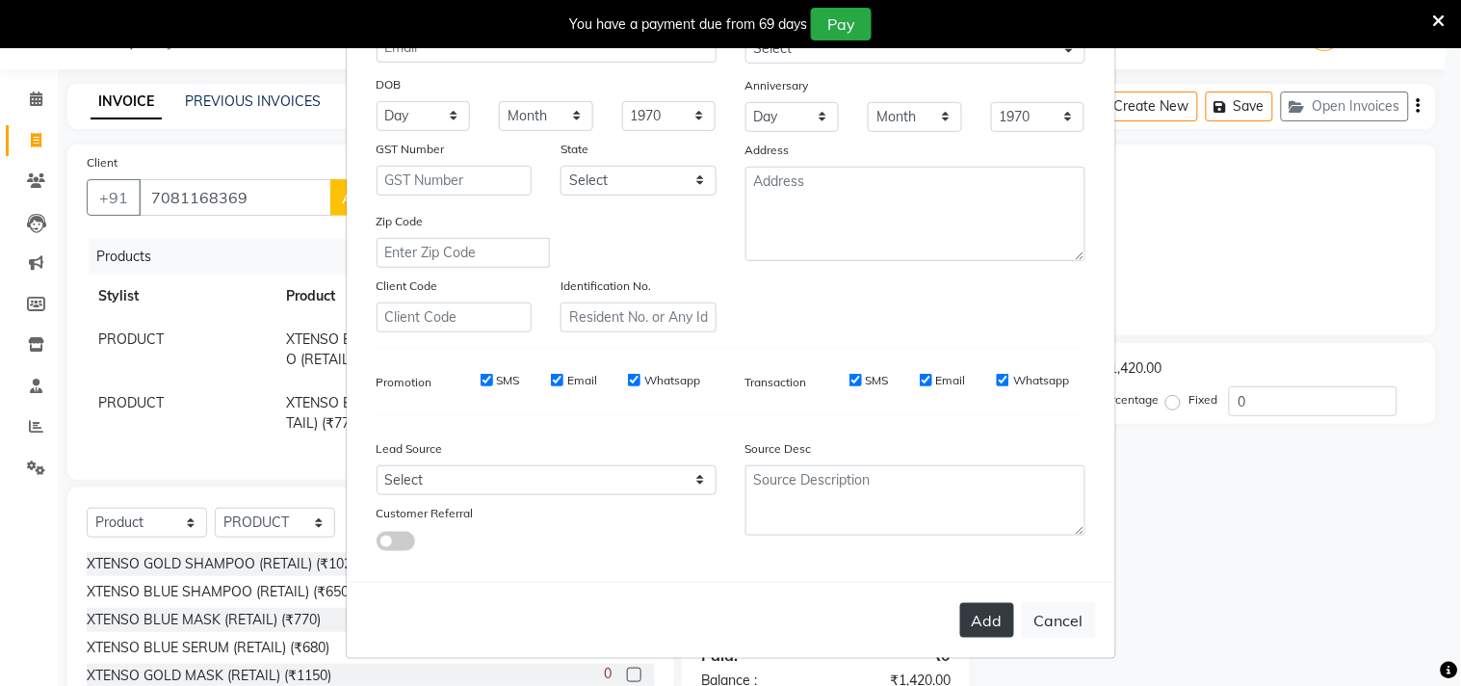
click at [984, 612] on button "Add" at bounding box center [987, 620] width 54 height 35
select select
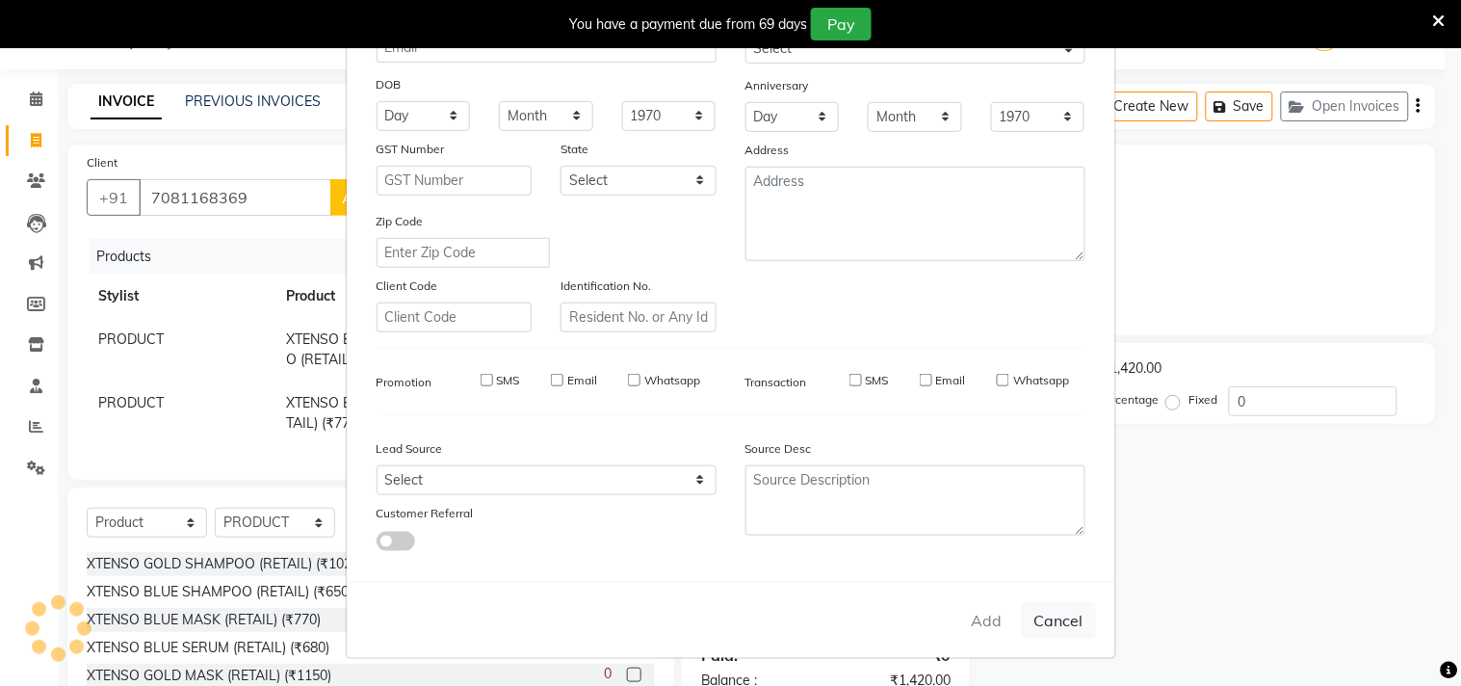
select select
checkbox input "false"
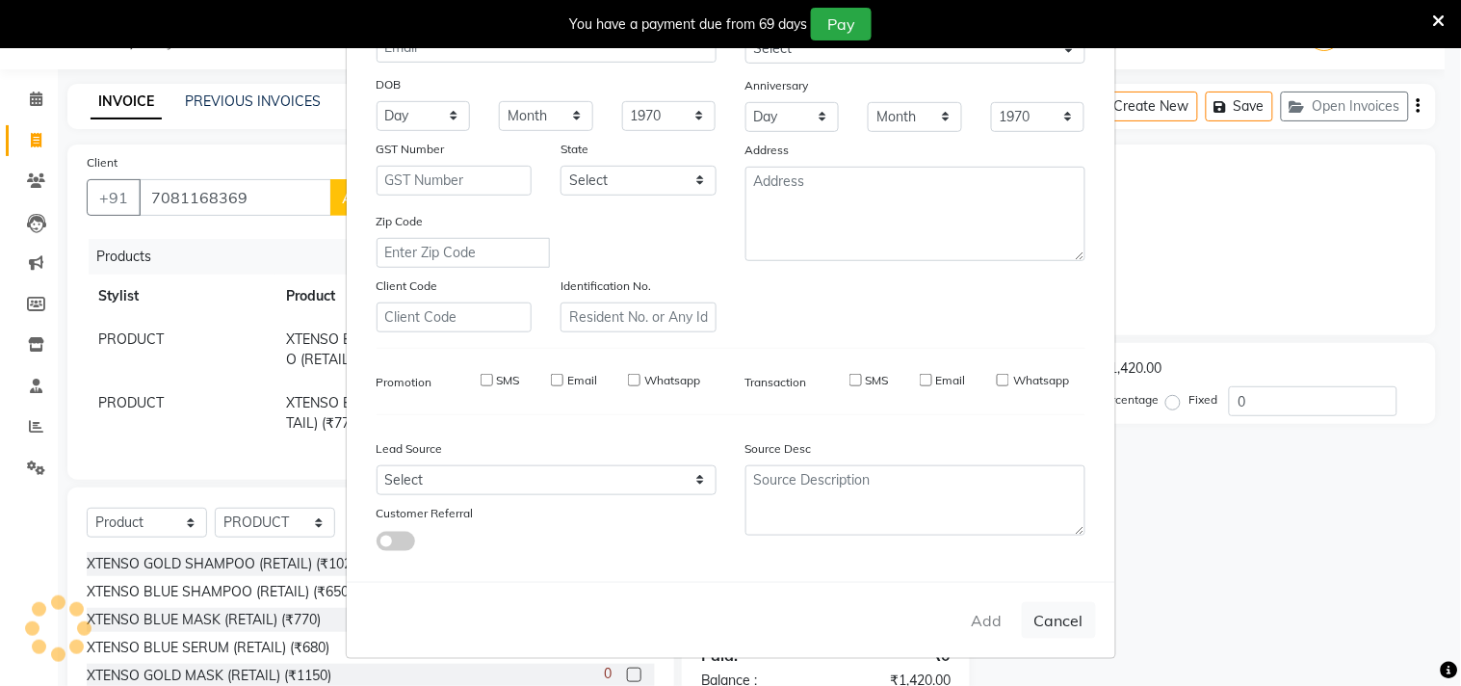
checkbox input "false"
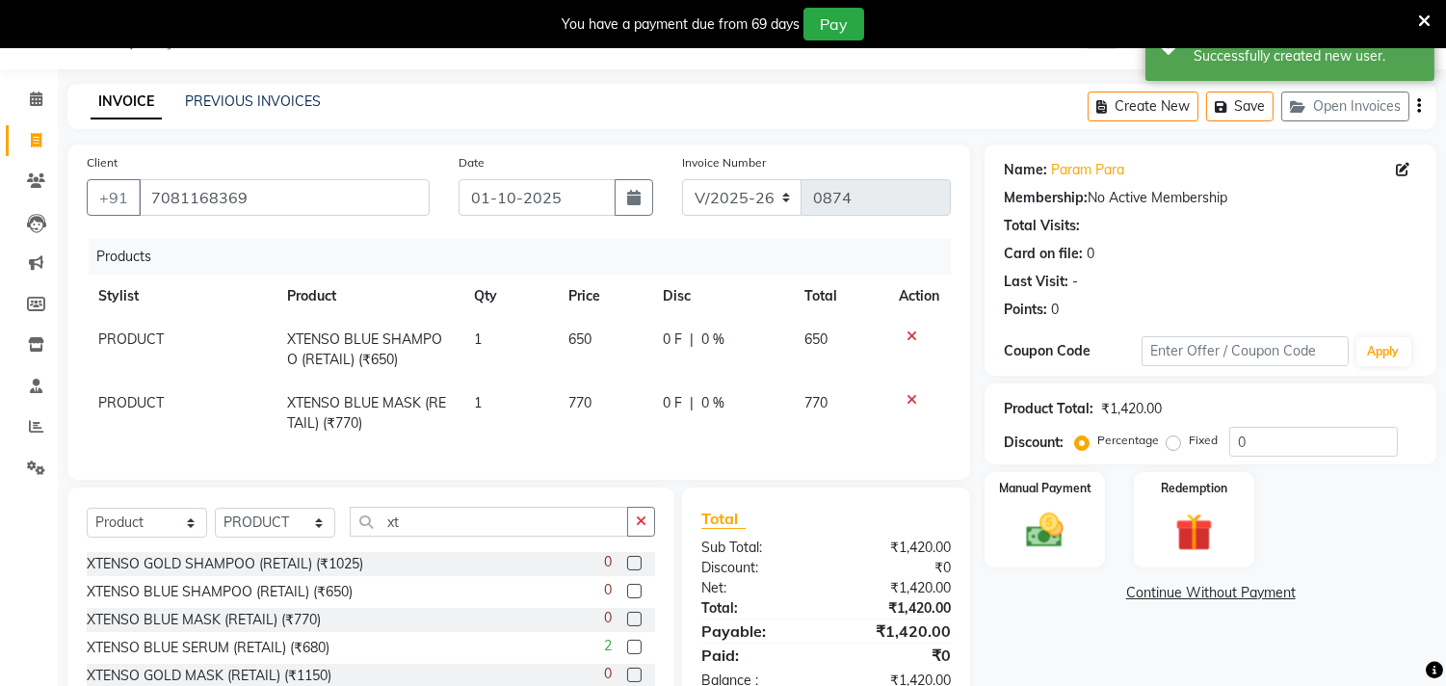
scroll to position [126, 0]
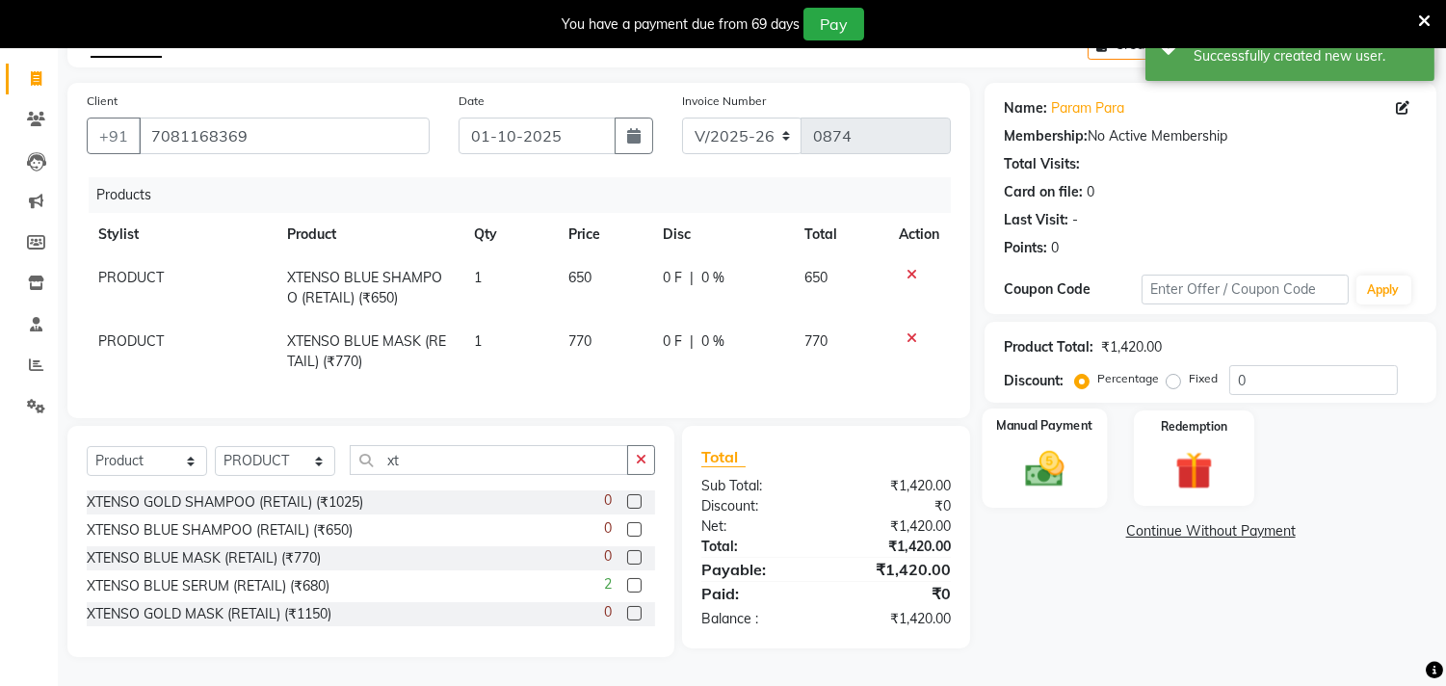
click at [1099, 474] on div "Manual Payment" at bounding box center [1044, 457] width 125 height 98
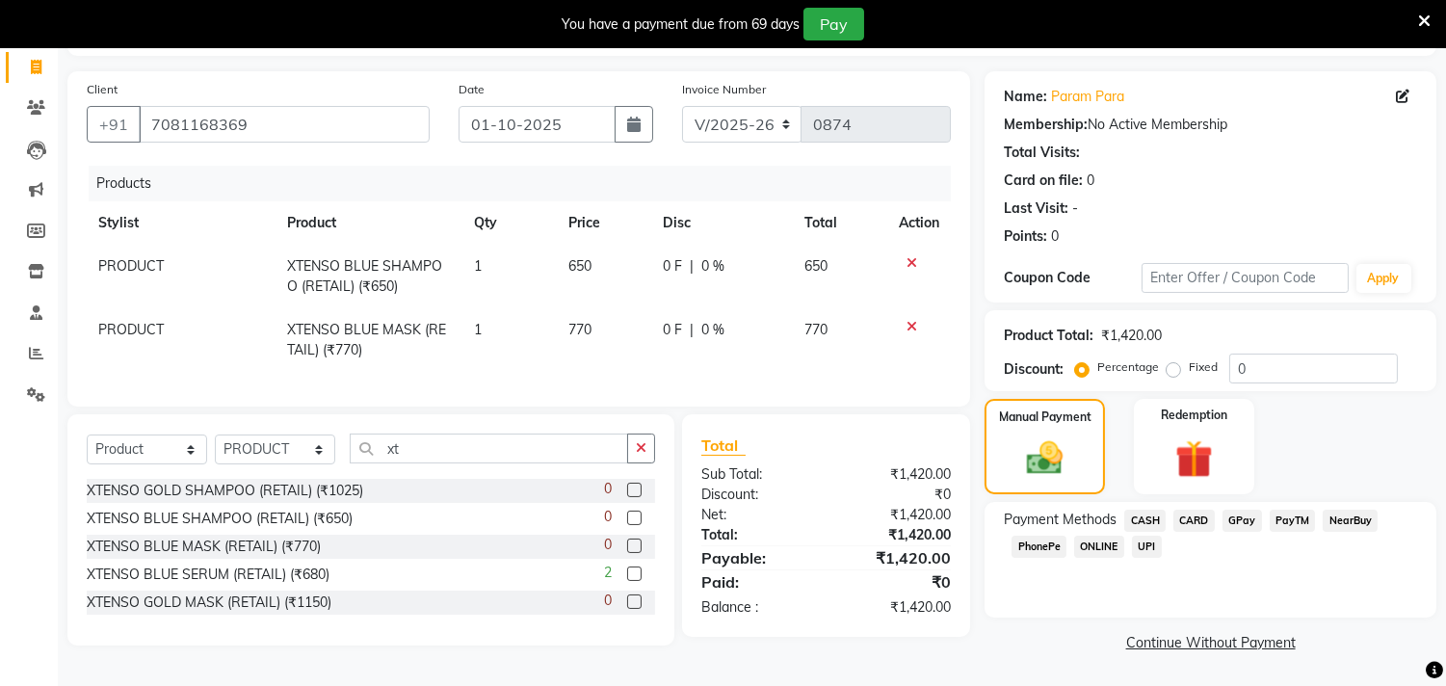
click at [1252, 515] on span "GPay" at bounding box center [1241, 521] width 39 height 22
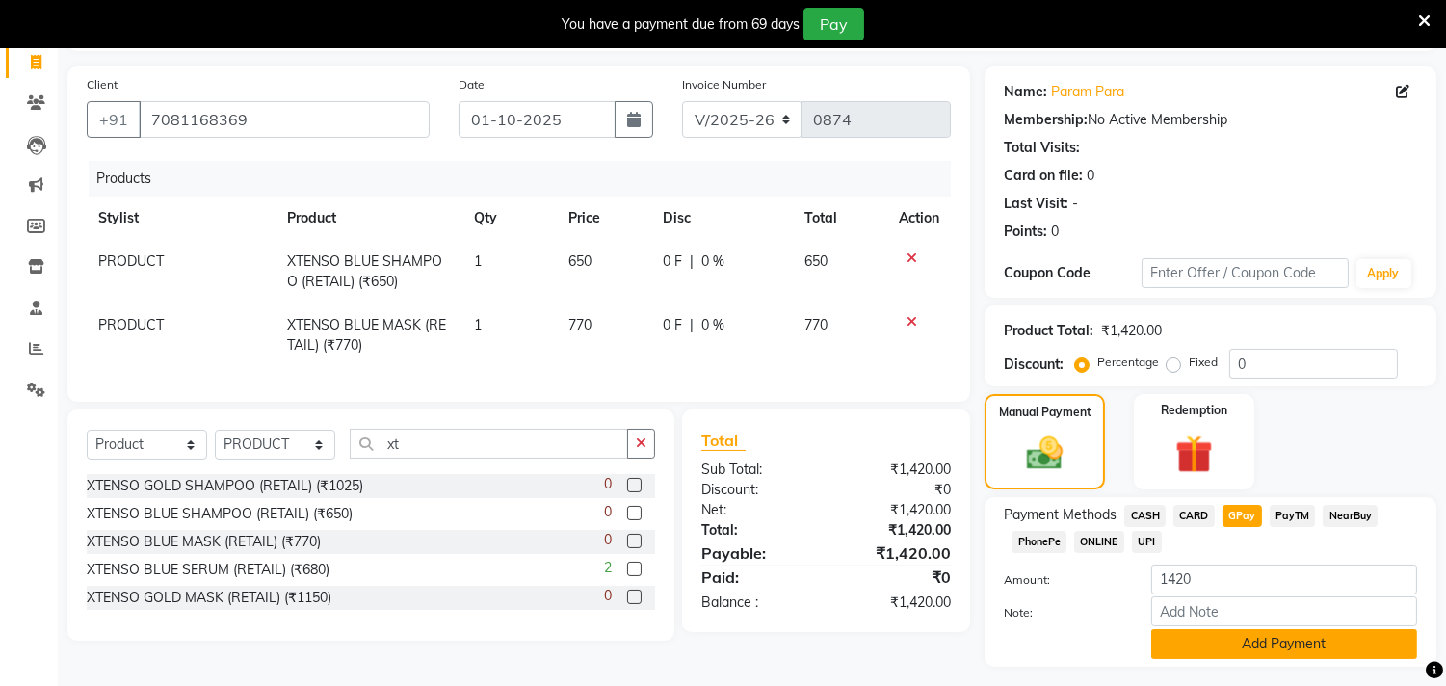
click at [1303, 652] on button "Add Payment" at bounding box center [1284, 644] width 266 height 30
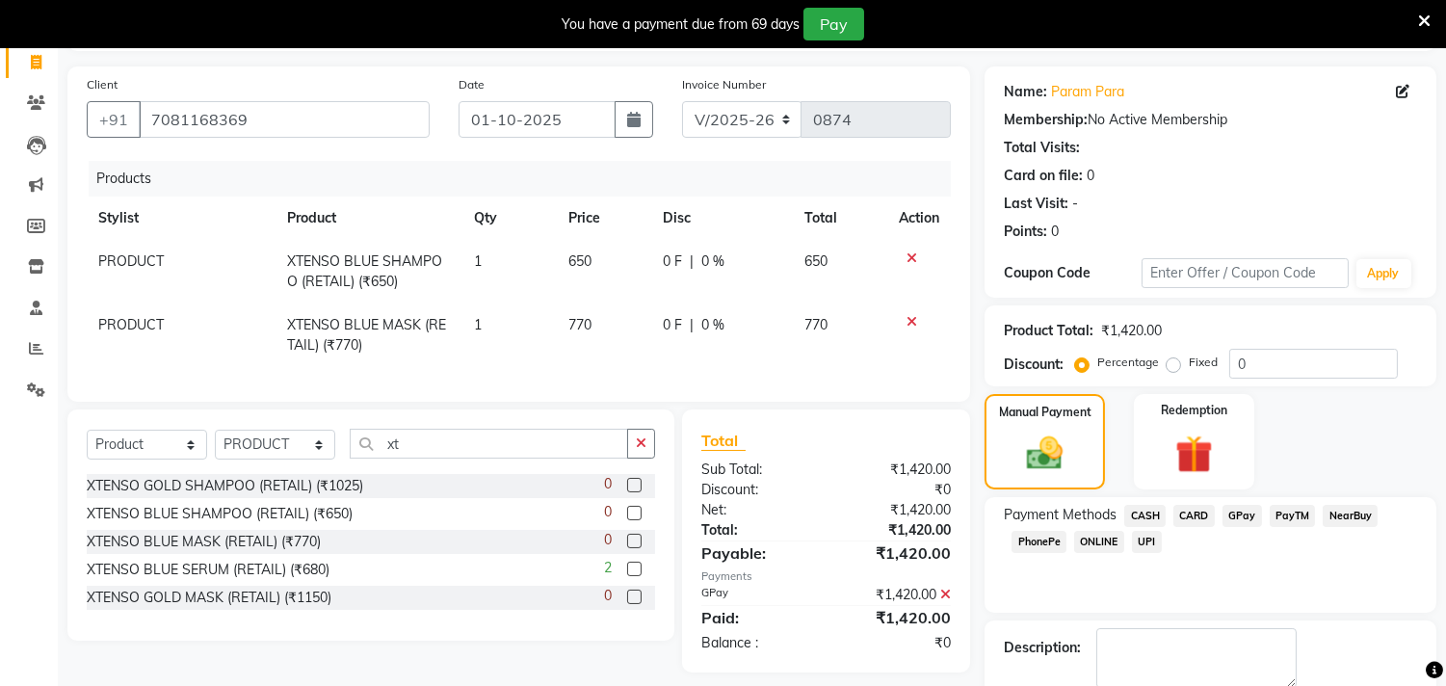
scroll to position [228, 0]
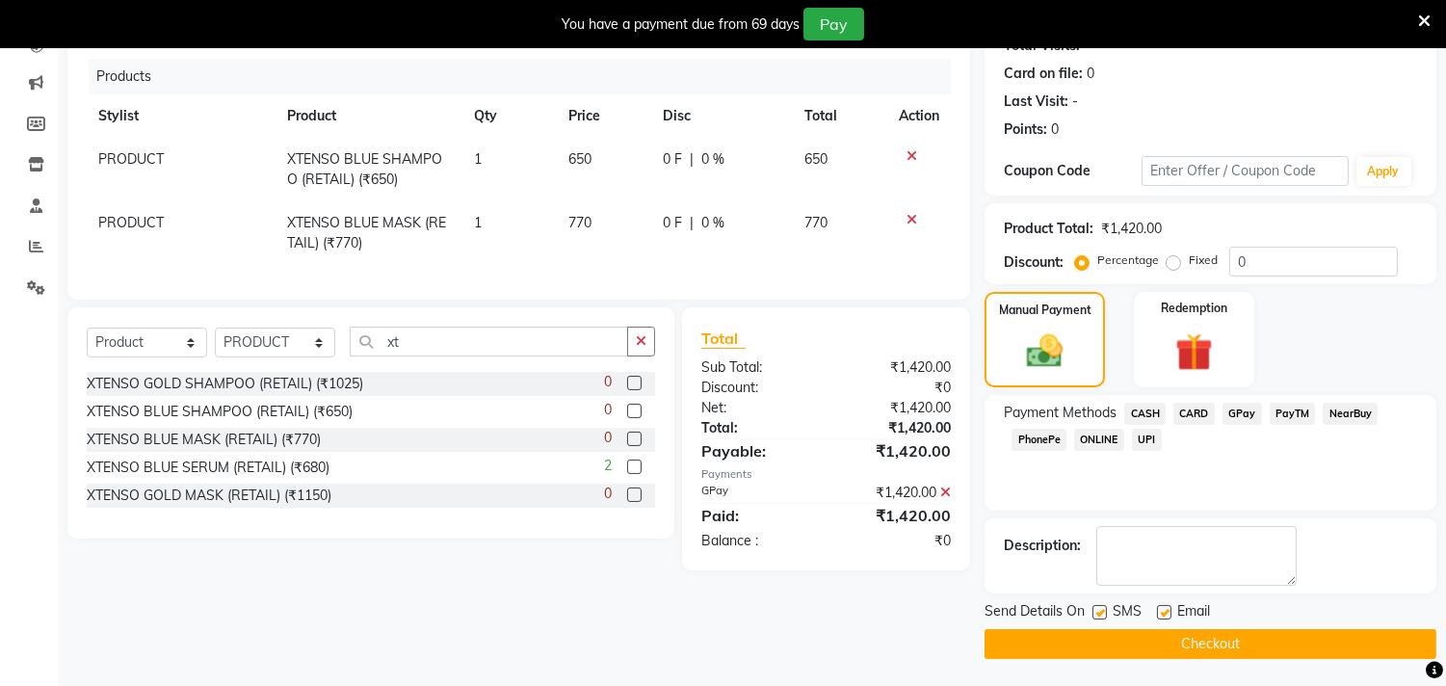
click at [1271, 641] on button "Checkout" at bounding box center [1210, 644] width 452 height 30
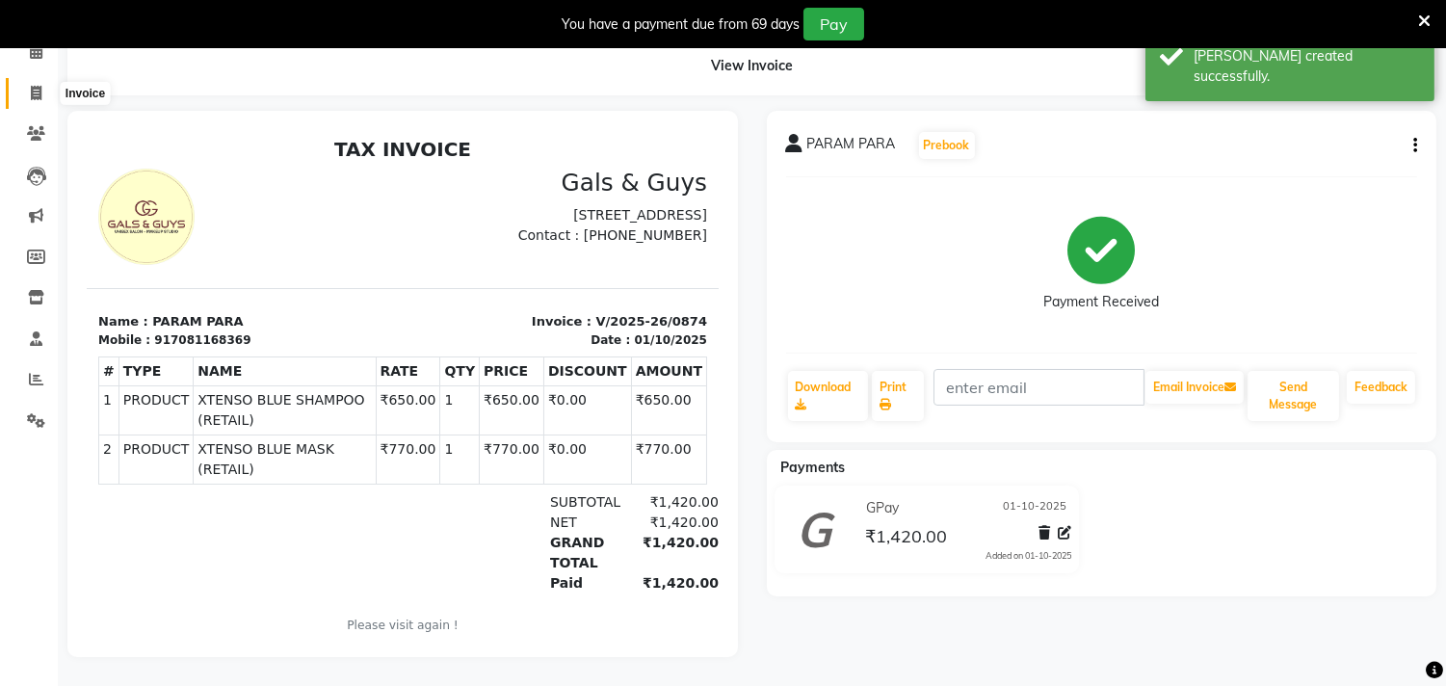
click at [36, 86] on icon at bounding box center [36, 93] width 11 height 14
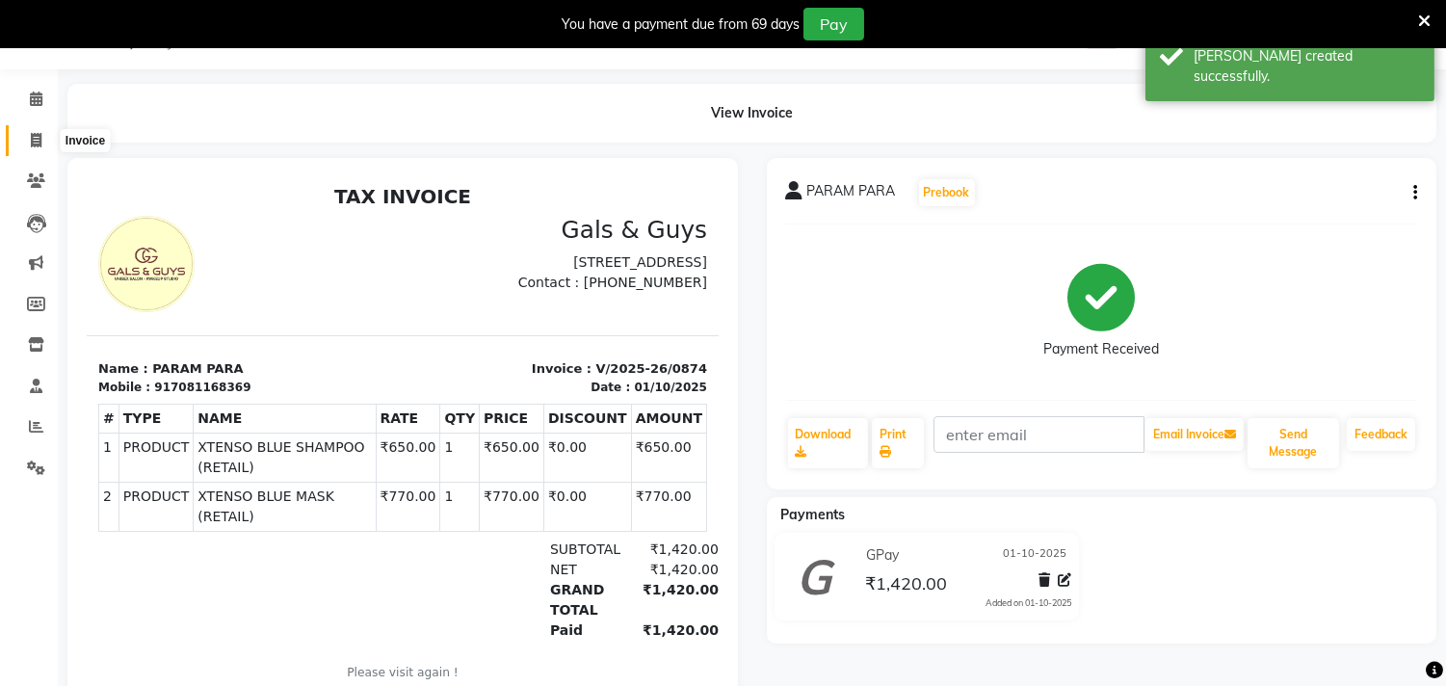
select select "service"
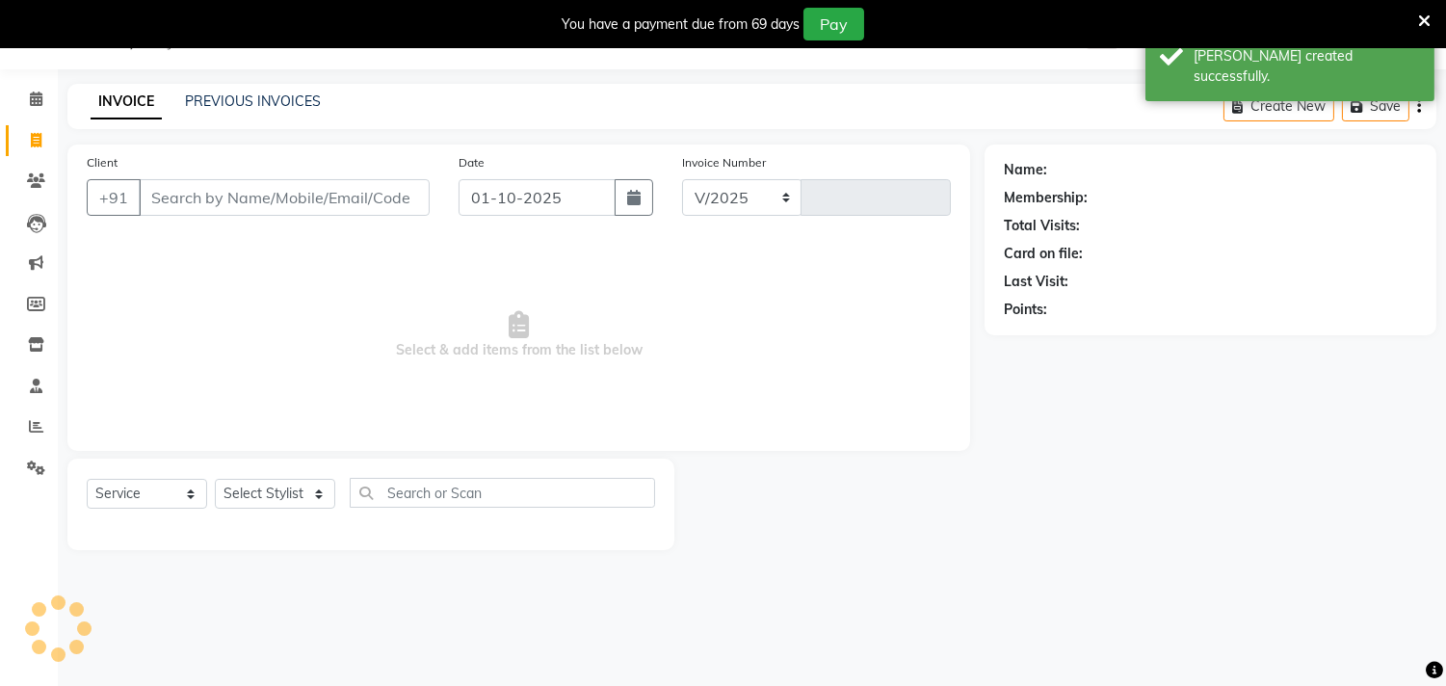
select select "7505"
type input "0875"
click at [267, 98] on link "PREVIOUS INVOICES" at bounding box center [253, 100] width 136 height 17
